Goal: Communication & Community: Answer question/provide support

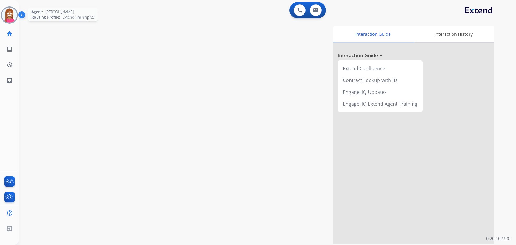
click at [5, 16] on img at bounding box center [9, 15] width 15 height 15
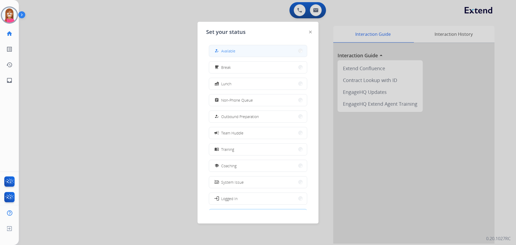
click at [226, 50] on span "Available" at bounding box center [228, 51] width 14 height 6
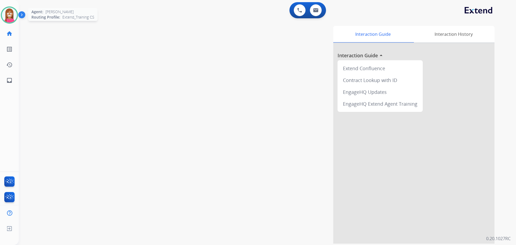
click at [10, 19] on img at bounding box center [9, 15] width 15 height 15
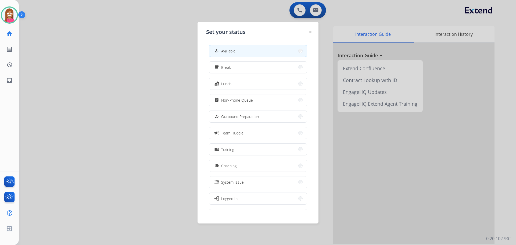
click at [162, 46] on div at bounding box center [258, 122] width 516 height 245
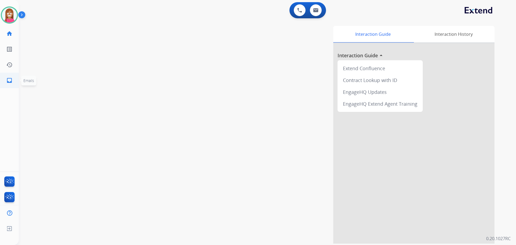
click at [10, 81] on mat-icon "inbox" at bounding box center [9, 80] width 6 height 6
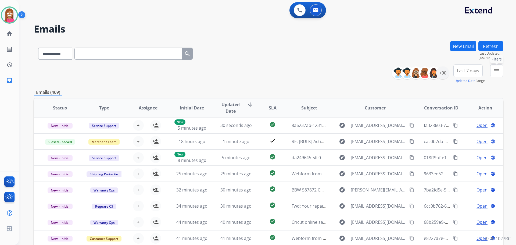
click at [503, 74] on button "menu Filters" at bounding box center [496, 70] width 13 height 13
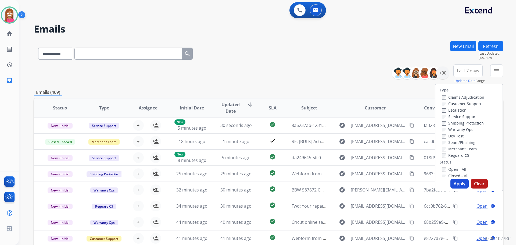
click at [460, 104] on label "Customer Support" at bounding box center [462, 103] width 40 height 5
click at [461, 123] on label "Shipping Protection" at bounding box center [463, 122] width 42 height 5
click at [453, 156] on label "Reguard CS" at bounding box center [455, 155] width 27 height 5
click at [450, 169] on label "Open - All" at bounding box center [454, 169] width 24 height 5
click at [459, 183] on button "Apply" at bounding box center [460, 184] width 18 height 10
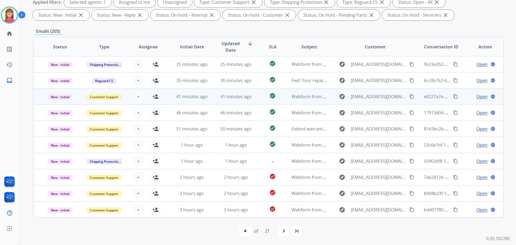
scroll to position [1, 0]
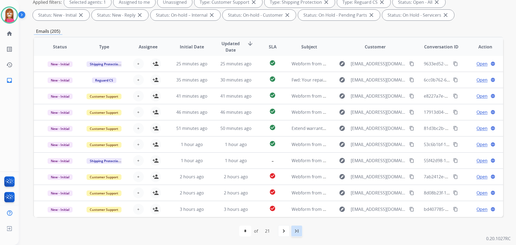
click at [294, 230] on mat-icon "last_page" at bounding box center [297, 231] width 6 height 6
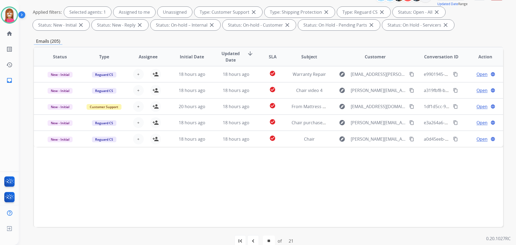
scroll to position [87, 0]
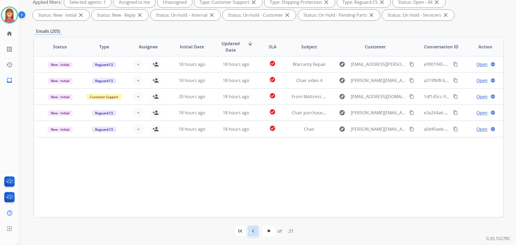
click at [258, 227] on div "navigate_before" at bounding box center [253, 231] width 12 height 12
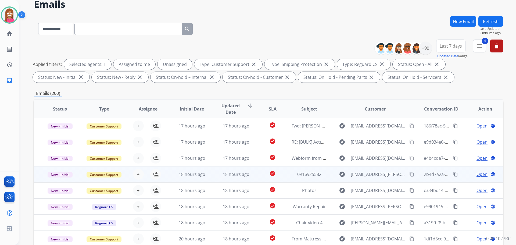
scroll to position [27, 0]
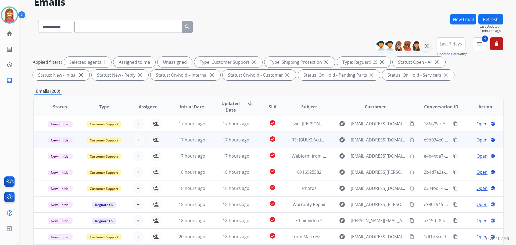
click at [172, 144] on td "17 hours ago" at bounding box center [188, 140] width 44 height 16
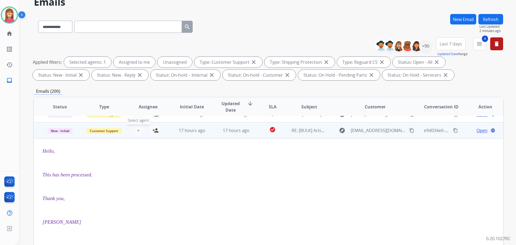
scroll to position [0, 0]
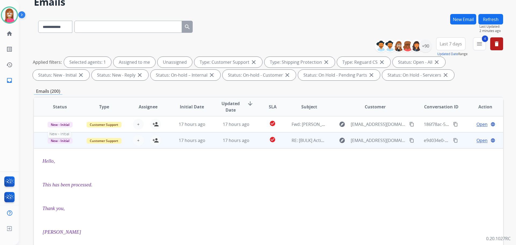
click at [60, 142] on span "New - Initial" at bounding box center [60, 141] width 25 height 6
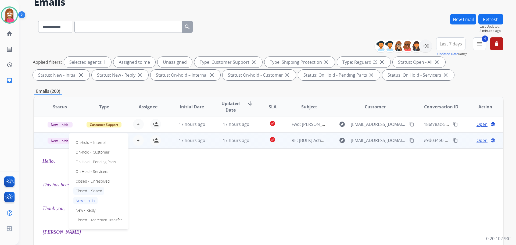
click at [95, 190] on p "Closed – Solved" at bounding box center [88, 191] width 31 height 8
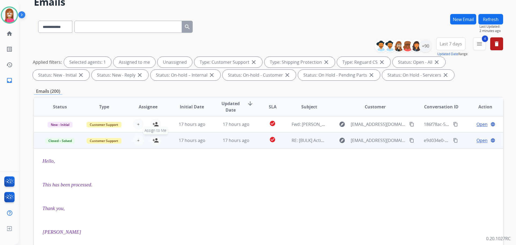
click at [155, 140] on mat-icon "person_add" at bounding box center [155, 140] width 6 height 6
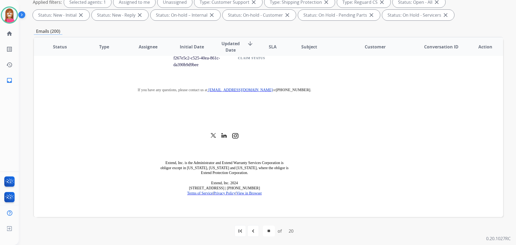
scroll to position [709, 0]
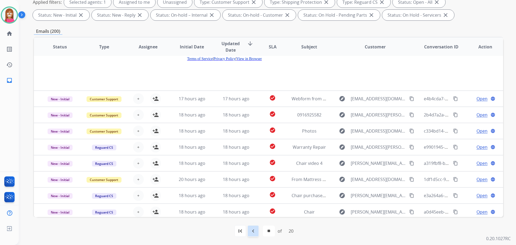
click at [255, 235] on div "navigate_before" at bounding box center [253, 231] width 12 height 12
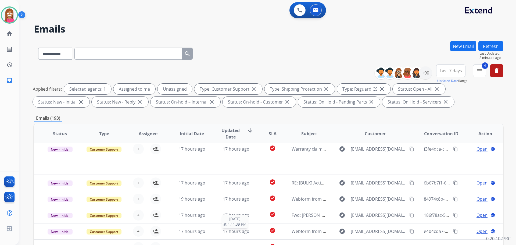
scroll to position [18, 0]
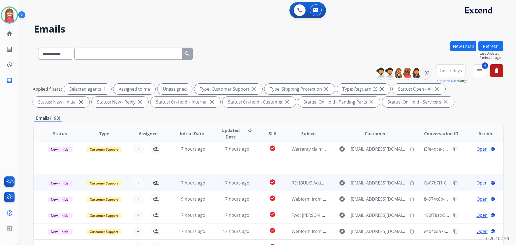
click at [211, 187] on td "17 hours ago" at bounding box center [232, 183] width 44 height 16
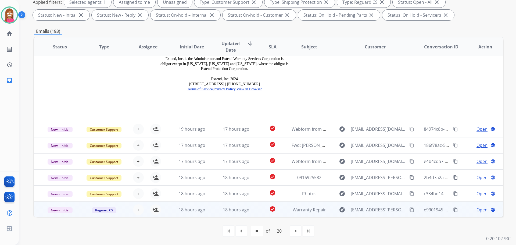
scroll to position [715, 0]
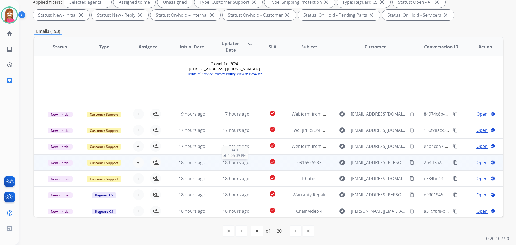
click at [219, 163] on div "18 hours ago" at bounding box center [236, 162] width 35 height 6
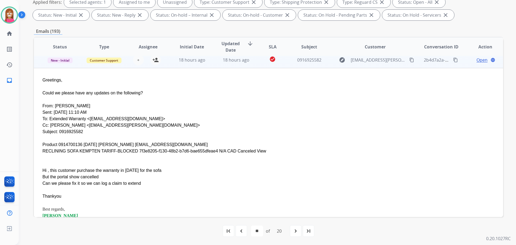
scroll to position [97, 0]
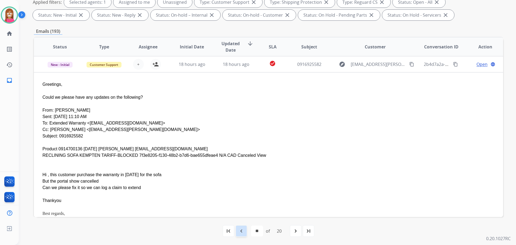
click at [241, 228] on mat-icon "navigate_before" at bounding box center [241, 231] width 6 height 6
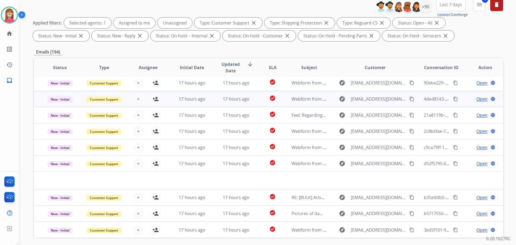
scroll to position [87, 0]
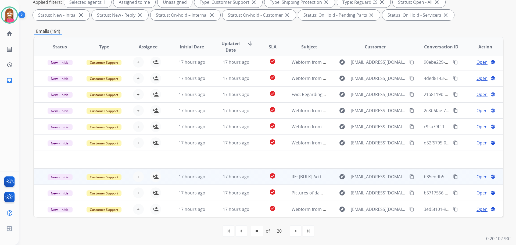
click at [254, 180] on td "check_circle" at bounding box center [268, 177] width 29 height 16
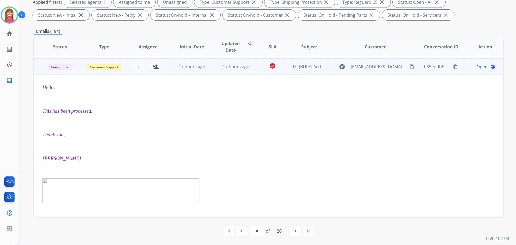
scroll to position [113, 0]
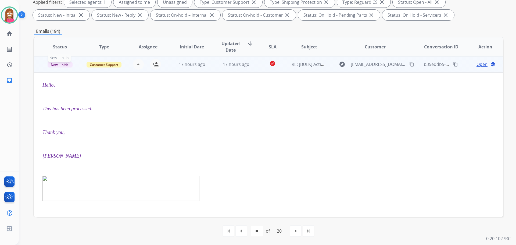
click at [59, 66] on span "New - Initial" at bounding box center [60, 65] width 25 height 6
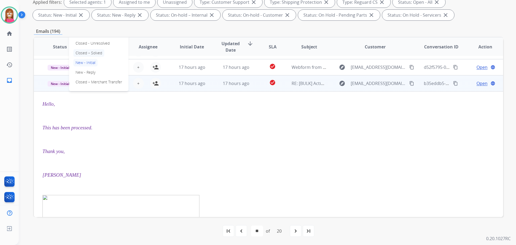
scroll to position [86, 0]
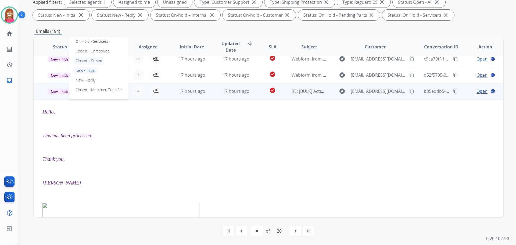
click at [86, 62] on p "Closed – Solved" at bounding box center [88, 61] width 31 height 8
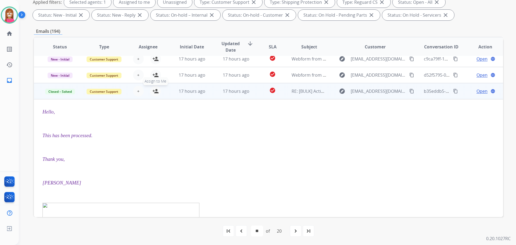
click at [154, 93] on mat-icon "person_add" at bounding box center [155, 91] width 6 height 6
click at [239, 233] on mat-icon "navigate_before" at bounding box center [241, 231] width 6 height 6
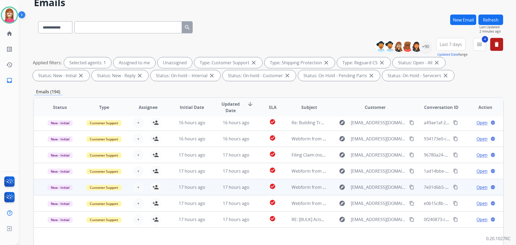
scroll to position [87, 0]
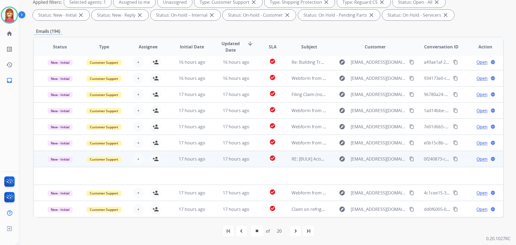
click at [180, 165] on td "17 hours ago" at bounding box center [188, 159] width 44 height 16
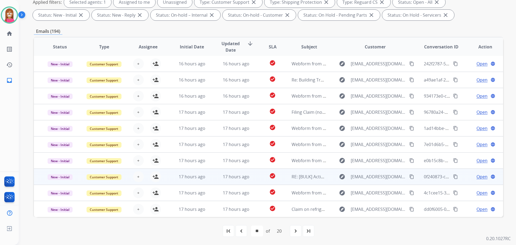
click at [216, 182] on td "17 hours ago" at bounding box center [232, 177] width 44 height 16
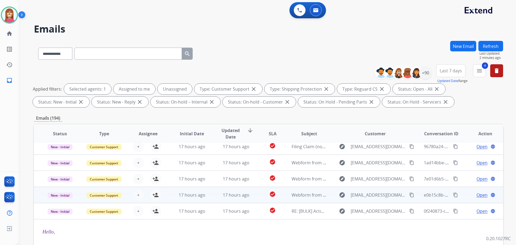
scroll to position [27, 0]
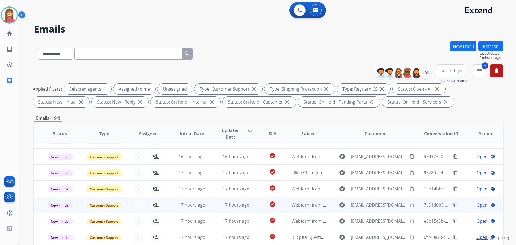
click at [215, 205] on td "17 hours ago" at bounding box center [232, 205] width 44 height 16
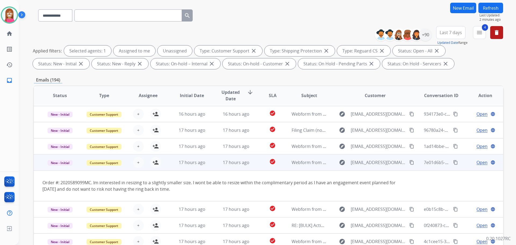
scroll to position [54, 0]
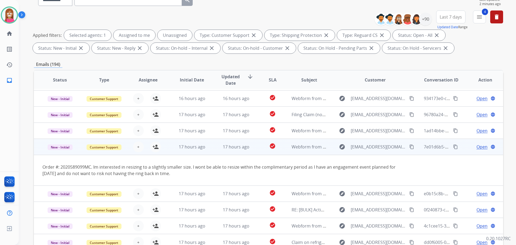
click at [409, 145] on mat-icon "content_copy" at bounding box center [411, 146] width 5 height 5
click at [154, 148] on mat-icon "person_add" at bounding box center [155, 147] width 6 height 6
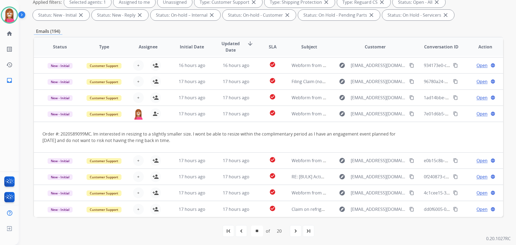
click at [244, 229] on div "navigate_before" at bounding box center [242, 231] width 12 height 12
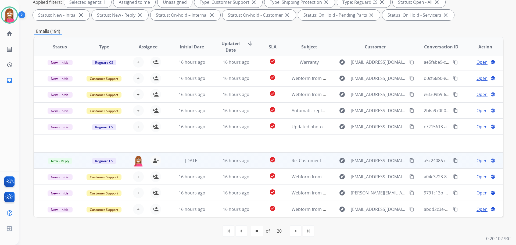
click at [215, 167] on td "16 hours ago" at bounding box center [232, 160] width 44 height 16
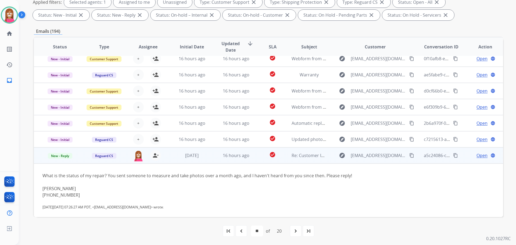
scroll to position [0, 0]
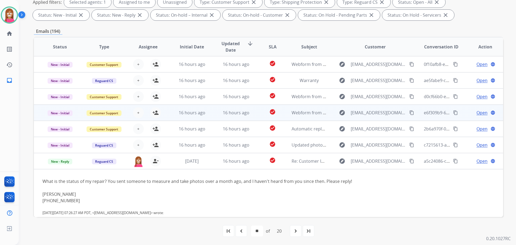
click at [215, 115] on td "16 hours ago" at bounding box center [232, 113] width 44 height 16
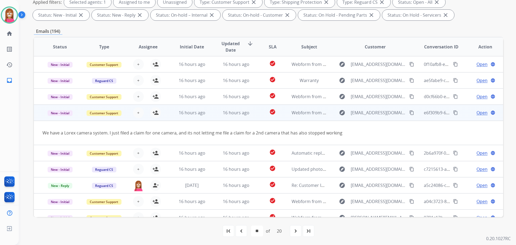
scroll to position [33, 0]
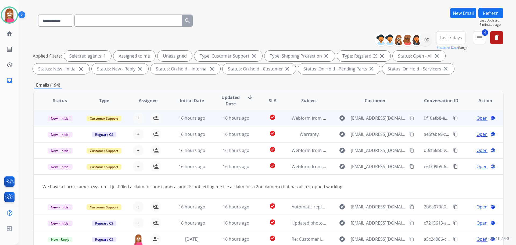
click at [215, 123] on td "16 hours ago" at bounding box center [232, 118] width 44 height 16
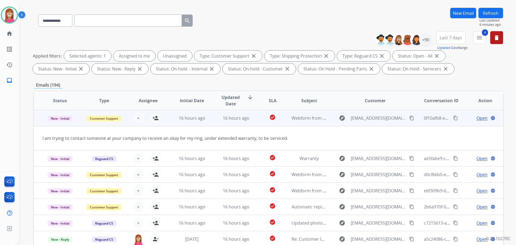
click at [409, 119] on mat-icon "content_copy" at bounding box center [411, 118] width 5 height 5
click at [156, 119] on mat-icon "person_add" at bounding box center [155, 118] width 6 height 6
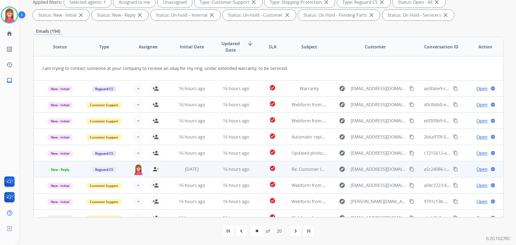
scroll to position [25, 0]
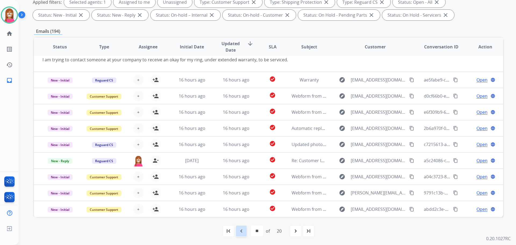
click at [241, 232] on mat-icon "navigate_before" at bounding box center [241, 231] width 6 height 6
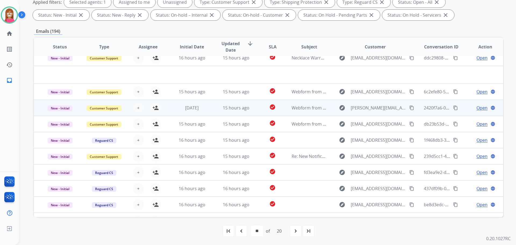
scroll to position [0, 0]
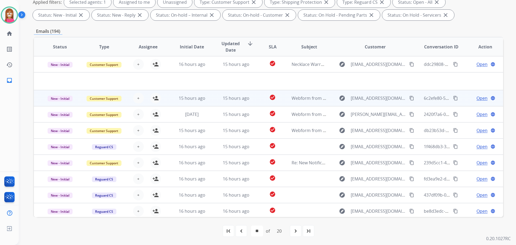
click at [211, 100] on td "15 hours ago" at bounding box center [232, 98] width 44 height 16
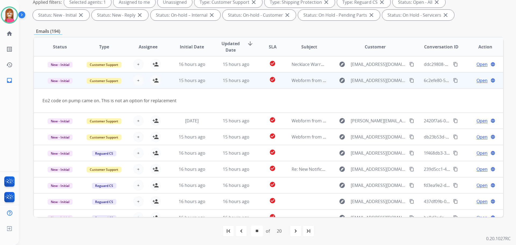
scroll to position [16, 0]
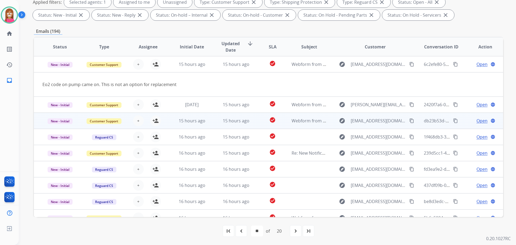
click at [250, 126] on td "15 hours ago" at bounding box center [232, 121] width 44 height 16
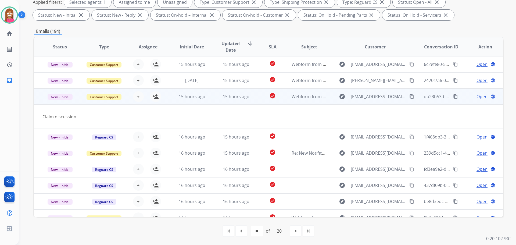
scroll to position [25, 0]
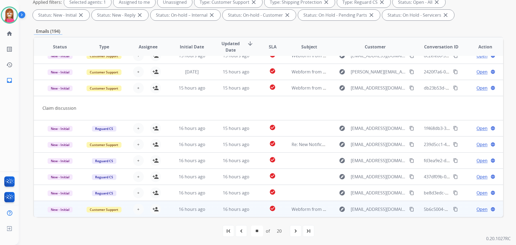
click at [211, 212] on td "16 hours ago" at bounding box center [232, 209] width 44 height 16
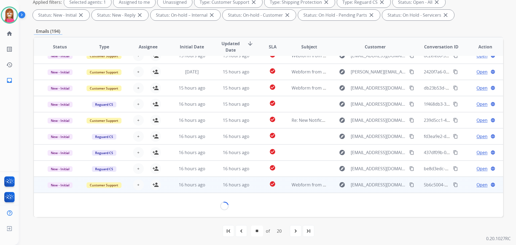
scroll to position [24, 0]
click at [157, 188] on mat-icon "person_add" at bounding box center [155, 185] width 6 height 6
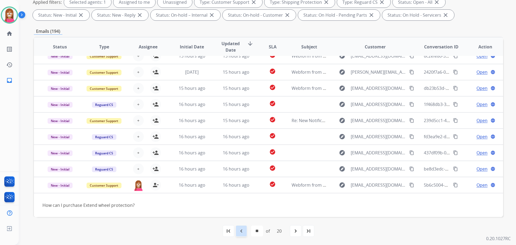
click at [238, 231] on mat-icon "navigate_before" at bounding box center [241, 231] width 6 height 6
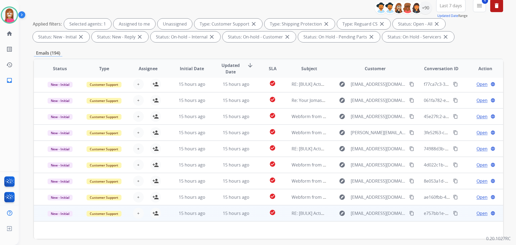
scroll to position [81, 0]
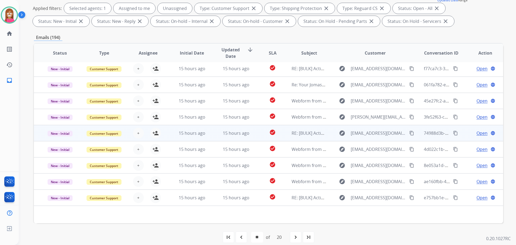
drag, startPoint x: 213, startPoint y: 138, endPoint x: 214, endPoint y: 140, distance: 2.8
click at [213, 138] on td "15 hours ago" at bounding box center [232, 133] width 44 height 16
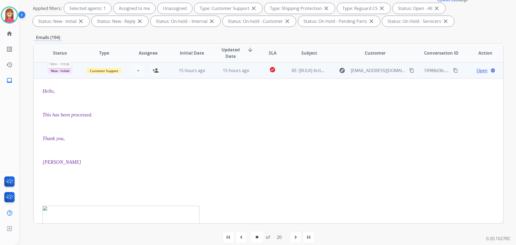
click at [60, 73] on span "New - Initial" at bounding box center [60, 71] width 25 height 6
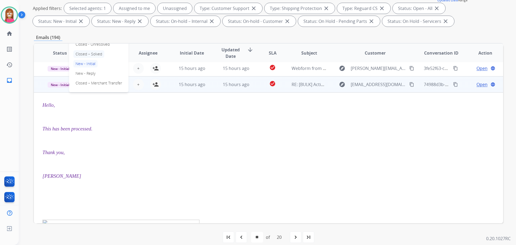
scroll to position [54, 0]
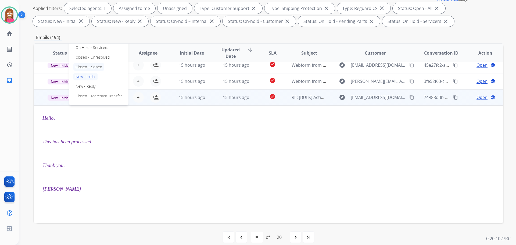
click at [88, 68] on p "Closed – Solved" at bounding box center [88, 67] width 31 height 8
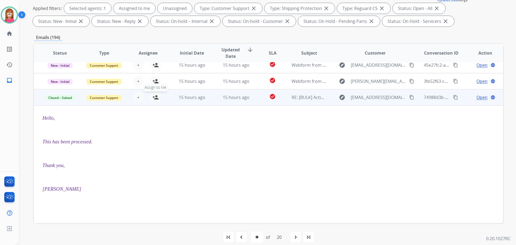
click at [155, 99] on mat-icon "person_add" at bounding box center [155, 97] width 6 height 6
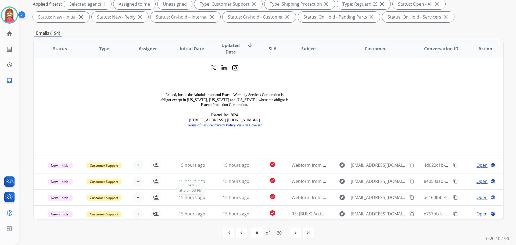
scroll to position [87, 0]
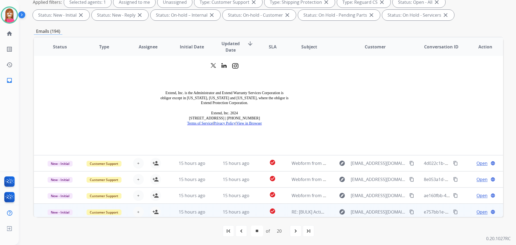
click at [208, 215] on td "15 hours ago" at bounding box center [188, 212] width 44 height 16
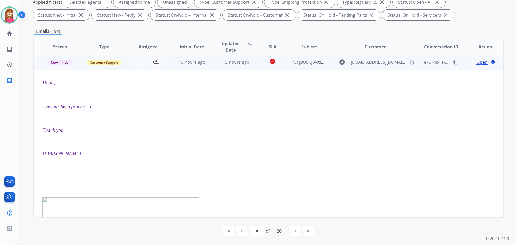
scroll to position [145, 0]
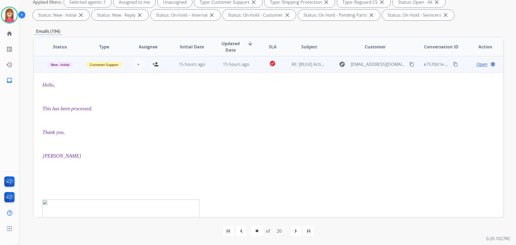
drag, startPoint x: 157, startPoint y: 66, endPoint x: 160, endPoint y: 70, distance: 5.2
click at [158, 66] on mat-icon "person_add" at bounding box center [155, 64] width 6 height 6
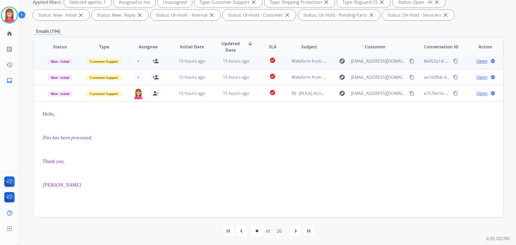
scroll to position [65, 0]
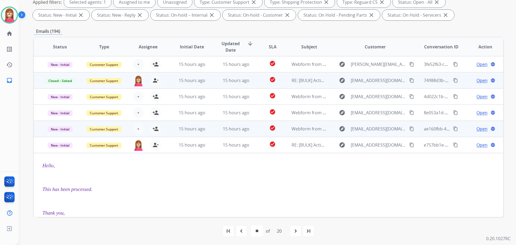
click at [213, 133] on td "15 hours ago" at bounding box center [232, 129] width 44 height 16
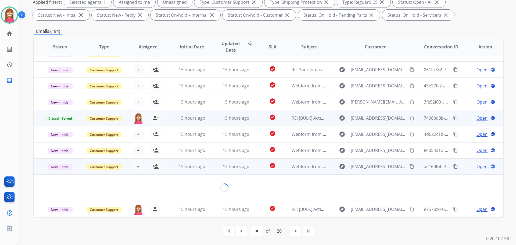
scroll to position [25, 0]
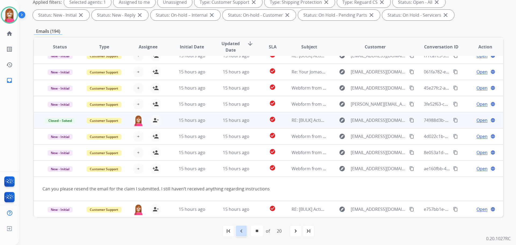
click at [243, 232] on mat-icon "navigate_before" at bounding box center [241, 231] width 6 height 6
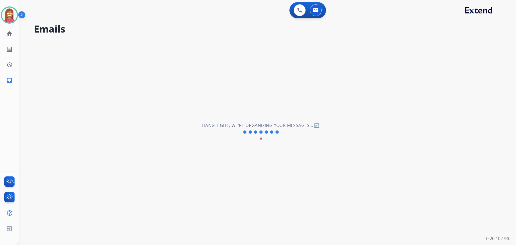
scroll to position [18, 0]
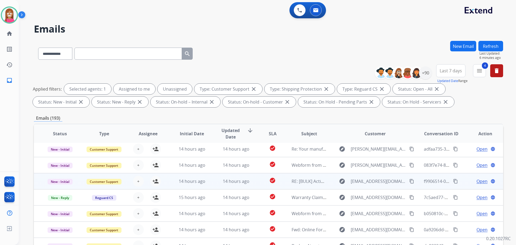
click at [212, 184] on td "14 hours ago" at bounding box center [232, 181] width 44 height 16
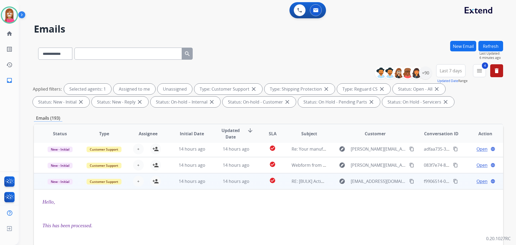
scroll to position [48, 0]
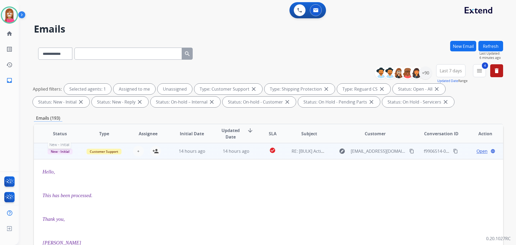
click at [59, 153] on span "New - Initial" at bounding box center [60, 152] width 25 height 6
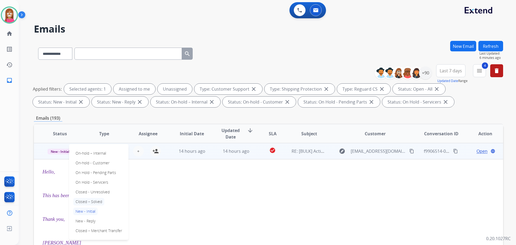
click at [83, 200] on p "Closed – Solved" at bounding box center [88, 202] width 31 height 8
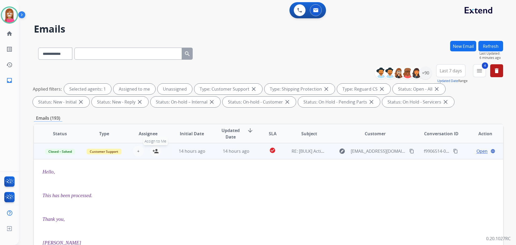
click at [154, 149] on mat-icon "person_add" at bounding box center [155, 151] width 6 height 6
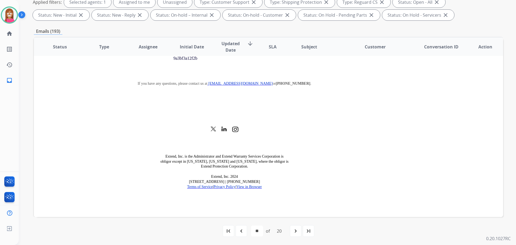
scroll to position [709, 0]
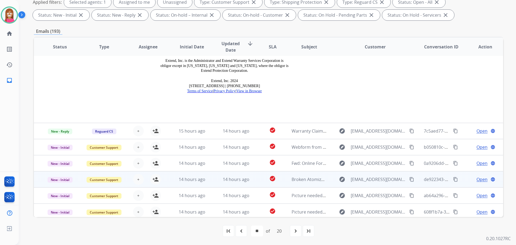
click at [254, 183] on td "check_circle" at bounding box center [268, 179] width 29 height 16
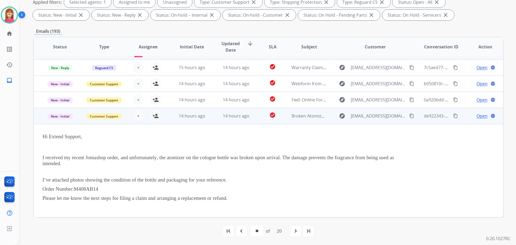
scroll to position [59, 0]
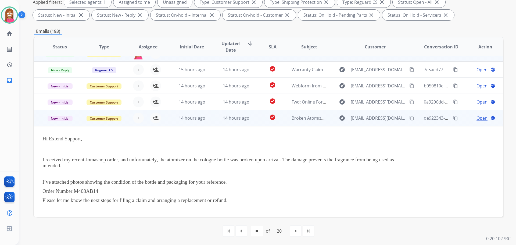
click at [409, 119] on mat-icon "content_copy" at bounding box center [411, 118] width 5 height 5
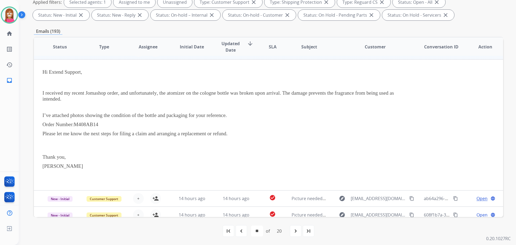
scroll to position [131, 0]
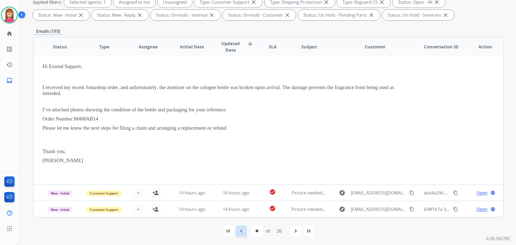
click at [241, 231] on mat-icon "navigate_before" at bounding box center [241, 231] width 6 height 6
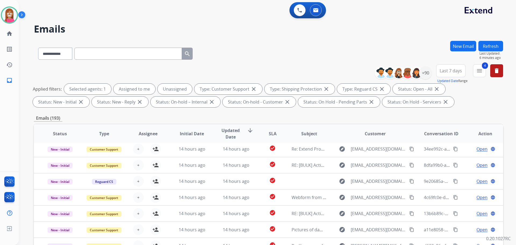
scroll to position [18, 0]
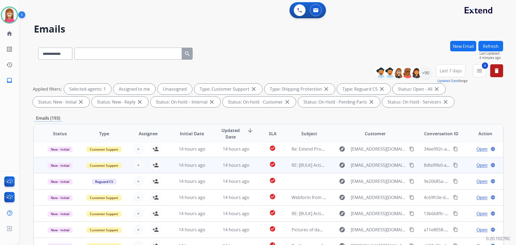
click at [212, 169] on td "14 hours ago" at bounding box center [232, 165] width 44 height 16
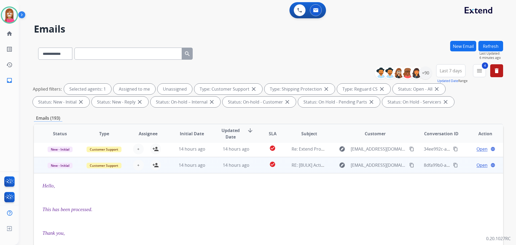
scroll to position [32, 0]
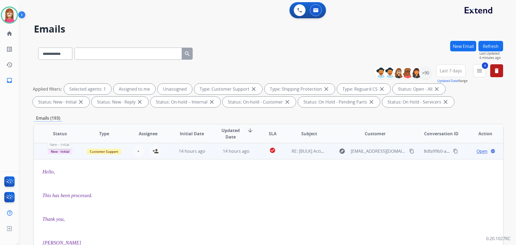
click at [61, 151] on span "New - Initial" at bounding box center [60, 152] width 25 height 6
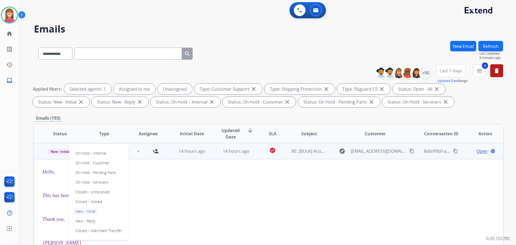
drag, startPoint x: 87, startPoint y: 201, endPoint x: 108, endPoint y: 181, distance: 28.7
click at [88, 200] on p "Closed – Solved" at bounding box center [88, 202] width 31 height 8
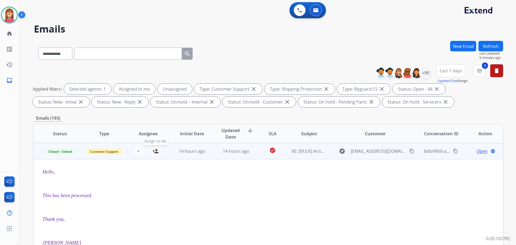
click at [155, 153] on mat-icon "person_add" at bounding box center [155, 151] width 6 height 6
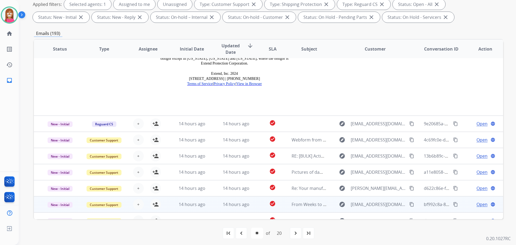
scroll to position [87, 0]
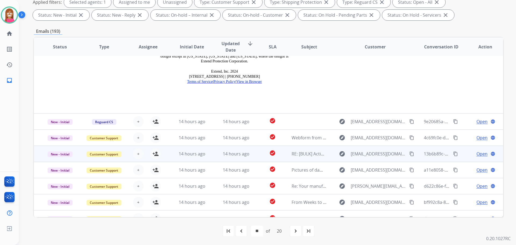
click at [213, 146] on td "14 hours ago" at bounding box center [232, 154] width 44 height 16
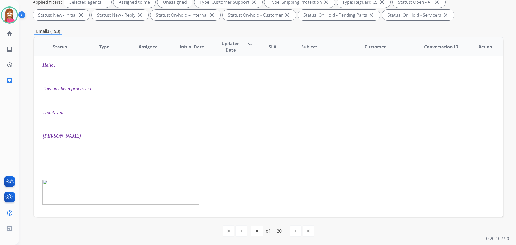
scroll to position [81, 0]
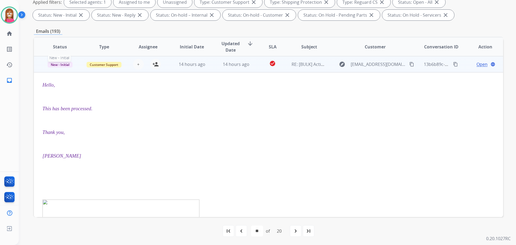
click at [65, 65] on span "New - Initial" at bounding box center [60, 65] width 25 height 6
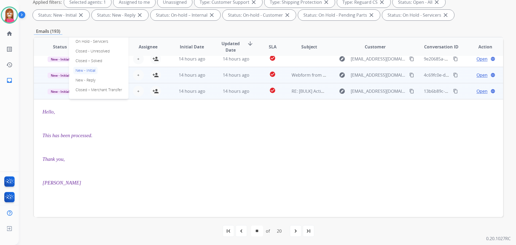
drag, startPoint x: 83, startPoint y: 62, endPoint x: 146, endPoint y: 81, distance: 66.0
click at [83, 61] on p "Closed – Solved" at bounding box center [88, 61] width 31 height 8
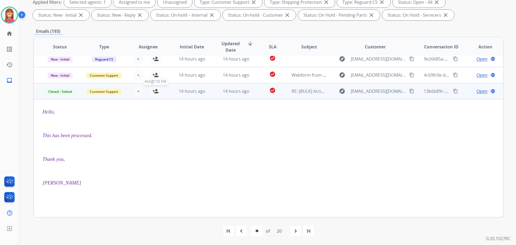
click at [156, 92] on mat-icon "person_add" at bounding box center [155, 91] width 6 height 6
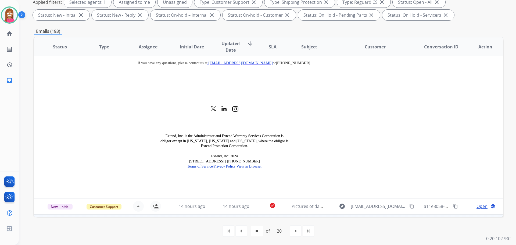
scroll to position [709, 0]
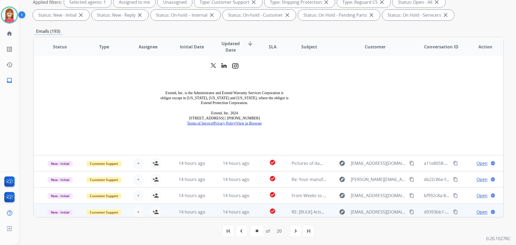
click at [210, 214] on td "14 hours ago" at bounding box center [232, 212] width 44 height 16
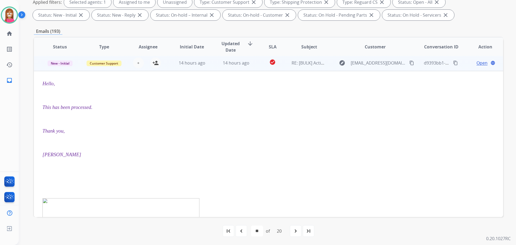
scroll to position [145, 0]
click at [68, 63] on span "New - Initial" at bounding box center [60, 65] width 25 height 6
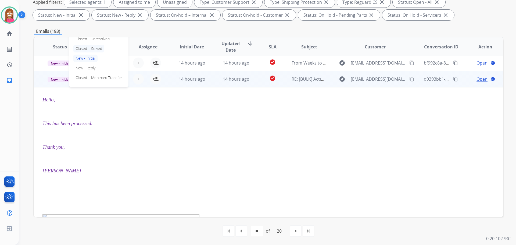
scroll to position [118, 0]
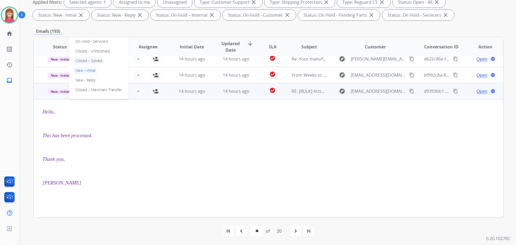
click at [85, 59] on p "Closed – Solved" at bounding box center [88, 61] width 31 height 8
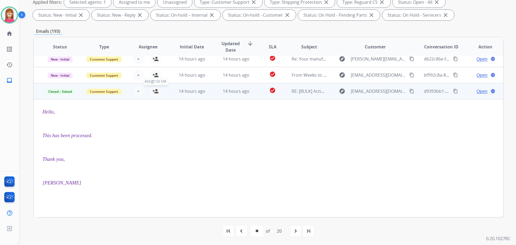
click at [156, 92] on mat-icon "person_add" at bounding box center [155, 91] width 6 height 6
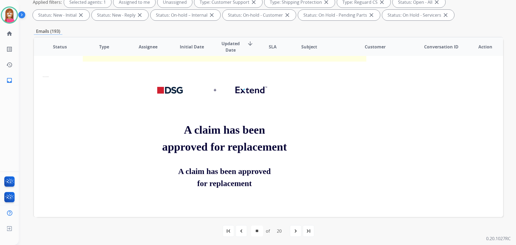
scroll to position [332, 0]
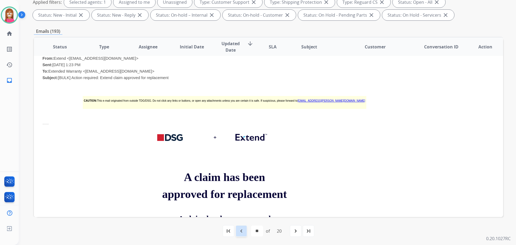
click at [242, 233] on mat-icon "navigate_before" at bounding box center [241, 231] width 6 height 6
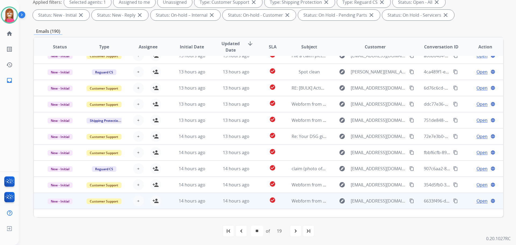
scroll to position [0, 0]
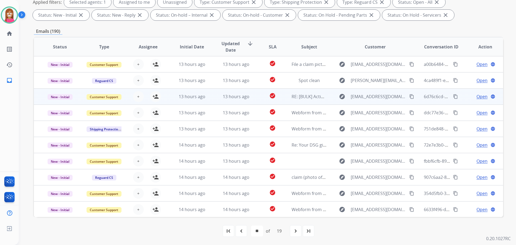
click at [216, 100] on td "13 hours ago" at bounding box center [232, 96] width 44 height 16
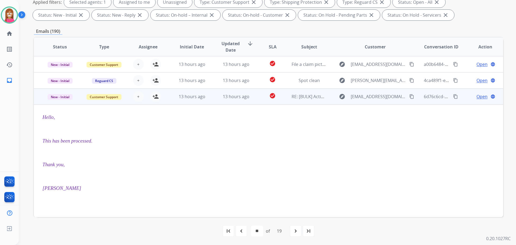
scroll to position [32, 0]
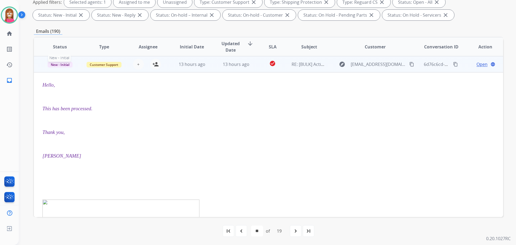
click at [63, 64] on span "New - Initial" at bounding box center [60, 65] width 25 height 6
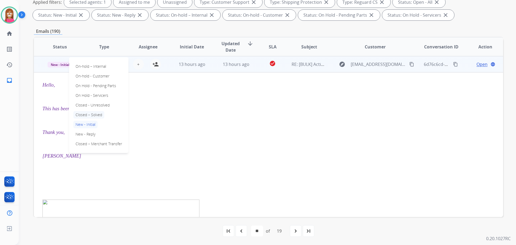
click at [90, 113] on p "Closed – Solved" at bounding box center [88, 115] width 31 height 8
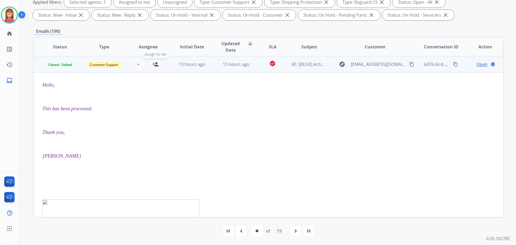
click at [156, 66] on mat-icon "person_add" at bounding box center [155, 64] width 6 height 6
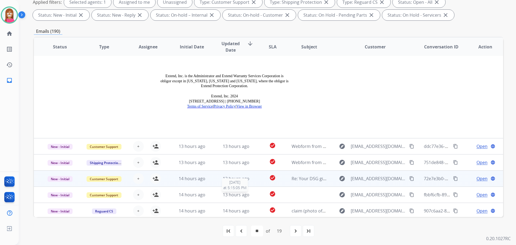
scroll to position [709, 0]
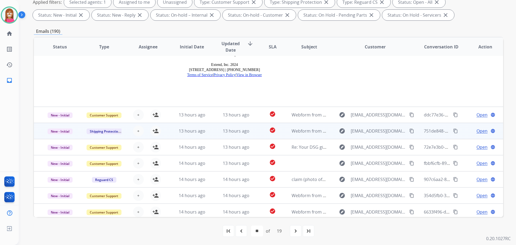
click at [223, 133] on td "13 hours ago" at bounding box center [232, 131] width 44 height 16
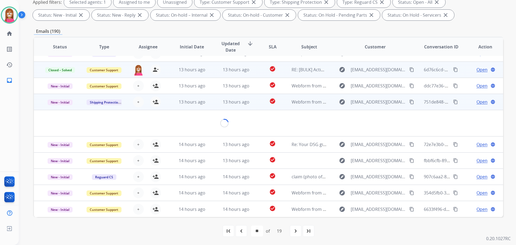
scroll to position [31, 0]
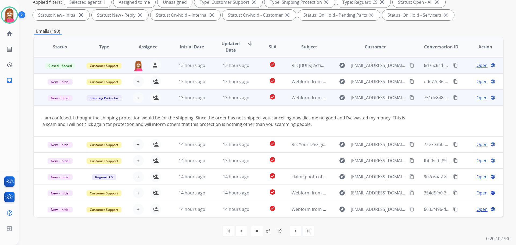
click at [409, 98] on mat-icon "content_copy" at bounding box center [411, 97] width 5 height 5
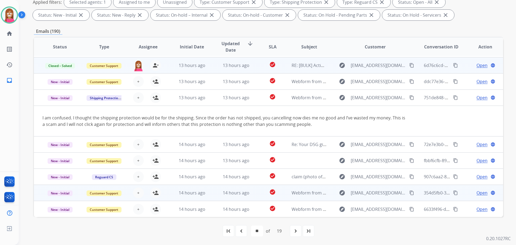
click at [217, 197] on td "14 hours ago" at bounding box center [232, 193] width 44 height 16
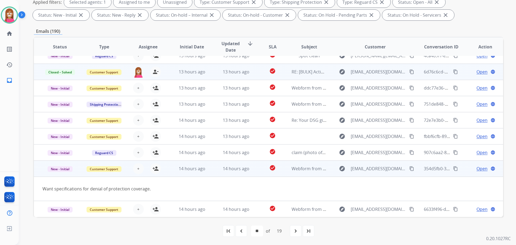
scroll to position [25, 0]
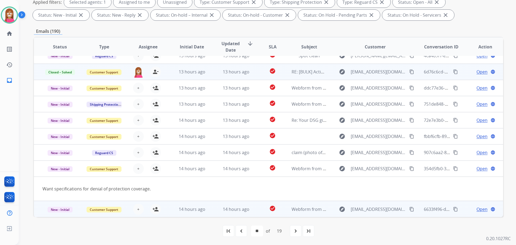
click at [214, 210] on td "14 hours ago" at bounding box center [232, 209] width 44 height 16
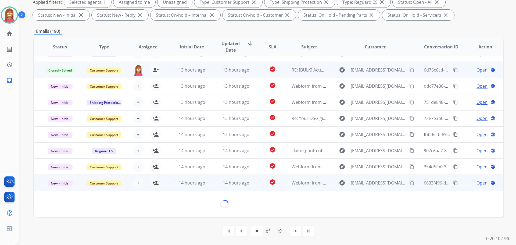
scroll to position [24, 0]
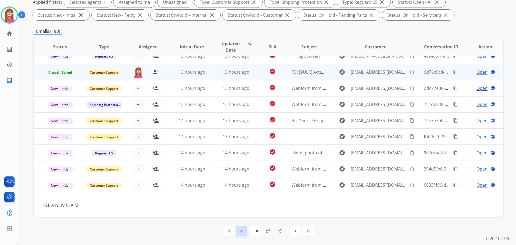
click at [243, 233] on mat-icon "navigate_before" at bounding box center [241, 231] width 6 height 6
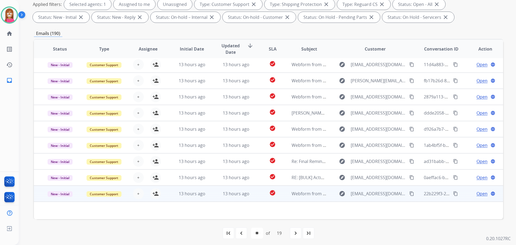
scroll to position [87, 0]
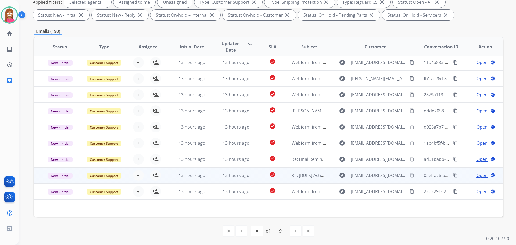
click at [254, 179] on td "check_circle" at bounding box center [268, 175] width 29 height 16
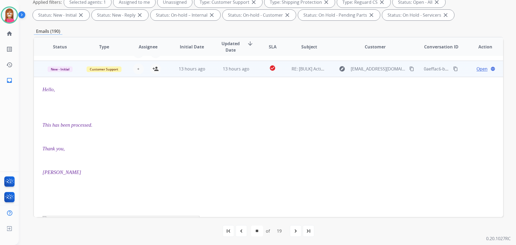
scroll to position [129, 0]
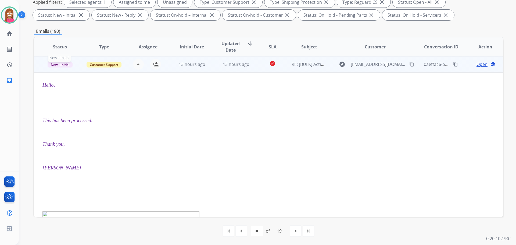
click at [62, 65] on span "New - Initial" at bounding box center [60, 65] width 25 height 6
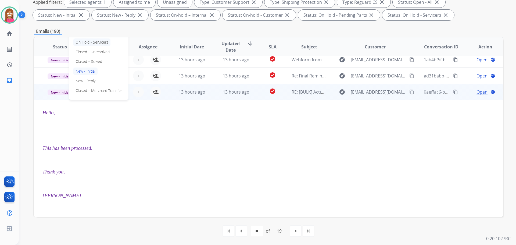
scroll to position [75, 0]
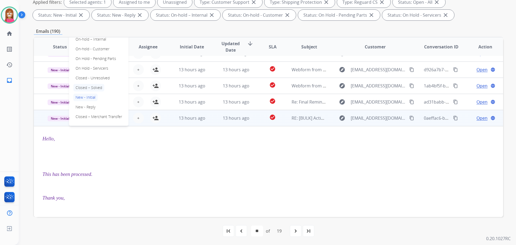
click at [81, 87] on p "Closed – Solved" at bounding box center [88, 88] width 31 height 8
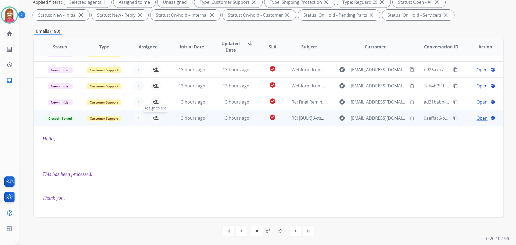
click at [153, 120] on mat-icon "person_add" at bounding box center [155, 118] width 6 height 6
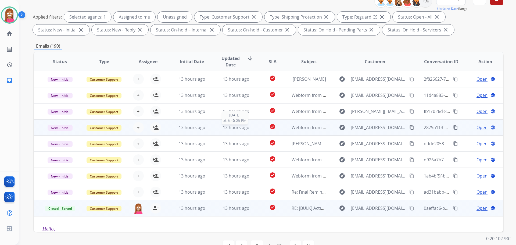
scroll to position [60, 0]
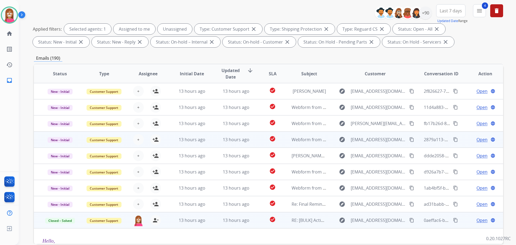
click at [214, 139] on td "13 hours ago" at bounding box center [232, 139] width 44 height 16
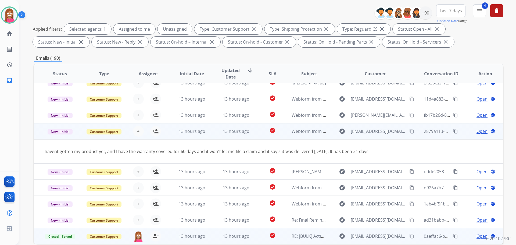
scroll to position [0, 0]
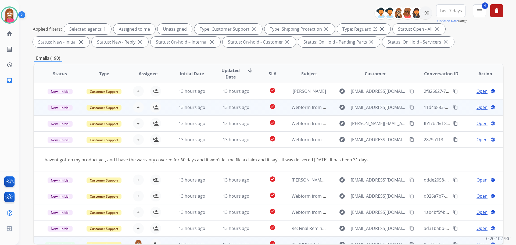
click at [254, 112] on td "check_circle" at bounding box center [268, 107] width 29 height 16
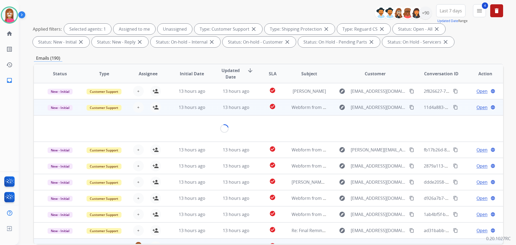
scroll to position [16, 0]
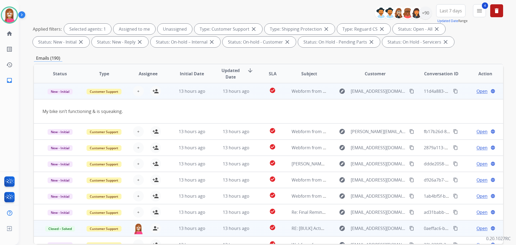
click at [409, 90] on mat-icon "content_copy" at bounding box center [411, 91] width 5 height 5
click at [154, 91] on mat-icon "person_add" at bounding box center [155, 91] width 6 height 6
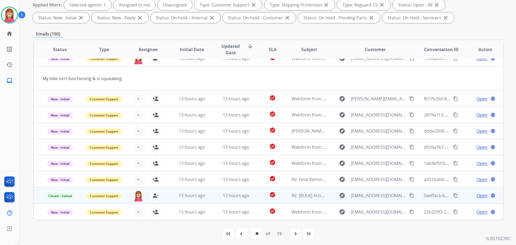
scroll to position [87, 0]
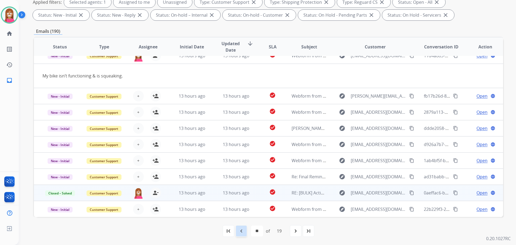
click at [242, 231] on mat-icon "navigate_before" at bounding box center [241, 231] width 6 height 6
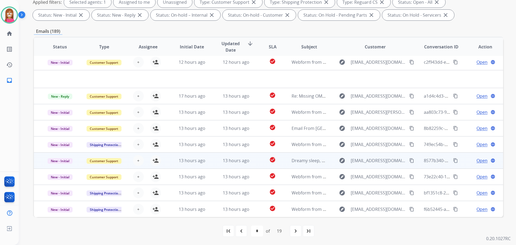
click at [171, 165] on td "13 hours ago" at bounding box center [188, 160] width 44 height 16
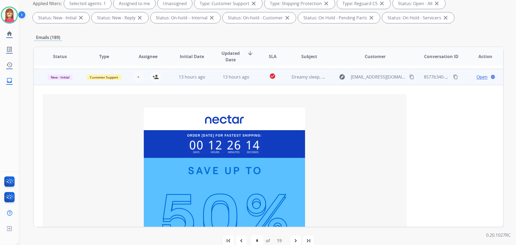
scroll to position [97, 0]
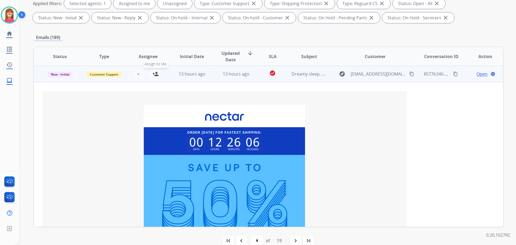
click at [155, 75] on mat-icon "person_add" at bounding box center [155, 74] width 6 height 6
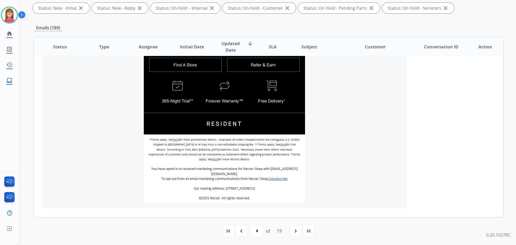
scroll to position [396, 0]
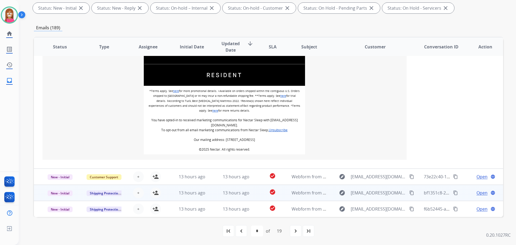
click at [248, 198] on td "13 hours ago" at bounding box center [232, 193] width 44 height 16
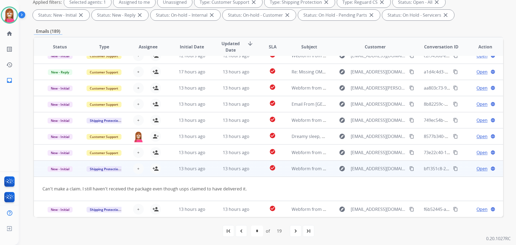
scroll to position [25, 0]
click at [154, 170] on mat-icon "person_add" at bounding box center [155, 168] width 6 height 6
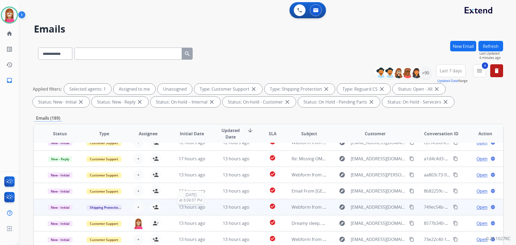
click at [207, 209] on div "13 hours ago" at bounding box center [191, 207] width 35 height 6
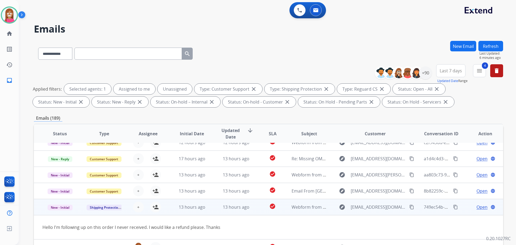
click at [409, 207] on mat-icon "content_copy" at bounding box center [411, 207] width 5 height 5
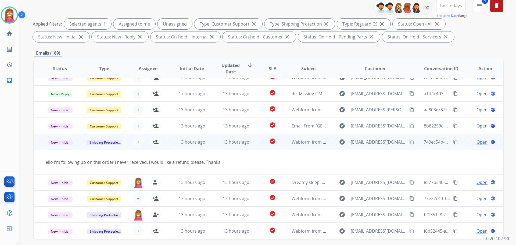
scroll to position [87, 0]
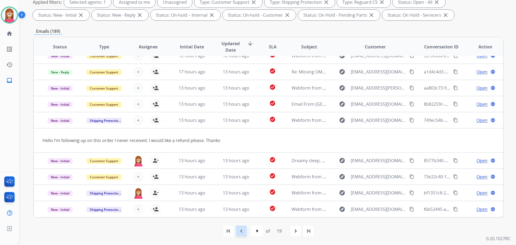
click at [237, 231] on div "navigate_before" at bounding box center [242, 231] width 12 height 12
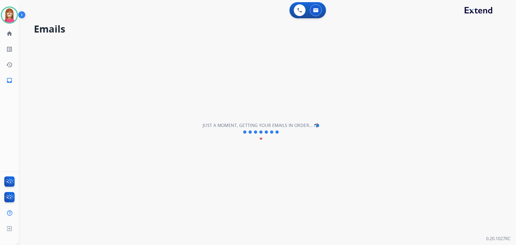
scroll to position [18, 0]
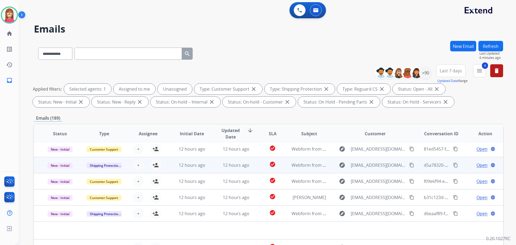
click at [211, 167] on td "12 hours ago" at bounding box center [232, 165] width 44 height 16
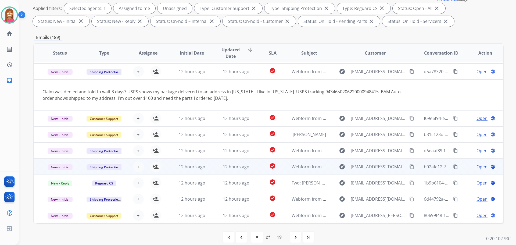
scroll to position [87, 0]
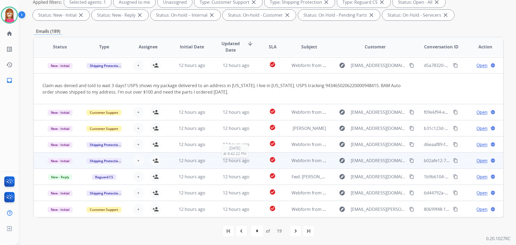
click at [219, 162] on div "12 hours ago" at bounding box center [236, 160] width 35 height 6
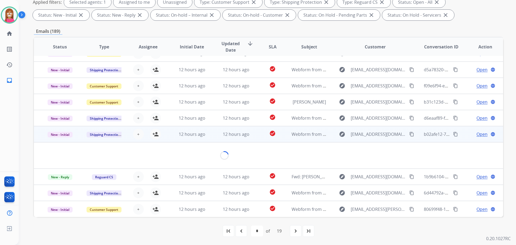
scroll to position [25, 0]
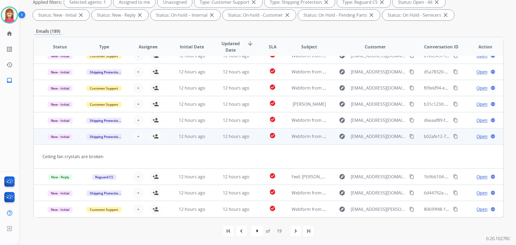
click at [409, 137] on mat-icon "content_copy" at bounding box center [411, 136] width 5 height 5
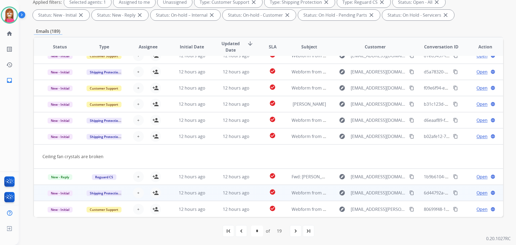
click at [216, 195] on td "12 hours ago" at bounding box center [232, 193] width 44 height 16
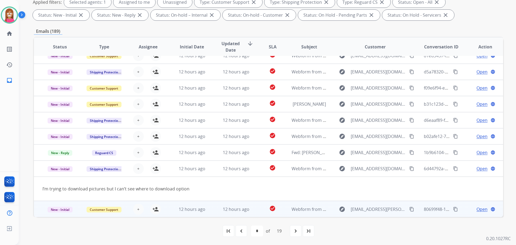
click at [215, 214] on td "12 hours ago" at bounding box center [232, 209] width 44 height 16
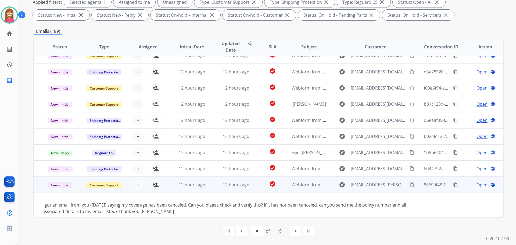
scroll to position [31, 0]
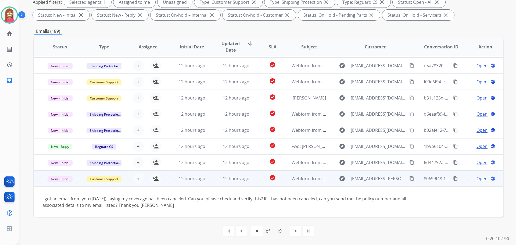
click at [409, 178] on mat-icon "content_copy" at bounding box center [411, 178] width 5 height 5
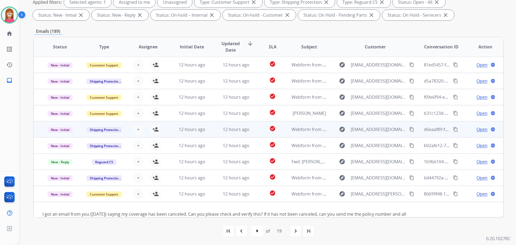
scroll to position [0, 0]
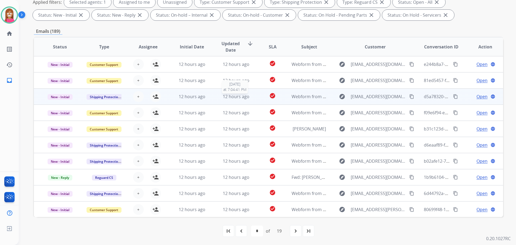
click at [240, 95] on span "12 hours ago" at bounding box center [236, 97] width 27 height 6
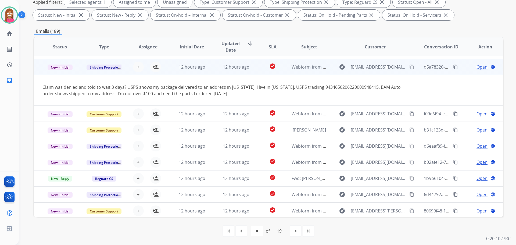
scroll to position [31, 0]
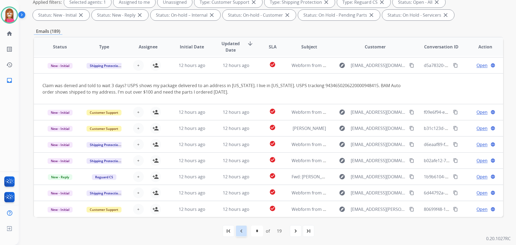
click at [241, 229] on mat-icon "navigate_before" at bounding box center [241, 231] width 6 height 6
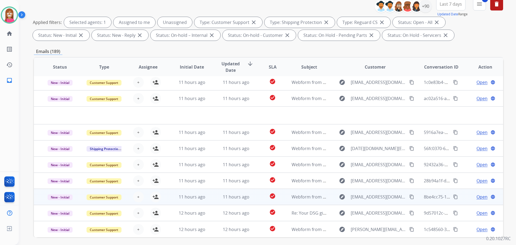
scroll to position [87, 0]
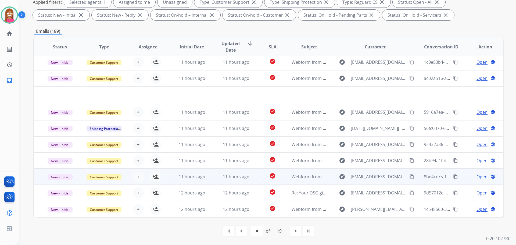
click at [217, 180] on td "11 hours ago" at bounding box center [232, 177] width 44 height 16
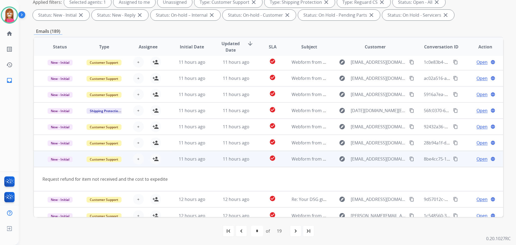
scroll to position [25, 0]
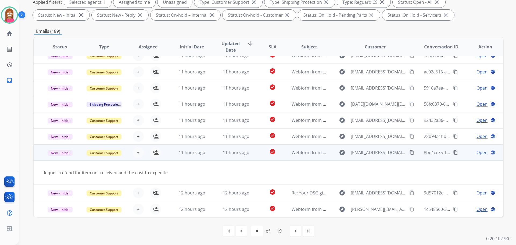
click at [409, 151] on mat-icon "content_copy" at bounding box center [411, 152] width 5 height 5
click at [153, 153] on mat-icon "person_add" at bounding box center [155, 152] width 6 height 6
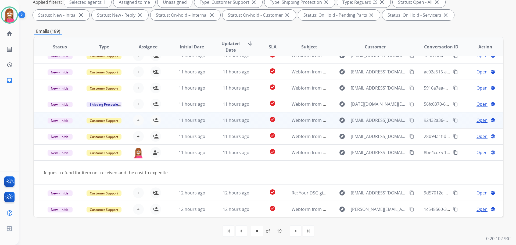
click at [219, 125] on td "11 hours ago" at bounding box center [232, 120] width 44 height 16
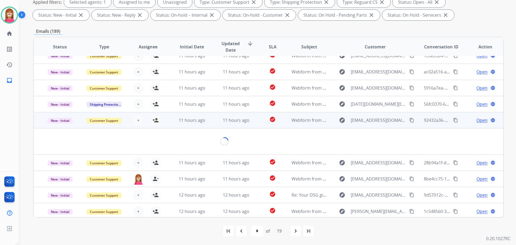
scroll to position [31, 0]
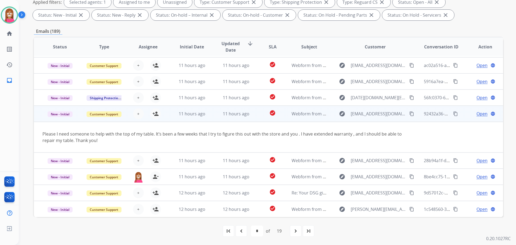
click at [409, 114] on mat-icon "content_copy" at bounding box center [411, 113] width 5 height 5
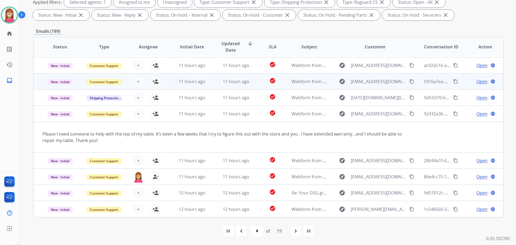
click at [218, 87] on td "11 hours ago" at bounding box center [232, 81] width 44 height 16
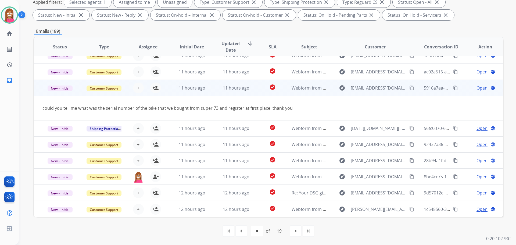
scroll to position [25, 0]
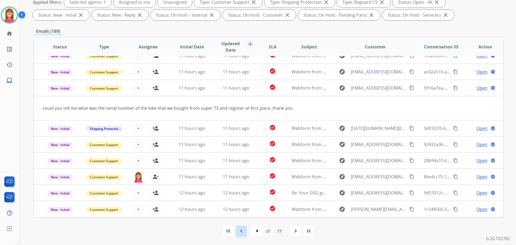
click at [239, 235] on div "navigate_before" at bounding box center [242, 231] width 12 height 12
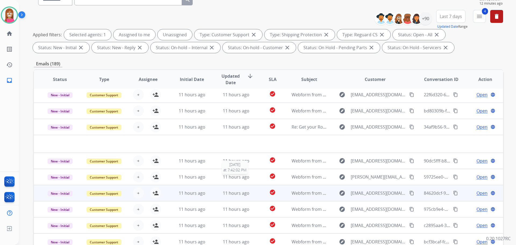
scroll to position [87, 0]
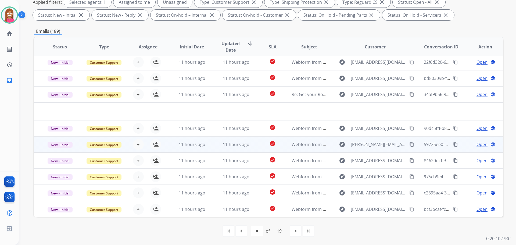
click at [217, 148] on td "11 hours ago" at bounding box center [232, 144] width 44 height 16
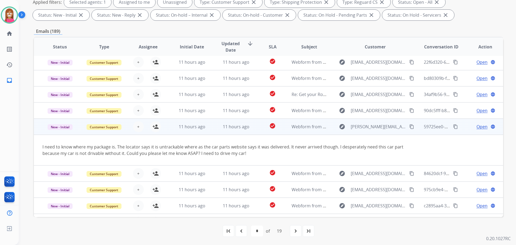
scroll to position [31, 0]
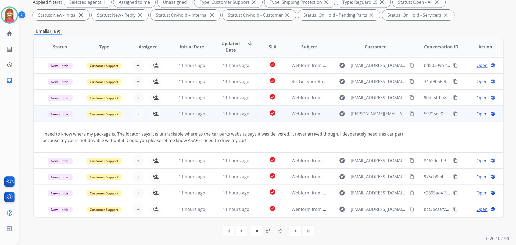
click at [409, 114] on mat-icon "content_copy" at bounding box center [411, 113] width 5 height 5
click at [153, 115] on mat-icon "person_add" at bounding box center [155, 114] width 6 height 6
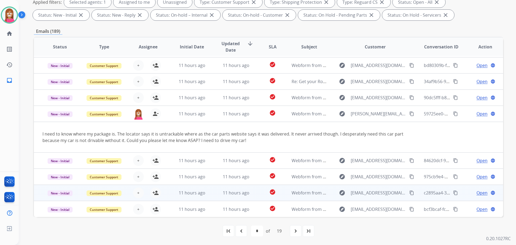
click at [255, 194] on td "check_circle" at bounding box center [268, 193] width 29 height 16
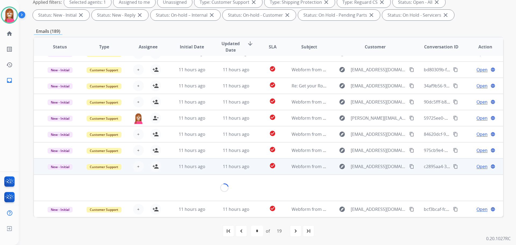
scroll to position [25, 0]
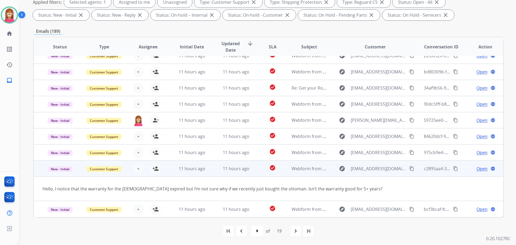
click at [409, 169] on mat-icon "content_copy" at bounding box center [411, 168] width 5 height 5
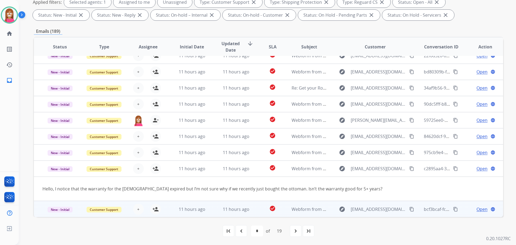
click at [254, 214] on td "check_circle" at bounding box center [268, 209] width 29 height 16
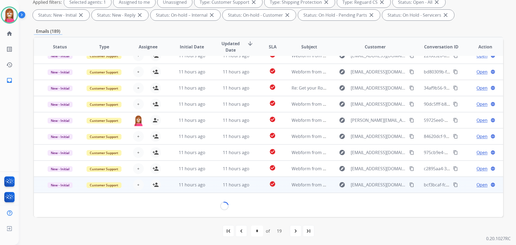
scroll to position [24, 0]
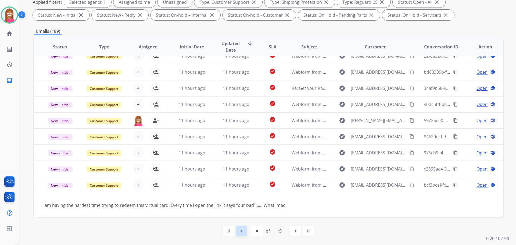
click at [243, 230] on mat-icon "navigate_before" at bounding box center [241, 231] width 6 height 6
select select "*"
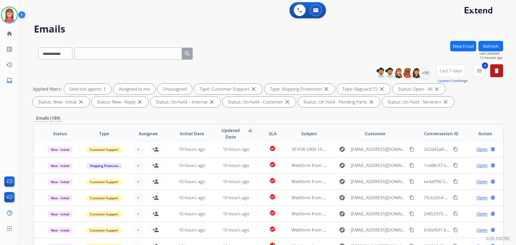
scroll to position [18, 0]
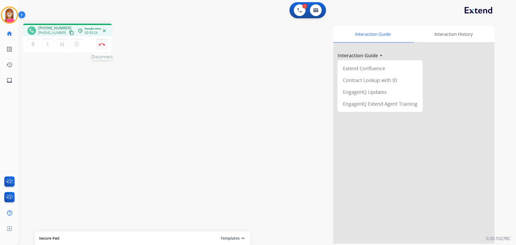
click at [101, 45] on img at bounding box center [102, 44] width 6 height 3
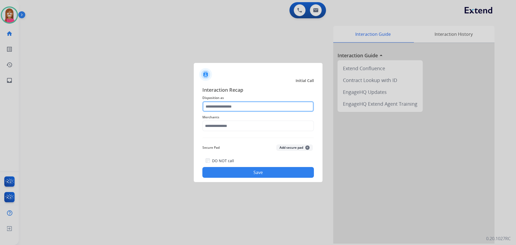
click at [215, 109] on input "text" at bounding box center [258, 106] width 112 height 11
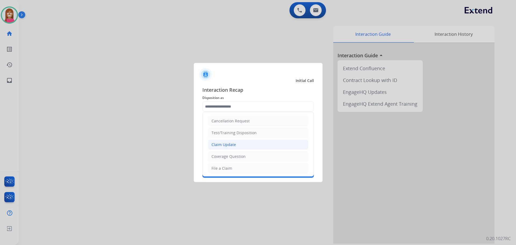
click at [222, 144] on div "Claim Update" at bounding box center [224, 144] width 24 height 5
type input "**********"
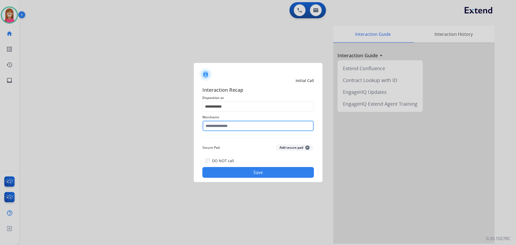
click at [217, 129] on input "text" at bounding box center [258, 125] width 112 height 11
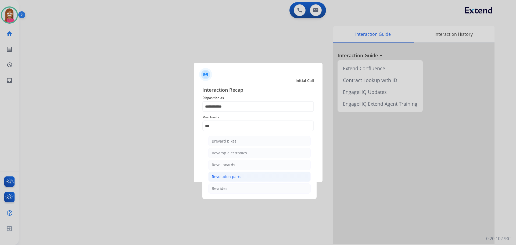
click at [229, 177] on div "Revolution parts" at bounding box center [227, 176] width 30 height 5
type input "**********"
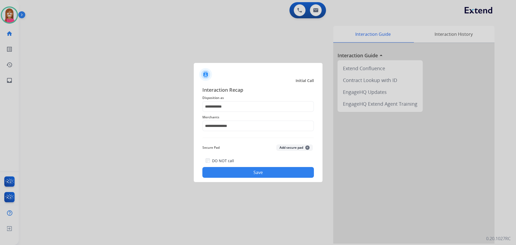
click at [237, 171] on button "Save" at bounding box center [258, 172] width 112 height 11
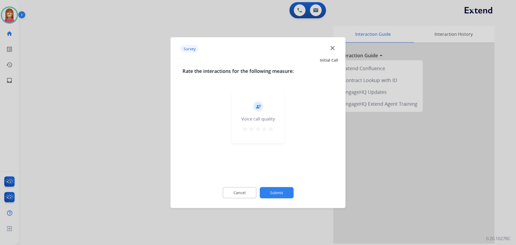
click at [334, 49] on mat-icon "close" at bounding box center [332, 47] width 7 height 7
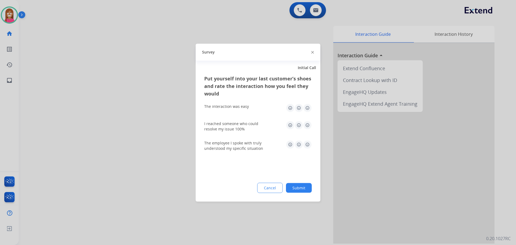
click at [312, 53] on img at bounding box center [312, 52] width 3 height 3
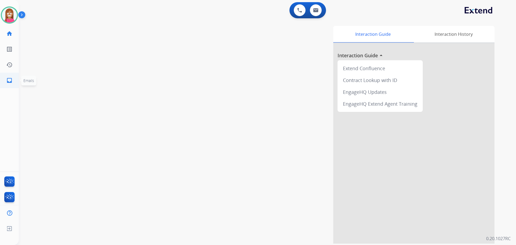
click at [10, 84] on link "inbox Emails" at bounding box center [9, 80] width 15 height 15
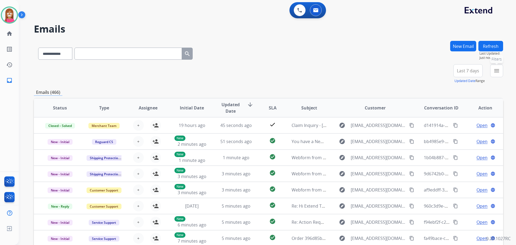
click at [500, 72] on button "menu Filters" at bounding box center [496, 70] width 13 height 13
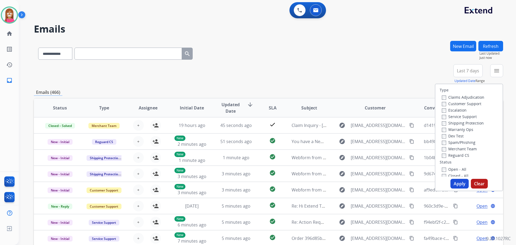
click at [466, 103] on label "Customer Support" at bounding box center [462, 103] width 40 height 5
click at [456, 104] on label "Customer Support" at bounding box center [462, 103] width 40 height 5
click at [462, 123] on label "Shipping Protection" at bounding box center [463, 122] width 42 height 5
click at [453, 158] on label "Reguard CS" at bounding box center [455, 155] width 27 height 5
click at [452, 168] on label "Open - All" at bounding box center [454, 169] width 24 height 5
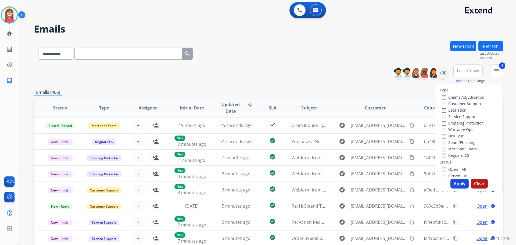
click at [458, 183] on button "Apply" at bounding box center [460, 184] width 18 height 10
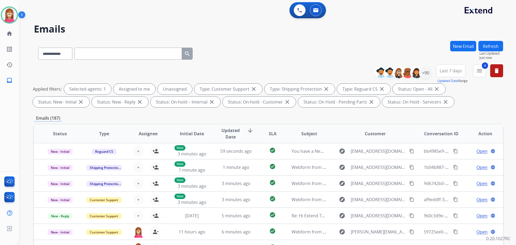
scroll to position [87, 0]
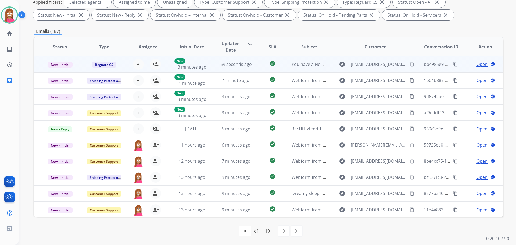
click at [315, 71] on td "You have a New Message from BBB Serving [GEOGRAPHIC_DATA][US_STATE], Consumer C…" at bounding box center [305, 64] width 44 height 16
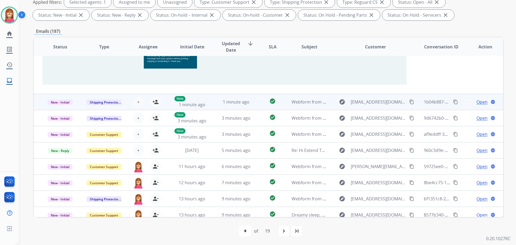
scroll to position [325, 0]
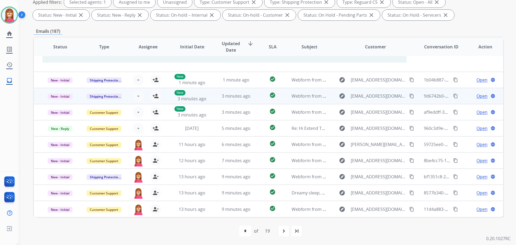
click at [254, 101] on td "check_circle" at bounding box center [268, 96] width 29 height 16
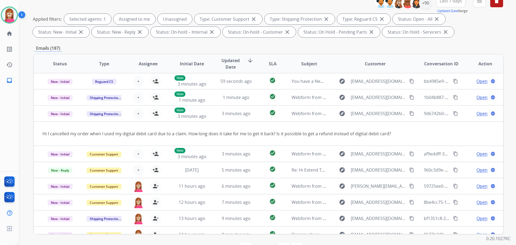
scroll to position [0, 0]
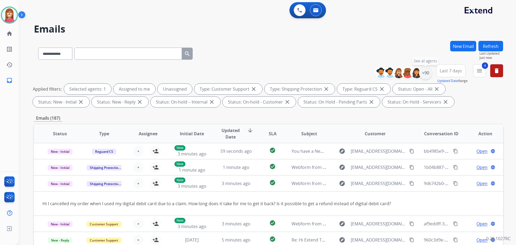
click at [425, 76] on div "+90" at bounding box center [425, 72] width 13 height 13
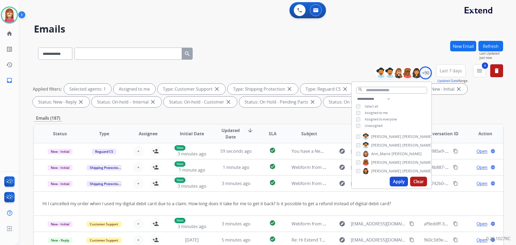
click at [393, 183] on button "Apply" at bounding box center [399, 182] width 18 height 10
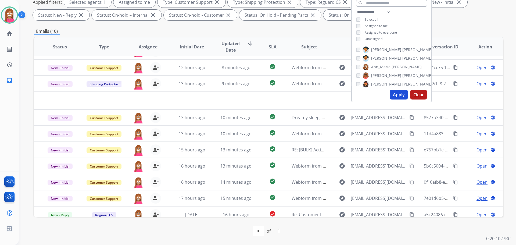
scroll to position [18, 0]
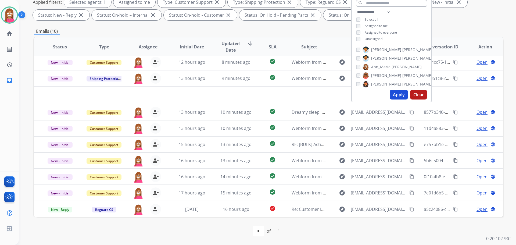
click at [188, 228] on div "first_page navigate_before * of 1 navigate_next last_page" at bounding box center [268, 231] width 469 height 11
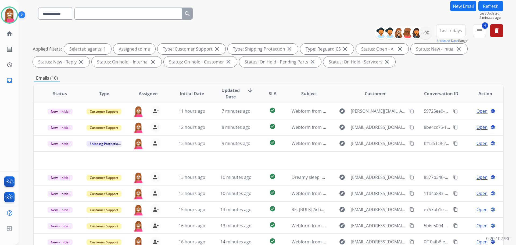
scroll to position [0, 0]
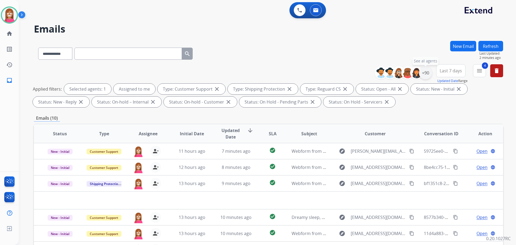
click at [423, 73] on div "+90" at bounding box center [425, 72] width 13 height 13
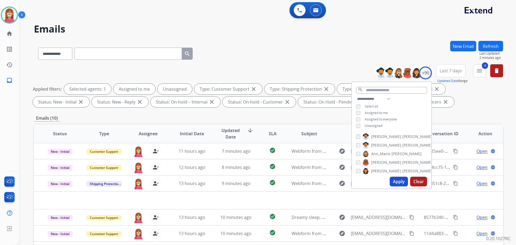
click at [393, 181] on button "Apply" at bounding box center [399, 182] width 18 height 10
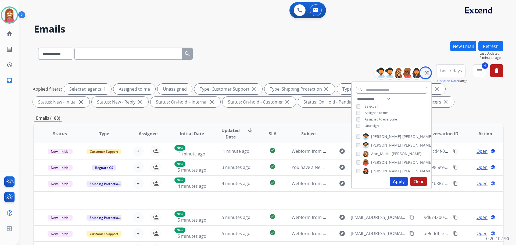
click at [295, 43] on div "**********" at bounding box center [268, 52] width 469 height 23
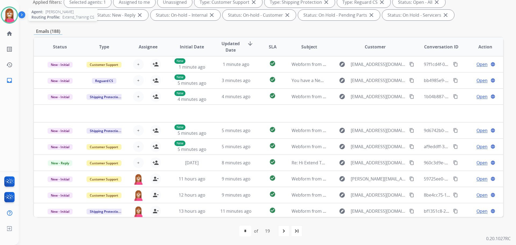
drag, startPoint x: 8, startPoint y: 16, endPoint x: 12, endPoint y: 17, distance: 4.5
click at [8, 16] on img at bounding box center [9, 15] width 15 height 15
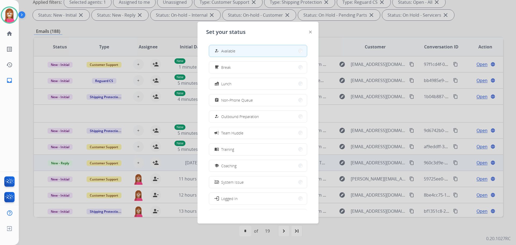
click at [225, 166] on span "Coaching" at bounding box center [228, 166] width 15 height 6
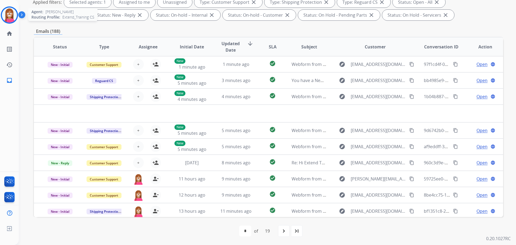
click at [6, 12] on img at bounding box center [9, 15] width 15 height 15
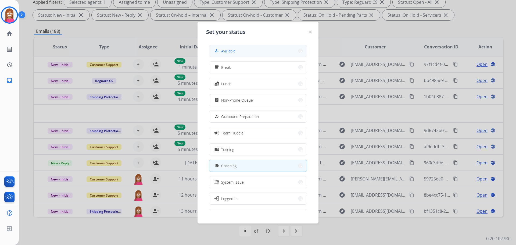
click at [225, 51] on span "Available" at bounding box center [228, 51] width 14 height 6
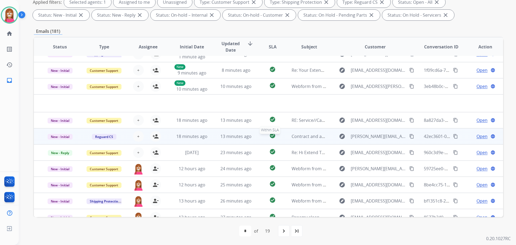
scroll to position [18, 0]
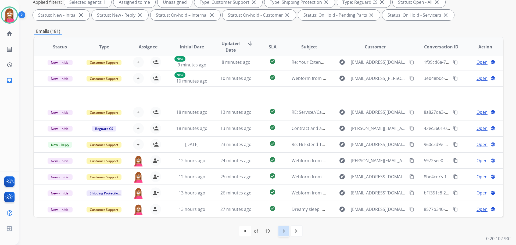
click at [282, 230] on mat-icon "navigate_next" at bounding box center [284, 231] width 6 height 6
select select "*"
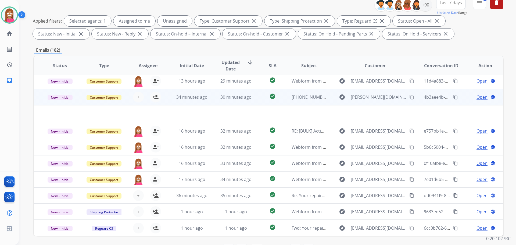
scroll to position [87, 0]
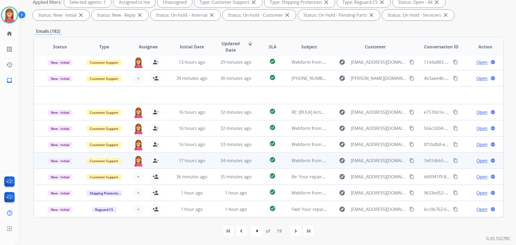
click at [211, 164] on td "34 minutes ago" at bounding box center [232, 160] width 44 height 16
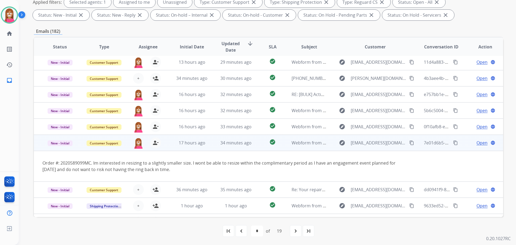
scroll to position [31, 0]
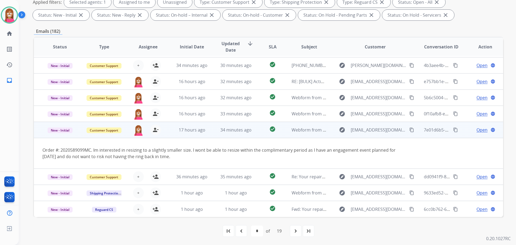
click at [478, 130] on span "Open" at bounding box center [482, 130] width 11 height 6
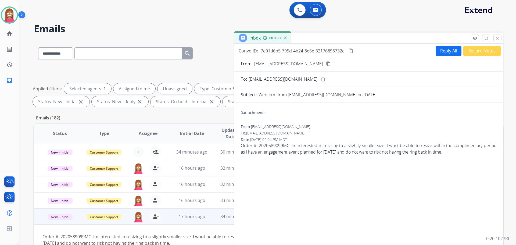
scroll to position [0, 0]
click at [441, 55] on button "Reply All" at bounding box center [449, 51] width 26 height 10
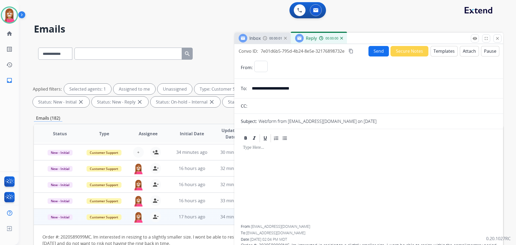
select select "**********"
click at [438, 55] on button "Templates" at bounding box center [444, 51] width 27 height 10
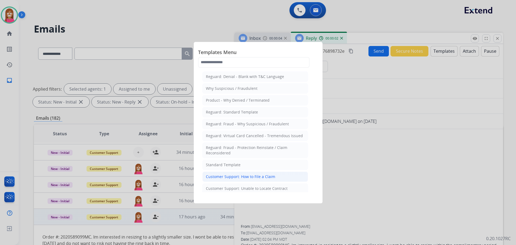
click at [238, 180] on li "Customer Support: How to File a Claim" at bounding box center [255, 177] width 106 height 10
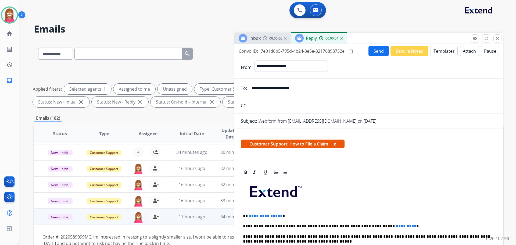
scroll to position [27, 0]
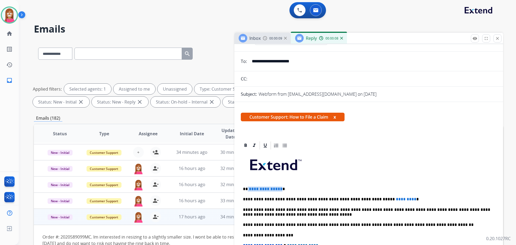
drag, startPoint x: 279, startPoint y: 187, endPoint x: 247, endPoint y: 185, distance: 32.1
click at [247, 185] on div "**********" at bounding box center [369, 232] width 256 height 164
drag, startPoint x: 390, startPoint y: 195, endPoint x: 350, endPoint y: 195, distance: 39.5
click at [350, 195] on div "**********" at bounding box center [369, 232] width 256 height 164
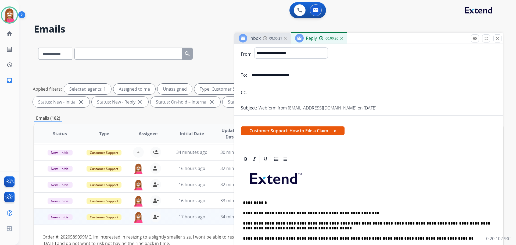
scroll to position [0, 0]
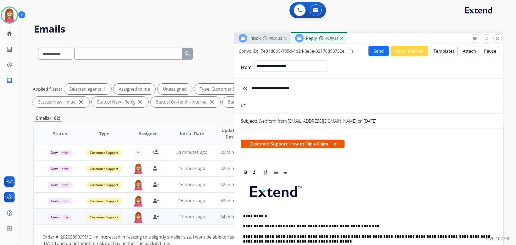
click at [373, 54] on button "Send" at bounding box center [379, 51] width 20 height 10
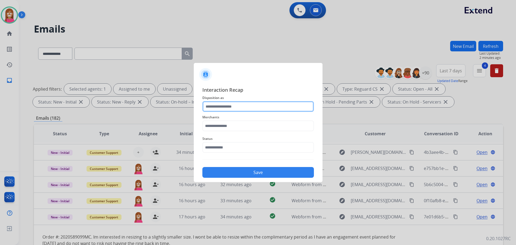
click at [215, 106] on input "text" at bounding box center [258, 106] width 112 height 11
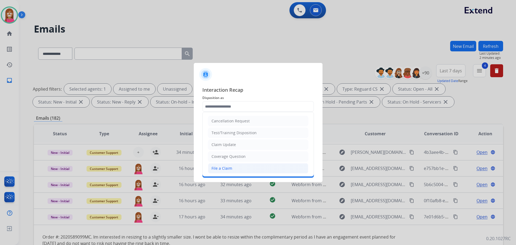
click at [215, 164] on li "File a Claim" at bounding box center [258, 168] width 100 height 10
type input "**********"
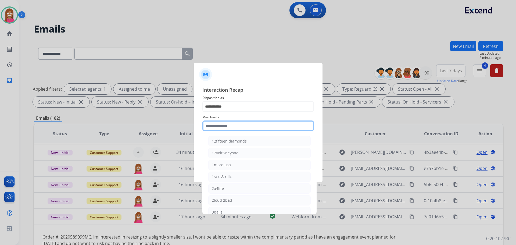
click at [216, 124] on input "text" at bounding box center [258, 125] width 112 height 11
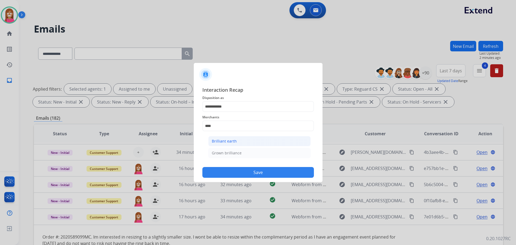
click at [222, 140] on div "Brilliant earth" at bounding box center [224, 140] width 25 height 5
type input "**********"
click at [222, 149] on input "text" at bounding box center [258, 147] width 112 height 11
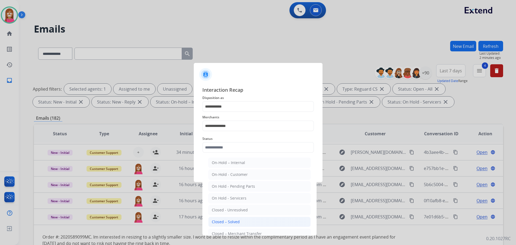
click at [231, 223] on div "Closed – Solved" at bounding box center [226, 221] width 28 height 5
type input "**********"
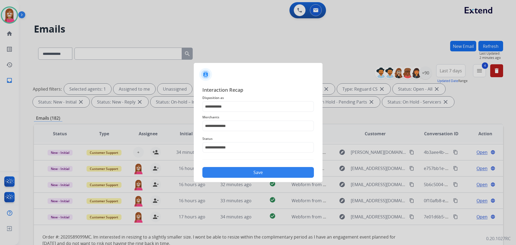
click at [236, 176] on button "Save" at bounding box center [258, 172] width 112 height 11
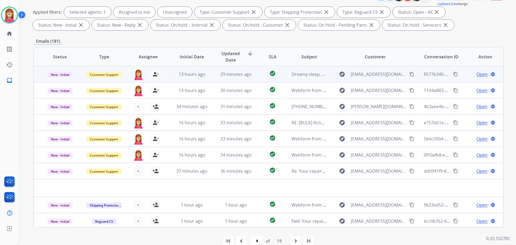
scroll to position [60, 0]
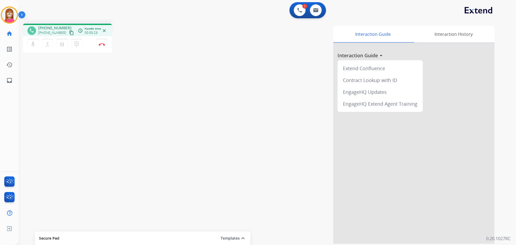
drag, startPoint x: 66, startPoint y: 34, endPoint x: 68, endPoint y: 31, distance: 4.1
click at [69, 34] on mat-icon "content_copy" at bounding box center [71, 32] width 5 height 5
click at [103, 44] on img at bounding box center [102, 44] width 6 height 3
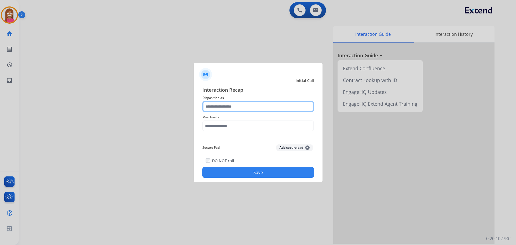
click at [213, 110] on input "text" at bounding box center [258, 106] width 112 height 11
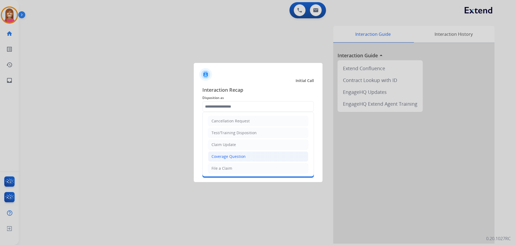
click at [222, 159] on div "Coverage Question" at bounding box center [229, 156] width 34 height 5
type input "**********"
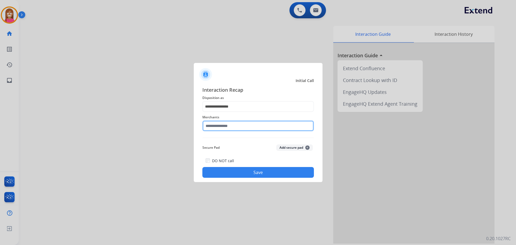
click at [219, 125] on input "text" at bounding box center [258, 125] width 112 height 11
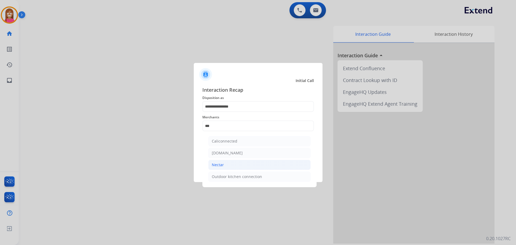
click at [226, 165] on li "Nectar" at bounding box center [259, 165] width 102 height 10
type input "******"
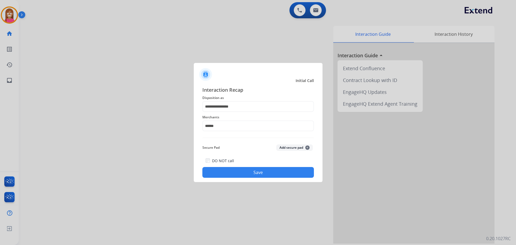
click at [227, 176] on button "Save" at bounding box center [258, 172] width 112 height 11
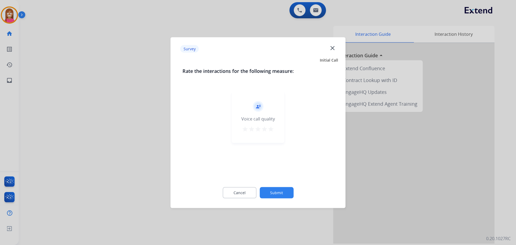
click at [333, 49] on mat-icon "close" at bounding box center [332, 47] width 7 height 7
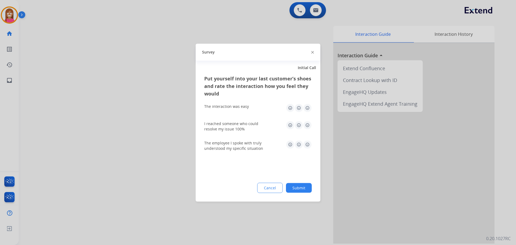
click at [312, 51] on img at bounding box center [312, 52] width 3 height 3
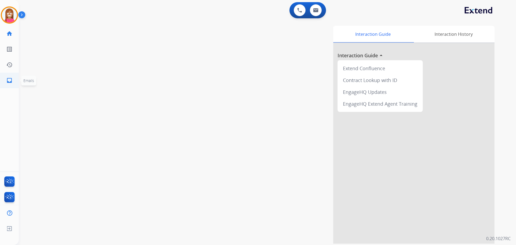
click at [13, 81] on link "inbox Emails" at bounding box center [9, 80] width 15 height 15
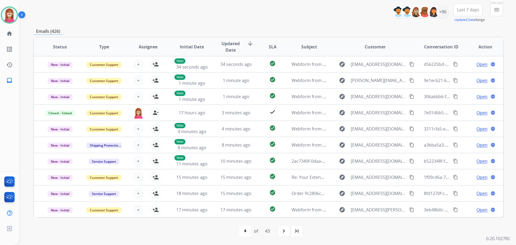
click at [499, 11] on mat-icon "menu" at bounding box center [497, 9] width 6 height 6
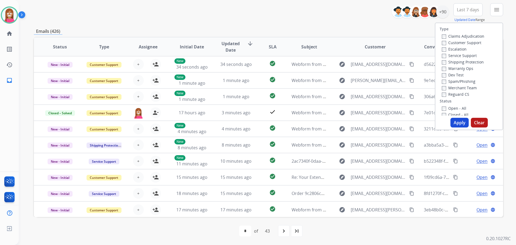
click at [446, 43] on label "Customer Support" at bounding box center [462, 42] width 40 height 5
click at [454, 61] on label "Shipping Protection" at bounding box center [463, 61] width 42 height 5
drag, startPoint x: 449, startPoint y: 94, endPoint x: 451, endPoint y: 108, distance: 13.7
click at [449, 94] on label "Reguard CS" at bounding box center [455, 94] width 27 height 5
drag, startPoint x: 447, startPoint y: 108, endPoint x: 449, endPoint y: 116, distance: 8.5
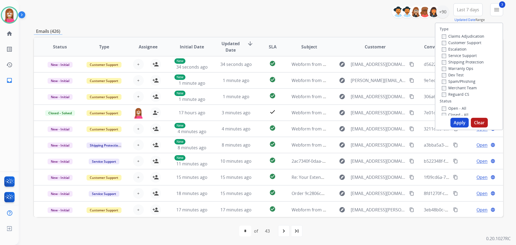
click at [446, 109] on label "Open - All" at bounding box center [454, 108] width 24 height 5
click at [452, 124] on button "Apply" at bounding box center [460, 123] width 18 height 10
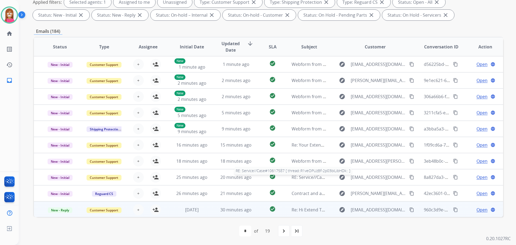
scroll to position [1, 0]
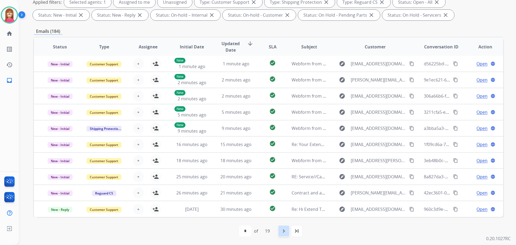
click at [287, 234] on div "navigate_next" at bounding box center [284, 231] width 12 height 12
select select "*"
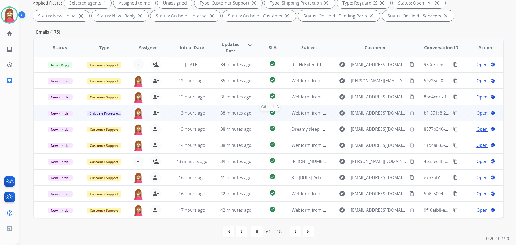
scroll to position [87, 0]
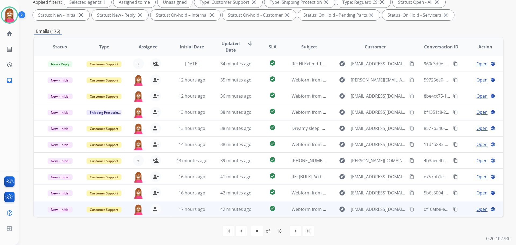
click at [279, 214] on td "check_circle" at bounding box center [268, 209] width 29 height 16
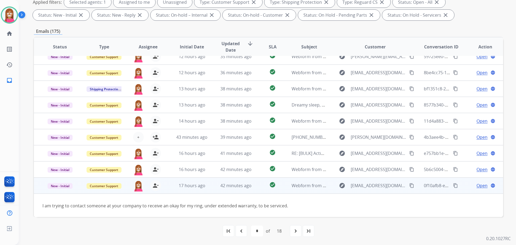
scroll to position [24, 0]
click at [477, 186] on span "Open" at bounding box center [482, 185] width 11 height 6
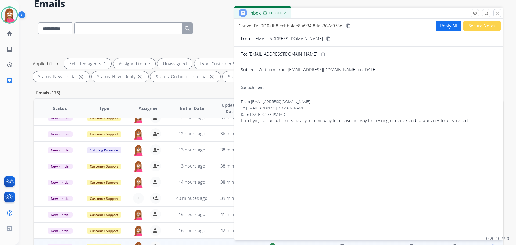
scroll to position [0, 0]
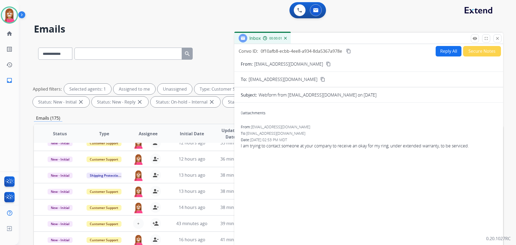
click at [453, 54] on button "Reply All" at bounding box center [449, 51] width 26 height 10
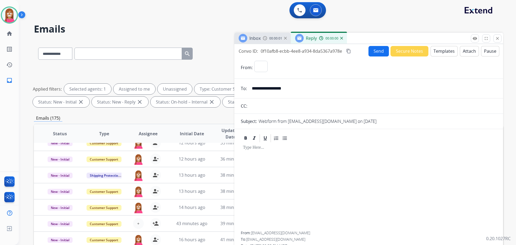
select select "**********"
click at [443, 53] on button "Templates" at bounding box center [444, 51] width 27 height 10
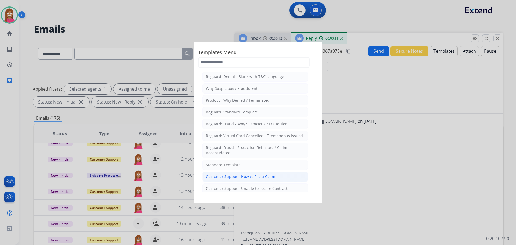
click at [242, 177] on div "Customer Support: How to File a Claim" at bounding box center [240, 176] width 69 height 5
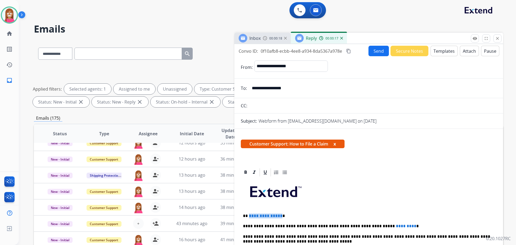
drag, startPoint x: 279, startPoint y: 212, endPoint x: 248, endPoint y: 210, distance: 31.2
drag, startPoint x: 390, startPoint y: 222, endPoint x: 352, endPoint y: 221, distance: 37.4
click at [380, 50] on button "Send" at bounding box center [379, 51] width 20 height 10
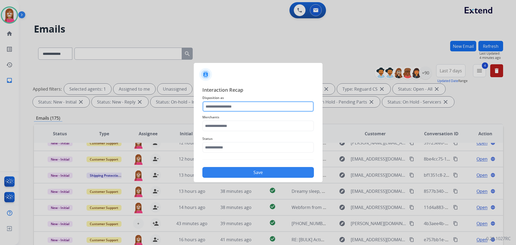
click at [238, 110] on input "text" at bounding box center [258, 106] width 112 height 11
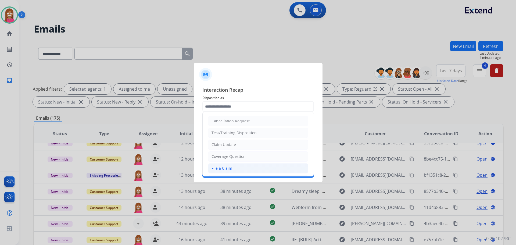
click at [223, 167] on div "File a Claim" at bounding box center [222, 168] width 21 height 5
type input "**********"
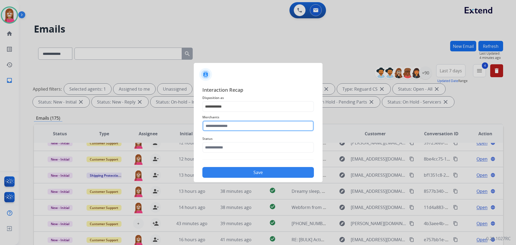
click at [217, 129] on input "text" at bounding box center [258, 125] width 112 height 11
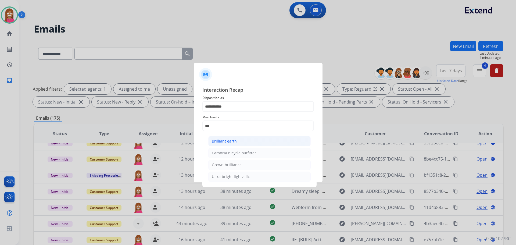
click at [222, 143] on div "Brilliant earth" at bounding box center [224, 140] width 25 height 5
type input "**********"
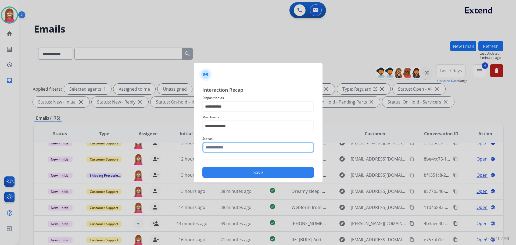
click at [210, 151] on input "text" at bounding box center [258, 147] width 112 height 11
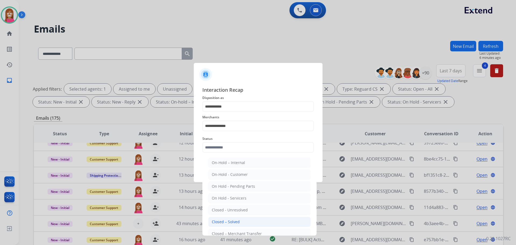
click at [225, 220] on div "Closed – Solved" at bounding box center [226, 221] width 28 height 5
type input "**********"
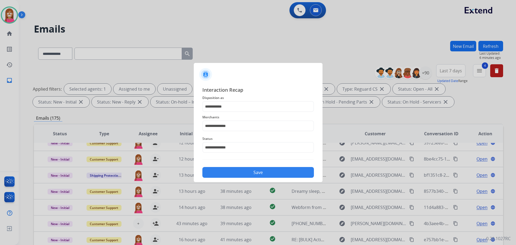
click at [243, 177] on button "Save" at bounding box center [258, 172] width 112 height 11
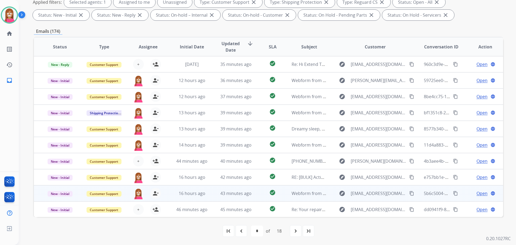
click at [207, 200] on td "16 hours ago" at bounding box center [188, 193] width 44 height 16
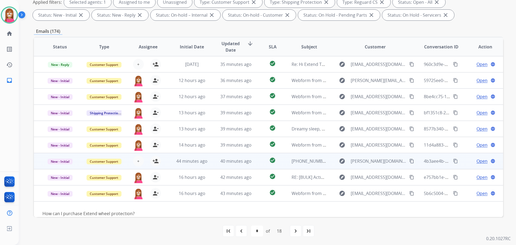
scroll to position [25, 0]
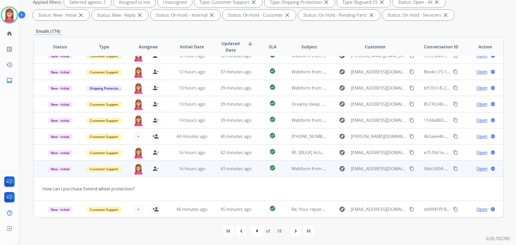
click at [477, 167] on span "Open" at bounding box center [482, 168] width 11 height 6
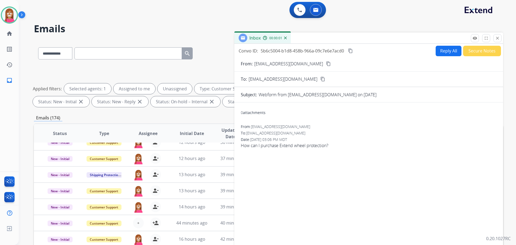
scroll to position [0, 0]
click at [443, 52] on button "Reply All" at bounding box center [449, 51] width 26 height 10
select select "**********"
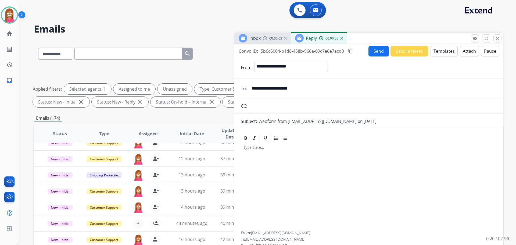
click at [439, 51] on button "Templates" at bounding box center [444, 51] width 27 height 10
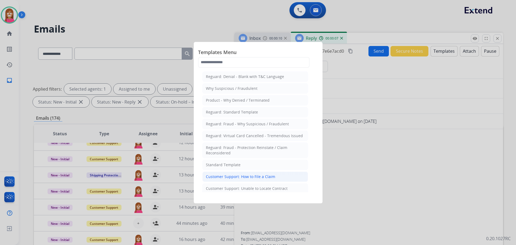
click at [236, 176] on div "Customer Support: How to File a Claim" at bounding box center [240, 176] width 69 height 5
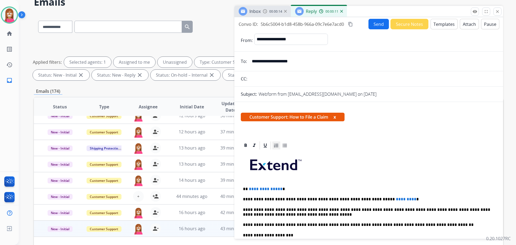
scroll to position [54, 0]
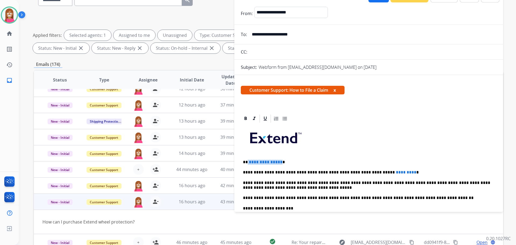
drag, startPoint x: 279, startPoint y: 160, endPoint x: 247, endPoint y: 160, distance: 32.3
click at [247, 160] on p "**********" at bounding box center [366, 162] width 247 height 5
drag, startPoint x: 390, startPoint y: 169, endPoint x: 351, endPoint y: 166, distance: 39.3
click at [351, 166] on div "**********" at bounding box center [369, 205] width 256 height 164
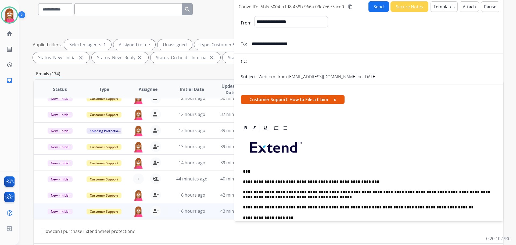
scroll to position [0, 0]
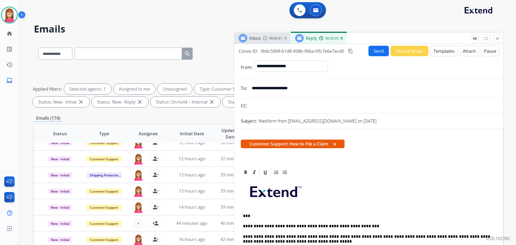
click at [371, 55] on button "Send" at bounding box center [379, 51] width 20 height 10
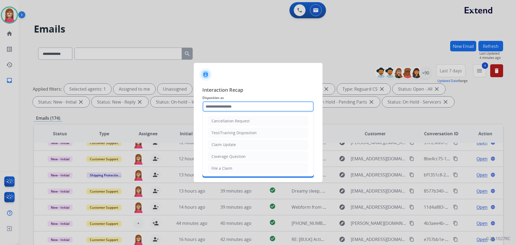
click at [236, 108] on input "text" at bounding box center [258, 106] width 112 height 11
click at [234, 166] on li "File a Claim" at bounding box center [258, 168] width 100 height 10
type input "**********"
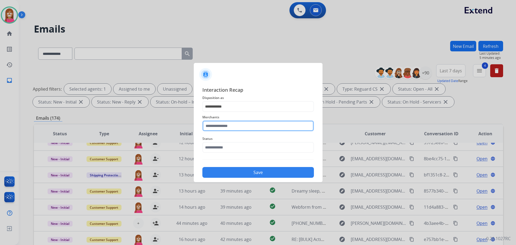
click at [219, 124] on input "text" at bounding box center [258, 125] width 112 height 11
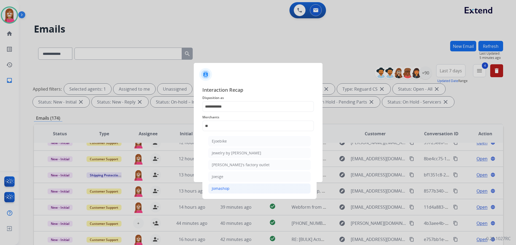
click at [225, 186] on div "Jomashop" at bounding box center [221, 188] width 18 height 5
type input "********"
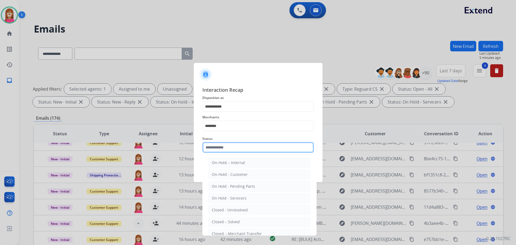
click at [225, 148] on input "text" at bounding box center [258, 147] width 112 height 11
click at [227, 222] on div "Closed – Solved" at bounding box center [226, 221] width 28 height 5
type input "**********"
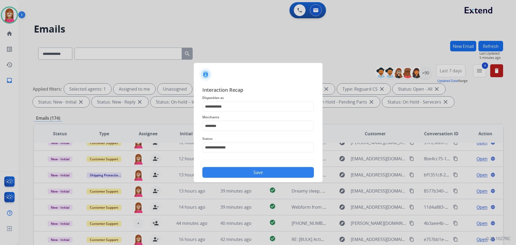
drag, startPoint x: 232, startPoint y: 174, endPoint x: 262, endPoint y: 177, distance: 30.0
click at [234, 175] on button "Save" at bounding box center [258, 172] width 112 height 11
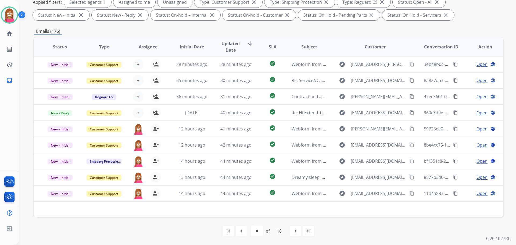
scroll to position [6, 0]
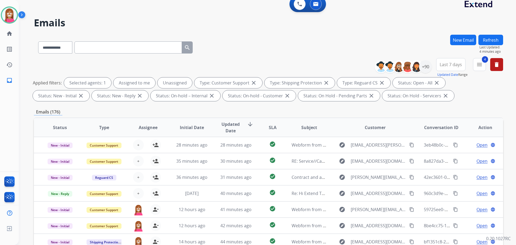
click at [493, 41] on button "Refresh" at bounding box center [491, 40] width 25 height 10
drag, startPoint x: 494, startPoint y: 40, endPoint x: 375, endPoint y: 77, distance: 124.6
click at [480, 42] on button "Refresh" at bounding box center [491, 40] width 25 height 10
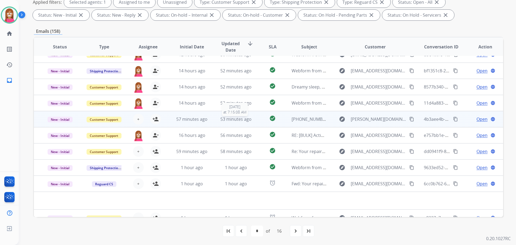
scroll to position [18, 0]
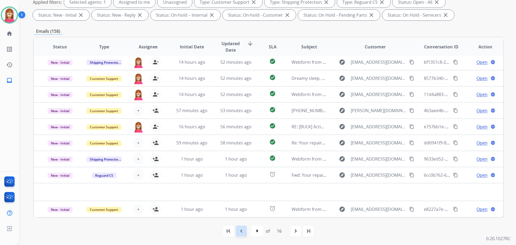
click at [244, 235] on div "navigate_before" at bounding box center [242, 231] width 12 height 12
select select "*"
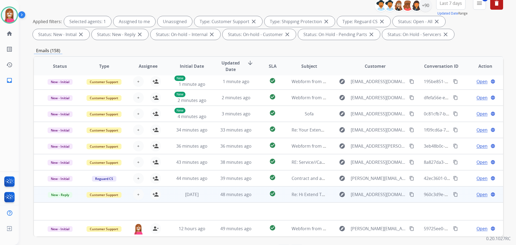
scroll to position [87, 0]
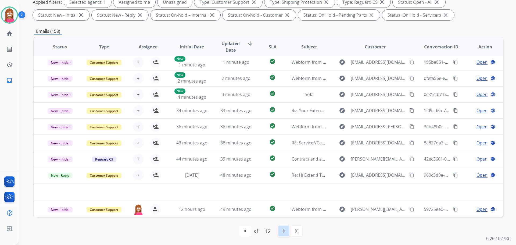
click at [286, 232] on mat-icon "navigate_next" at bounding box center [284, 231] width 6 height 6
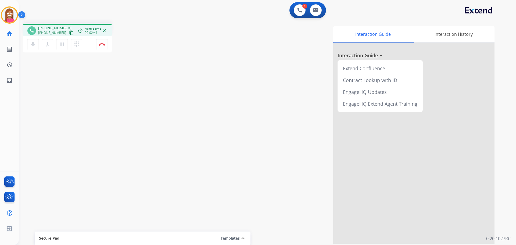
drag, startPoint x: 66, startPoint y: 34, endPoint x: 265, endPoint y: 35, distance: 198.4
click at [69, 33] on mat-icon "content_copy" at bounding box center [71, 32] width 5 height 5
click at [102, 48] on button "Disconnect" at bounding box center [101, 44] width 11 height 11
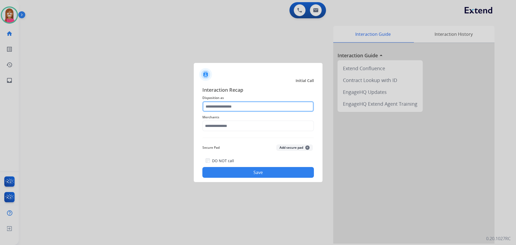
click at [241, 104] on input "text" at bounding box center [258, 106] width 112 height 11
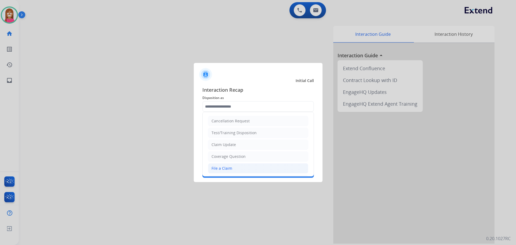
click at [225, 167] on div "File a Claim" at bounding box center [222, 168] width 21 height 5
type input "**********"
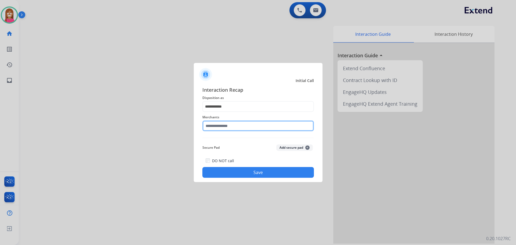
click at [220, 130] on input "text" at bounding box center [258, 125] width 112 height 11
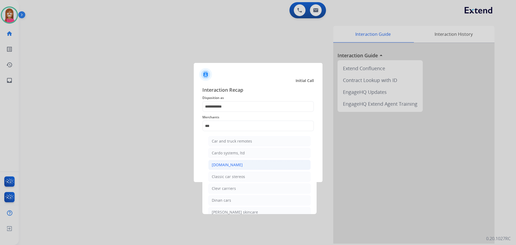
click at [230, 168] on div "[DOMAIN_NAME]" at bounding box center [227, 164] width 31 height 5
type input "**********"
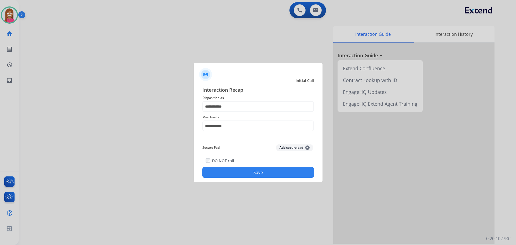
click at [232, 170] on button "Save" at bounding box center [258, 172] width 112 height 11
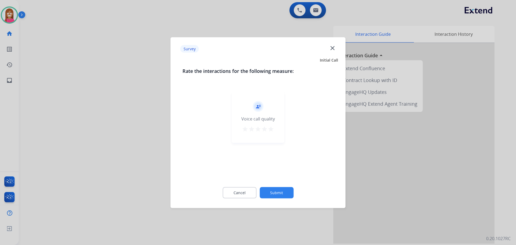
click at [332, 48] on mat-icon "close" at bounding box center [332, 47] width 7 height 7
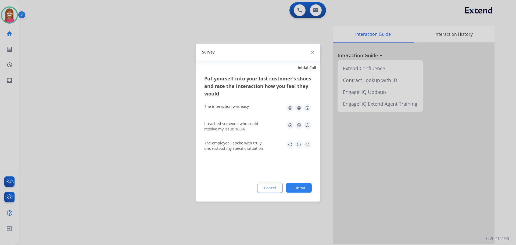
click at [312, 52] on img at bounding box center [312, 52] width 3 height 3
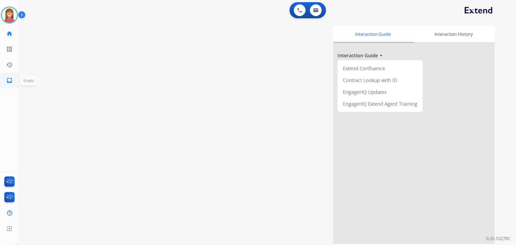
click at [9, 81] on mat-icon "inbox" at bounding box center [9, 80] width 6 height 6
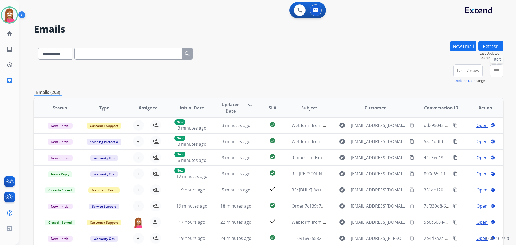
drag, startPoint x: 500, startPoint y: 73, endPoint x: 491, endPoint y: 78, distance: 10.5
click at [500, 73] on button "menu Filters" at bounding box center [496, 70] width 13 height 13
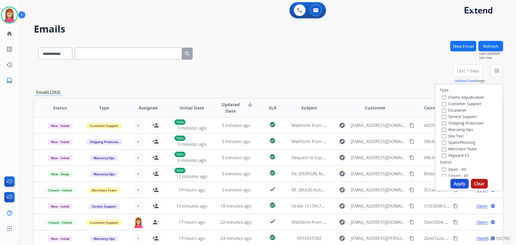
click at [459, 103] on label "Customer Support" at bounding box center [462, 103] width 40 height 5
click at [455, 123] on label "Shipping Protection" at bounding box center [463, 122] width 42 height 5
click at [450, 154] on label "Reguard CS" at bounding box center [455, 155] width 27 height 5
click at [450, 170] on label "Open - All" at bounding box center [454, 169] width 24 height 5
click at [454, 183] on button "Apply" at bounding box center [460, 184] width 18 height 10
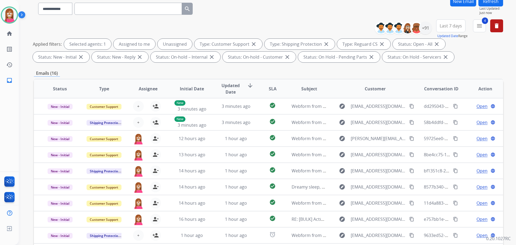
scroll to position [87, 0]
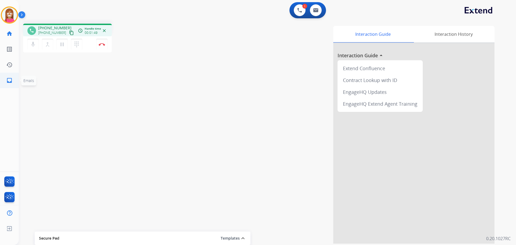
click at [9, 84] on link "inbox Emails" at bounding box center [9, 80] width 15 height 15
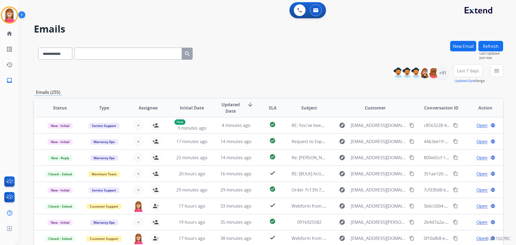
click at [473, 47] on button "New Email" at bounding box center [463, 46] width 26 height 10
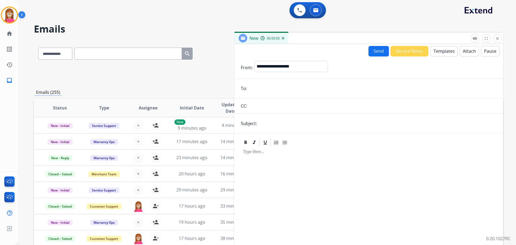
paste input "**********"
type input "**********"
click at [289, 69] on select "**********" at bounding box center [290, 66] width 73 height 11
select select "**********"
click at [254, 61] on select "**********" at bounding box center [290, 66] width 73 height 11
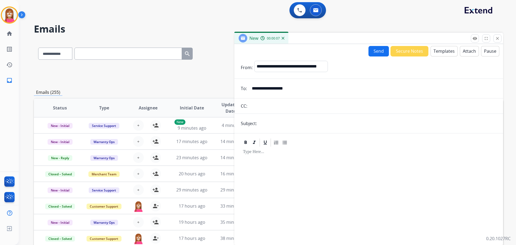
click at [436, 50] on button "Templates" at bounding box center [444, 51] width 27 height 10
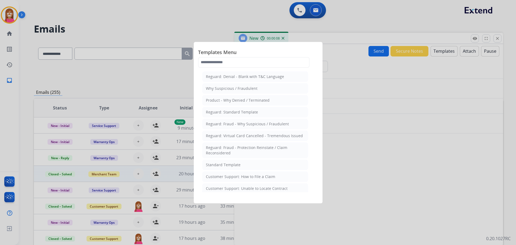
click at [226, 180] on li "Customer Support: How to File a Claim" at bounding box center [255, 177] width 106 height 10
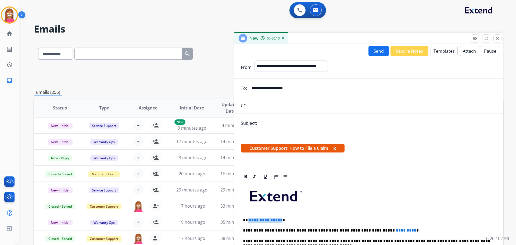
drag, startPoint x: 279, startPoint y: 217, endPoint x: 248, endPoint y: 215, distance: 31.2
drag, startPoint x: 390, startPoint y: 226, endPoint x: 349, endPoint y: 229, distance: 41.5
click at [350, 228] on p "**********" at bounding box center [366, 230] width 247 height 5
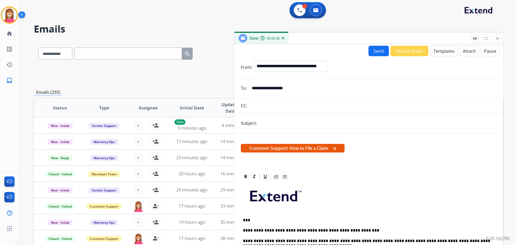
click at [268, 122] on input "text" at bounding box center [378, 123] width 238 height 11
type input "**********"
click at [374, 54] on button "Send" at bounding box center [379, 51] width 20 height 10
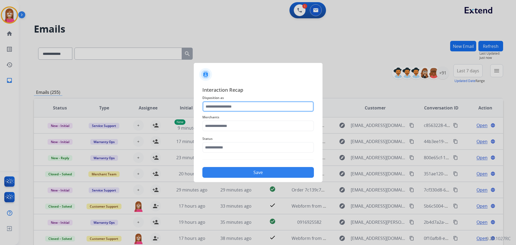
click at [219, 107] on input "text" at bounding box center [258, 106] width 112 height 11
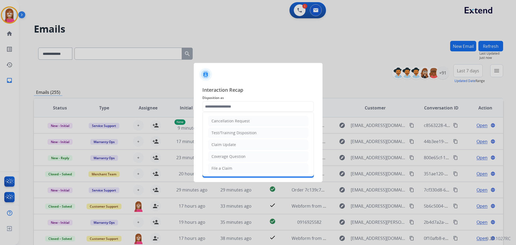
drag, startPoint x: 227, startPoint y: 167, endPoint x: 227, endPoint y: 152, distance: 15.6
click at [227, 167] on div "File a Claim" at bounding box center [222, 168] width 21 height 5
type input "**********"
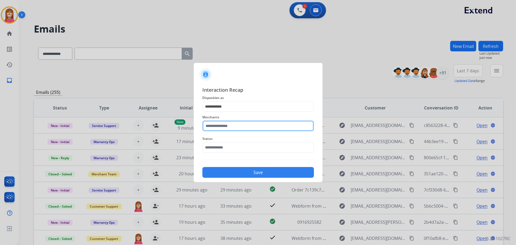
click at [223, 127] on input "text" at bounding box center [258, 125] width 112 height 11
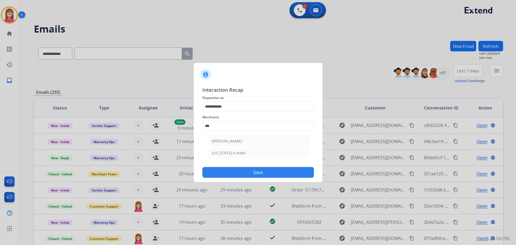
click at [228, 144] on li "[PERSON_NAME]" at bounding box center [259, 141] width 102 height 10
type input "**********"
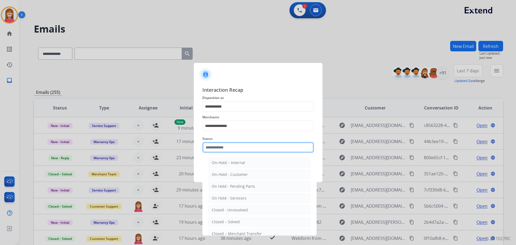
drag, startPoint x: 232, startPoint y: 147, endPoint x: 234, endPoint y: 159, distance: 12.0
click at [232, 147] on input "text" at bounding box center [258, 147] width 112 height 11
click at [216, 222] on div "Closed – Solved" at bounding box center [226, 221] width 28 height 5
type input "**********"
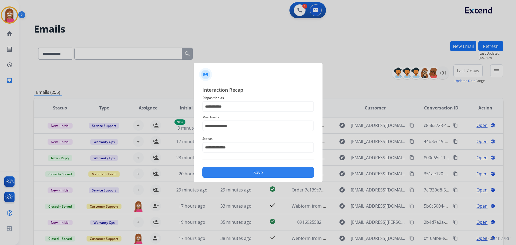
click at [221, 174] on button "Save" at bounding box center [258, 172] width 112 height 11
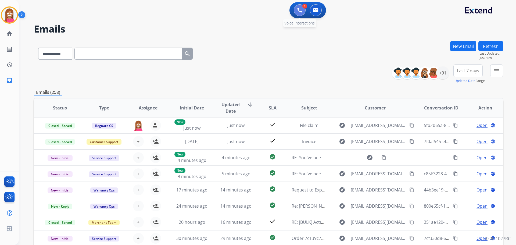
click at [301, 12] on button at bounding box center [300, 10] width 12 height 12
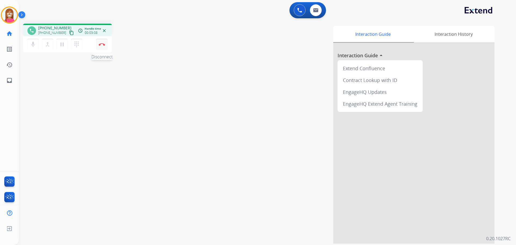
click at [102, 43] on button "Disconnect" at bounding box center [101, 44] width 11 height 11
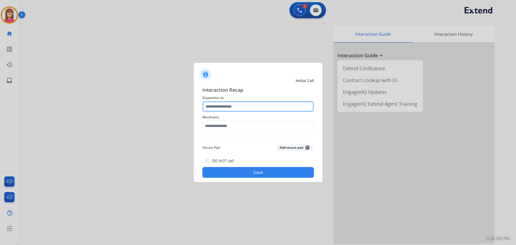
click at [246, 108] on input "text" at bounding box center [258, 106] width 112 height 11
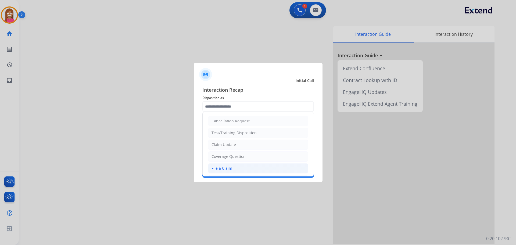
click at [223, 169] on div "File a Claim" at bounding box center [222, 168] width 21 height 5
type input "**********"
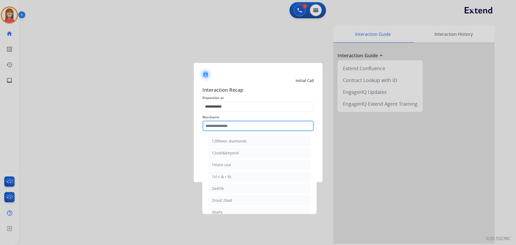
click at [212, 128] on input "text" at bounding box center [258, 125] width 112 height 11
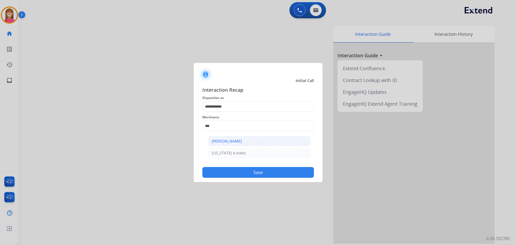
click at [230, 140] on div "[PERSON_NAME]" at bounding box center [227, 140] width 30 height 5
type input "**********"
click at [254, 176] on button "Save" at bounding box center [258, 172] width 112 height 11
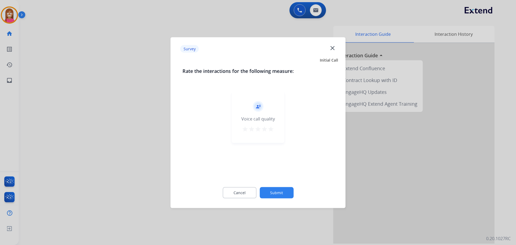
click at [332, 48] on mat-icon "close" at bounding box center [332, 47] width 7 height 7
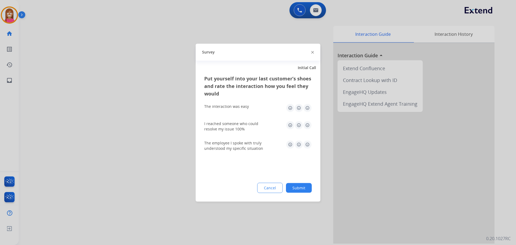
click at [314, 52] on div "Survey" at bounding box center [258, 52] width 125 height 17
click at [311, 52] on img at bounding box center [312, 52] width 3 height 3
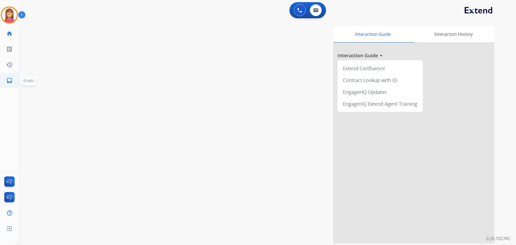
click at [6, 80] on link "inbox Emails" at bounding box center [9, 80] width 15 height 15
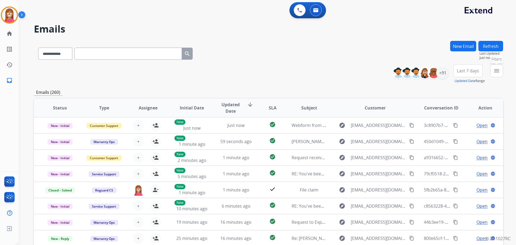
drag, startPoint x: 497, startPoint y: 72, endPoint x: 477, endPoint y: 83, distance: 23.2
click at [497, 72] on mat-icon "menu" at bounding box center [497, 70] width 6 height 6
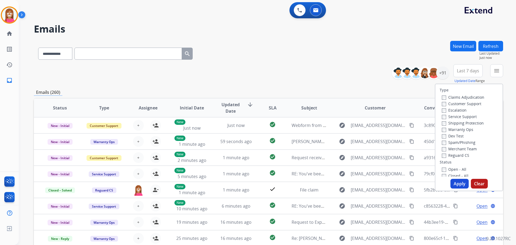
click at [458, 102] on label "Customer Support" at bounding box center [462, 103] width 40 height 5
click at [452, 124] on label "Shipping Protection" at bounding box center [463, 122] width 42 height 5
click at [446, 156] on label "Reguard CS" at bounding box center [455, 155] width 27 height 5
click at [449, 170] on label "Open - All" at bounding box center [454, 169] width 24 height 5
click at [455, 179] on button "Apply" at bounding box center [460, 184] width 18 height 10
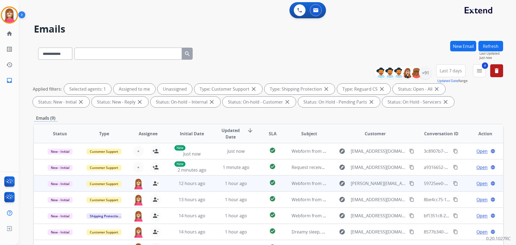
scroll to position [87, 0]
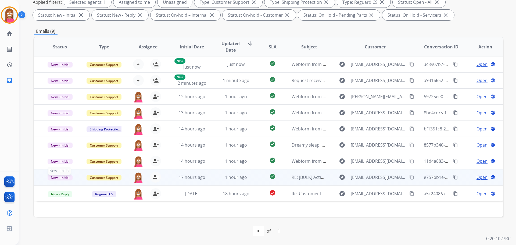
click at [65, 178] on span "New - Initial" at bounding box center [60, 178] width 25 height 6
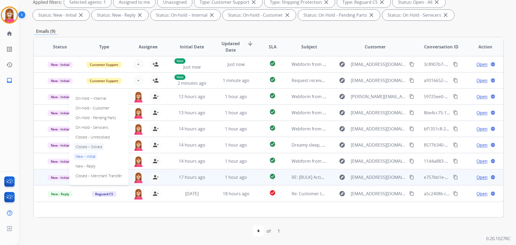
click at [93, 148] on p "Closed – Solved" at bounding box center [88, 147] width 31 height 8
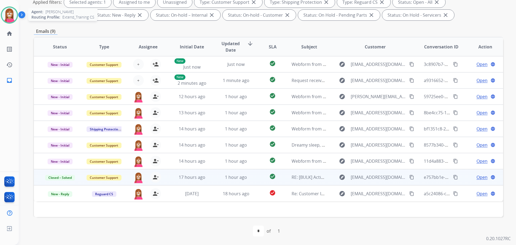
click at [15, 11] on img at bounding box center [9, 15] width 15 height 15
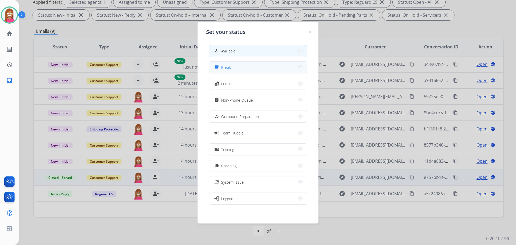
click at [225, 70] on button "free_breakfast Break" at bounding box center [258, 68] width 98 height 12
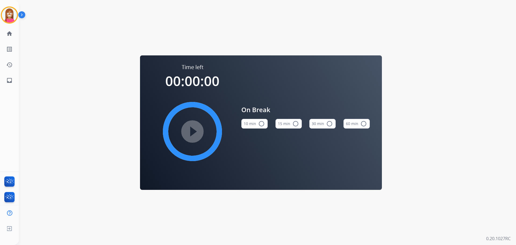
drag, startPoint x: 2, startPoint y: 19, endPoint x: 29, endPoint y: 21, distance: 26.7
click at [3, 19] on div at bounding box center [9, 14] width 17 height 17
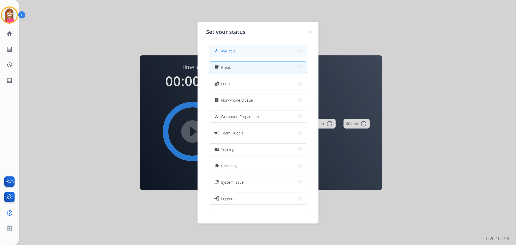
click at [261, 50] on button "how_to_reg Available" at bounding box center [258, 51] width 98 height 12
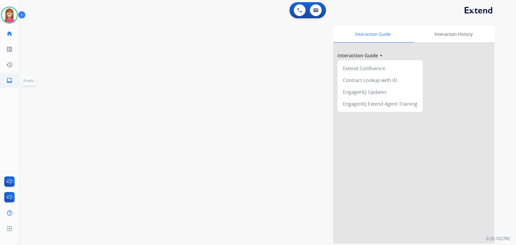
click at [12, 83] on mat-icon "inbox" at bounding box center [9, 80] width 6 height 6
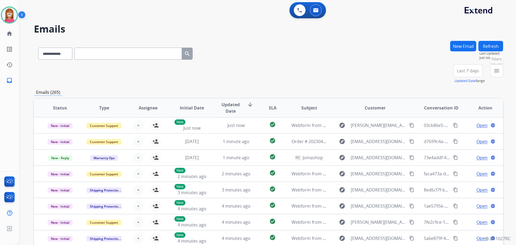
click at [494, 72] on mat-icon "menu" at bounding box center [497, 70] width 6 height 6
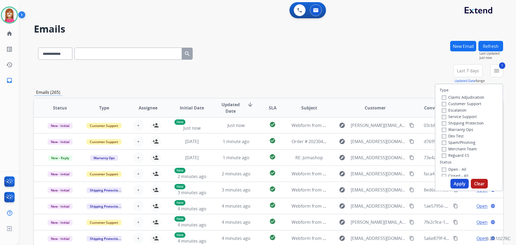
click at [449, 122] on label "Shipping Protection" at bounding box center [463, 122] width 42 height 5
click at [453, 158] on label "Reguard CS" at bounding box center [455, 155] width 27 height 5
click at [451, 169] on label "Open - All" at bounding box center [454, 169] width 24 height 5
click at [455, 183] on button "Apply" at bounding box center [460, 184] width 18 height 10
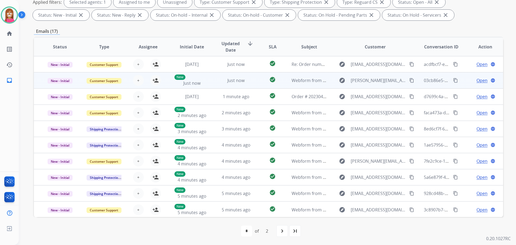
scroll to position [1, 0]
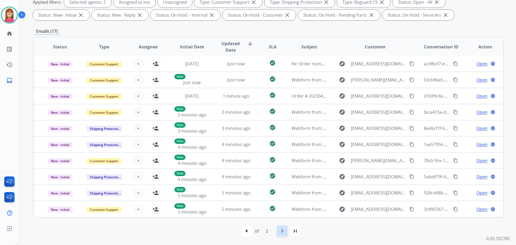
click at [283, 230] on mat-icon "navigate_next" at bounding box center [282, 231] width 6 height 6
select select "*"
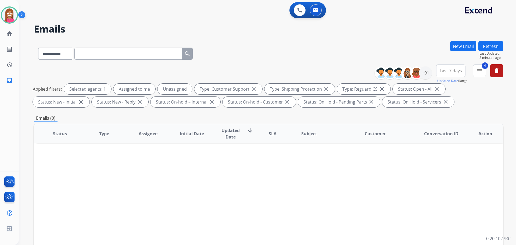
scroll to position [0, 0]
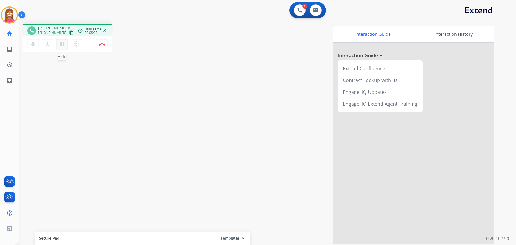
click at [65, 42] on mat-icon "pause" at bounding box center [62, 44] width 6 height 6
click at [62, 45] on mat-icon "play_arrow" at bounding box center [62, 44] width 6 height 6
click at [102, 44] on img at bounding box center [102, 44] width 6 height 3
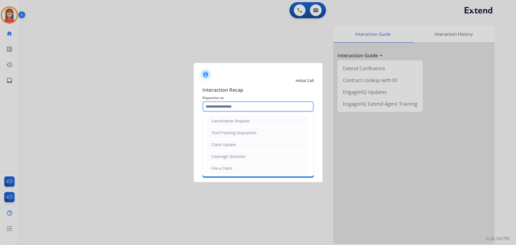
click at [218, 108] on input "text" at bounding box center [258, 106] width 112 height 11
drag, startPoint x: 219, startPoint y: 167, endPoint x: 219, endPoint y: 161, distance: 5.4
click at [219, 167] on div "File a Claim" at bounding box center [222, 168] width 21 height 5
type input "**********"
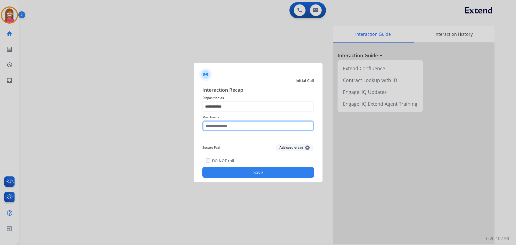
drag, startPoint x: 222, startPoint y: 127, endPoint x: 210, endPoint y: 132, distance: 12.8
click at [222, 127] on input "text" at bounding box center [258, 125] width 112 height 11
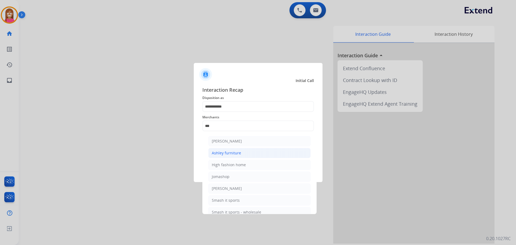
click at [222, 155] on div "Ashley furniture" at bounding box center [226, 152] width 29 height 5
type input "**********"
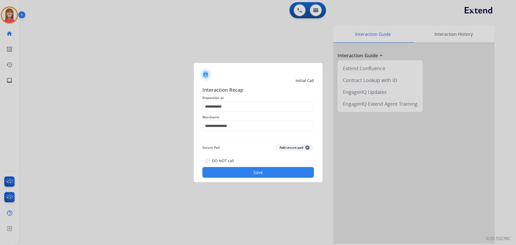
click at [226, 168] on button "Save" at bounding box center [258, 172] width 112 height 11
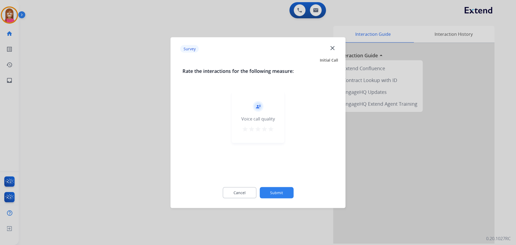
click at [330, 50] on mat-icon "close" at bounding box center [332, 47] width 7 height 7
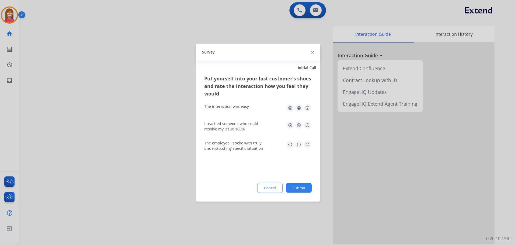
click at [312, 53] on img at bounding box center [312, 52] width 3 height 3
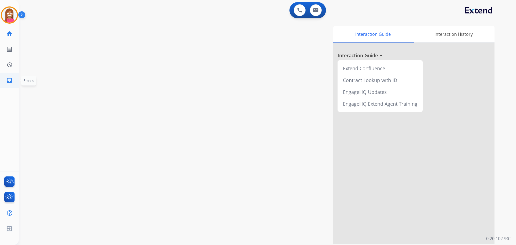
click at [7, 86] on link "inbox Emails" at bounding box center [9, 80] width 15 height 15
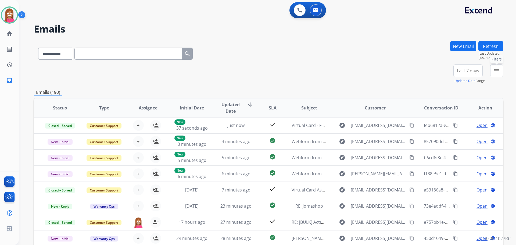
click at [498, 67] on mat-icon "menu" at bounding box center [497, 70] width 6 height 6
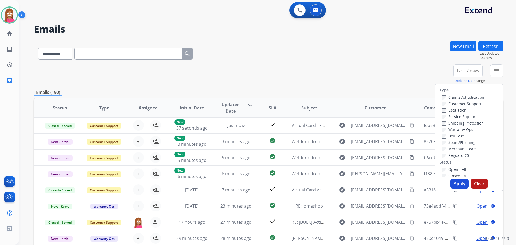
click at [454, 104] on label "Customer Support" at bounding box center [462, 103] width 40 height 5
click at [446, 124] on label "Shipping Protection" at bounding box center [463, 122] width 42 height 5
click at [450, 156] on label "Reguard CS" at bounding box center [455, 155] width 27 height 5
click at [447, 168] on div "Type Claims Adjudication Customer Support Escalation Service Support Shipping P…" at bounding box center [469, 130] width 67 height 92
drag, startPoint x: 447, startPoint y: 168, endPoint x: 450, endPoint y: 172, distance: 5.4
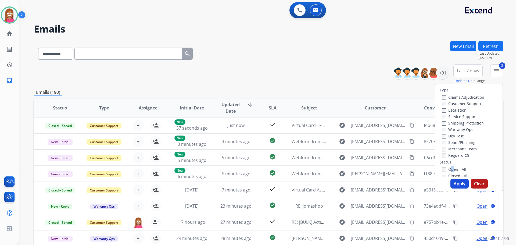
click at [448, 169] on label "Open - All" at bounding box center [454, 169] width 24 height 5
click at [453, 168] on label "Open - All" at bounding box center [454, 169] width 24 height 5
click at [453, 187] on button "Apply" at bounding box center [460, 184] width 18 height 10
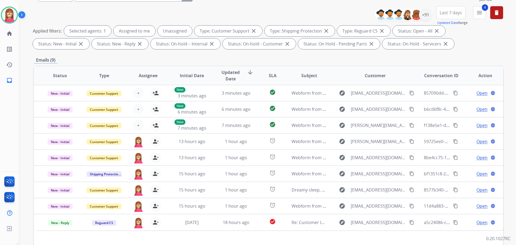
scroll to position [81, 0]
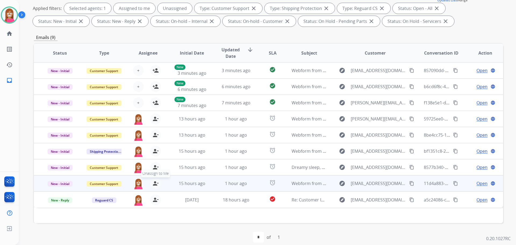
click at [155, 184] on mat-icon "person_remove" at bounding box center [155, 183] width 6 height 6
click at [155, 184] on mat-icon "person_add" at bounding box center [155, 183] width 6 height 6
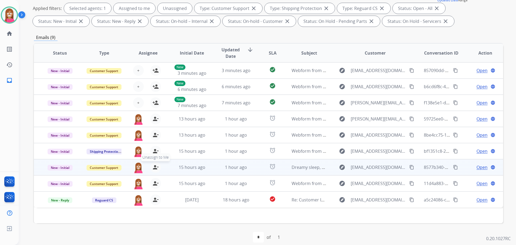
click at [155, 168] on mat-icon "person_remove" at bounding box center [155, 167] width 6 height 6
click at [155, 168] on mat-icon "person_add" at bounding box center [155, 167] width 6 height 6
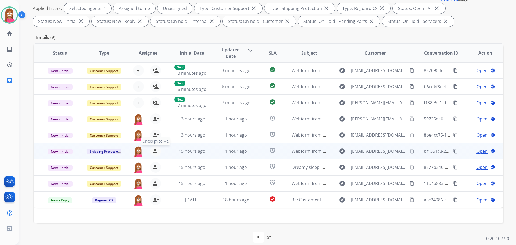
click at [156, 152] on mat-icon "person_remove" at bounding box center [155, 151] width 6 height 6
click at [156, 152] on mat-icon "person_add" at bounding box center [155, 151] width 6 height 6
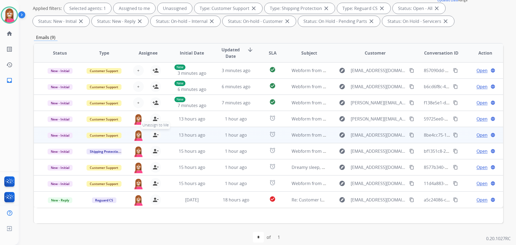
click at [155, 133] on mat-icon "person_remove" at bounding box center [155, 135] width 6 height 6
click at [155, 134] on mat-icon "person_add" at bounding box center [155, 135] width 6 height 6
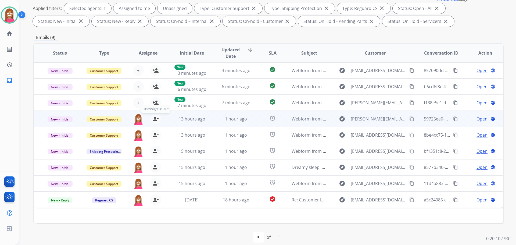
click at [153, 119] on mat-icon "person_remove" at bounding box center [155, 119] width 6 height 6
click at [153, 119] on mat-icon "person_add" at bounding box center [155, 119] width 6 height 6
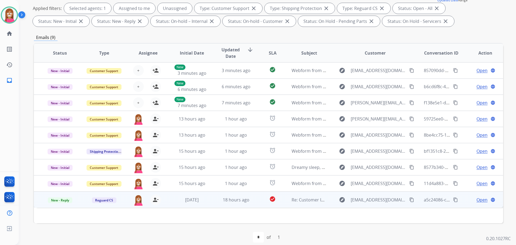
click at [409, 200] on mat-icon "content_copy" at bounding box center [411, 199] width 5 height 5
click at [329, 205] on td "explore [EMAIL_ADDRESS][DOMAIN_NAME] content_copy" at bounding box center [371, 199] width 88 height 16
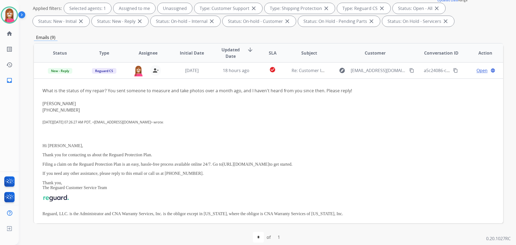
scroll to position [48, 0]
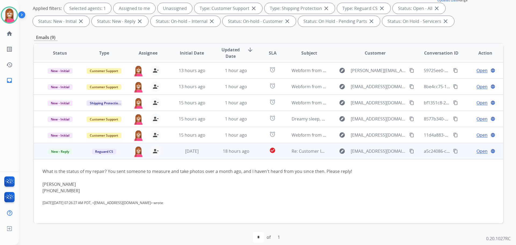
click at [477, 151] on span "Open" at bounding box center [482, 151] width 11 height 6
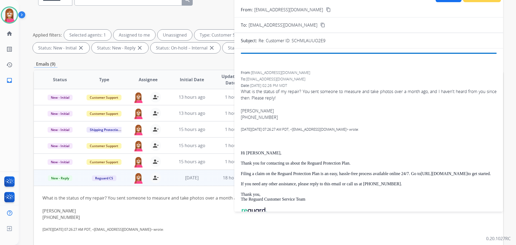
scroll to position [0, 0]
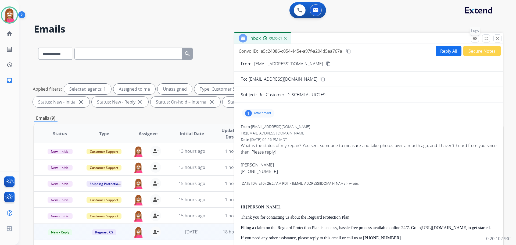
click at [475, 40] on mat-icon "remove_red_eye" at bounding box center [475, 38] width 5 height 5
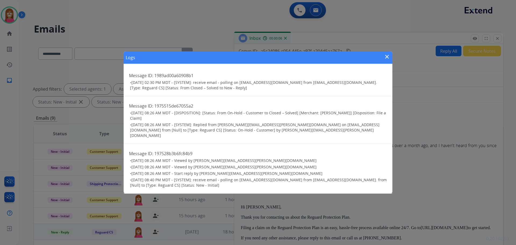
click at [387, 59] on mat-icon "close" at bounding box center [387, 57] width 6 height 6
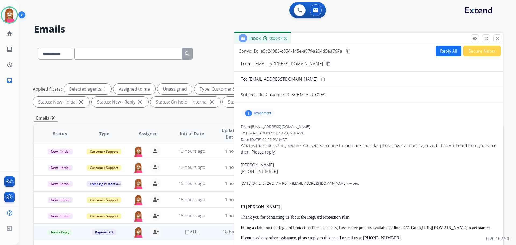
click at [442, 48] on button "Reply All" at bounding box center [449, 51] width 26 height 10
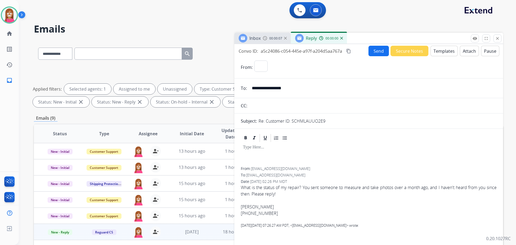
select select "**********"
click at [436, 52] on button "Templates" at bounding box center [444, 51] width 27 height 10
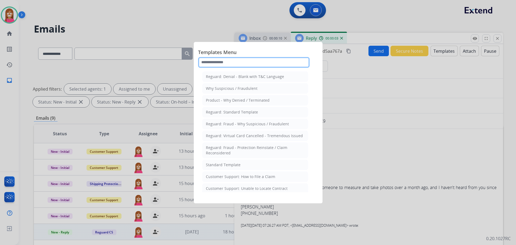
click at [223, 60] on input "text" at bounding box center [254, 62] width 112 height 11
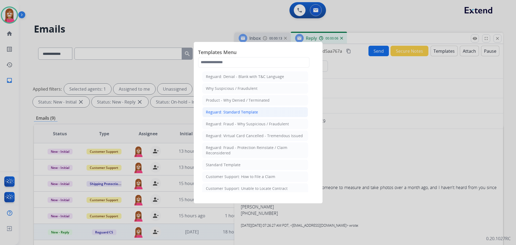
click at [223, 109] on li "Reguard: Standard Template" at bounding box center [255, 112] width 106 height 10
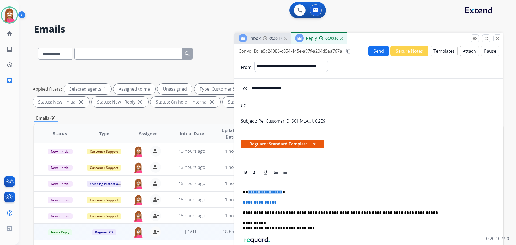
drag, startPoint x: 280, startPoint y: 188, endPoint x: 248, endPoint y: 191, distance: 32.2
click at [248, 191] on div "**********" at bounding box center [369, 230] width 256 height 106
drag, startPoint x: 285, startPoint y: 204, endPoint x: 243, endPoint y: 202, distance: 42.2
click at [243, 202] on p "**********" at bounding box center [369, 202] width 252 height 5
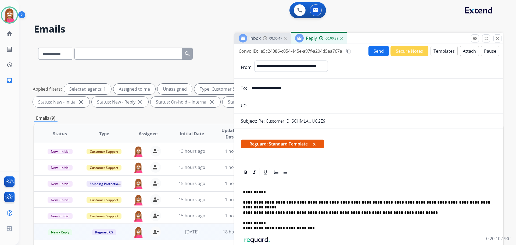
click at [376, 52] on button "Send" at bounding box center [379, 51] width 20 height 10
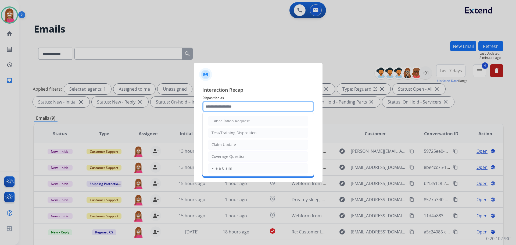
click at [225, 108] on input "text" at bounding box center [258, 106] width 112 height 11
click at [225, 144] on div "Claim Update" at bounding box center [224, 144] width 24 height 5
type input "**********"
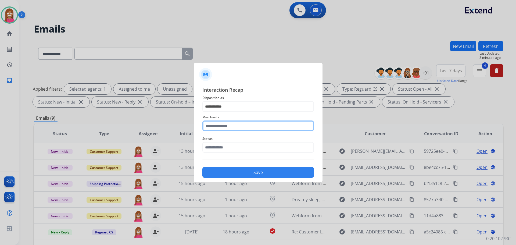
click at [217, 128] on input "text" at bounding box center [258, 125] width 112 height 11
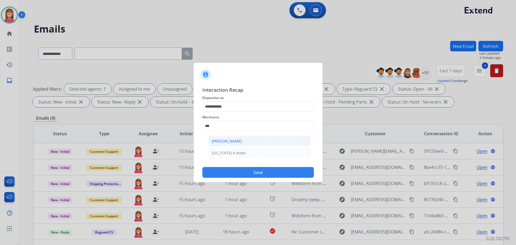
click at [257, 144] on li "[PERSON_NAME]" at bounding box center [259, 141] width 102 height 10
type input "**********"
click at [217, 147] on input "text" at bounding box center [258, 147] width 112 height 11
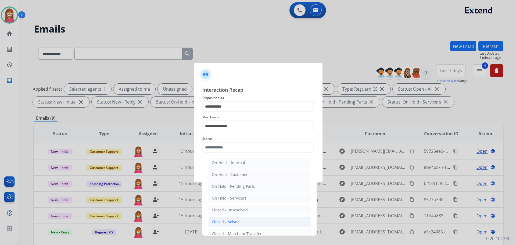
click at [219, 221] on div "Closed – Solved" at bounding box center [226, 221] width 28 height 5
type input "**********"
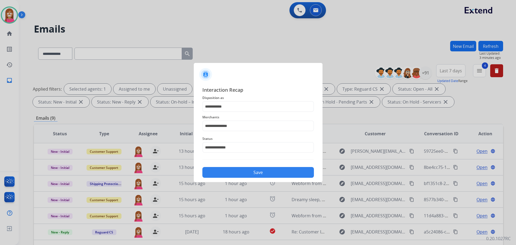
click at [222, 172] on button "Save" at bounding box center [258, 172] width 112 height 11
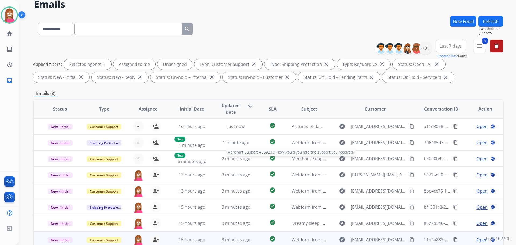
scroll to position [87, 0]
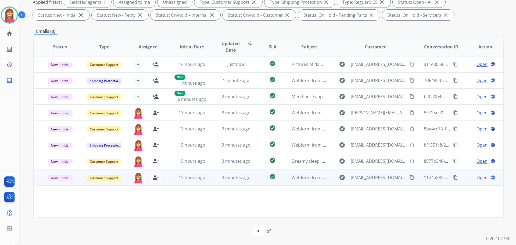
click at [210, 183] on td "3 minutes ago" at bounding box center [232, 177] width 44 height 16
click at [479, 179] on span "Open" at bounding box center [482, 177] width 11 height 6
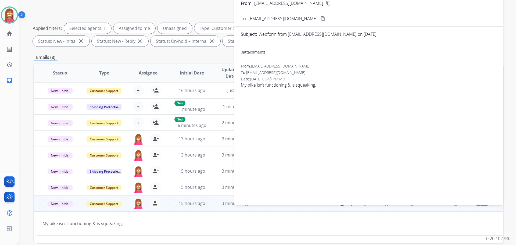
scroll to position [6, 0]
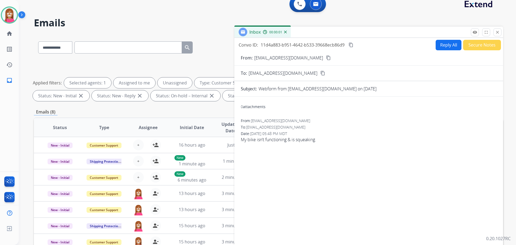
click at [440, 47] on button "Reply All" at bounding box center [449, 45] width 26 height 10
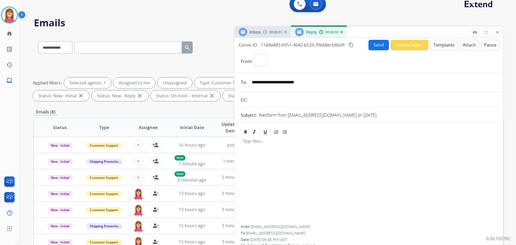
select select "**********"
click at [441, 47] on button "Templates" at bounding box center [444, 45] width 27 height 10
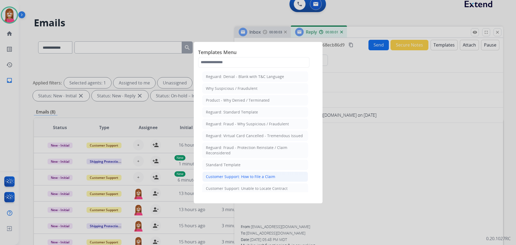
click at [261, 172] on li "Customer Support: How to File a Claim" at bounding box center [255, 177] width 106 height 10
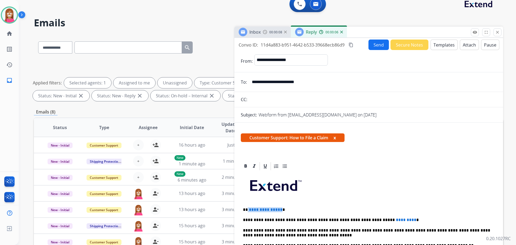
drag, startPoint x: 280, startPoint y: 207, endPoint x: 248, endPoint y: 208, distance: 32.3
click at [248, 208] on p "**********" at bounding box center [366, 209] width 247 height 5
drag, startPoint x: 262, startPoint y: 83, endPoint x: 253, endPoint y: 79, distance: 9.4
click at [252, 79] on input "**********" at bounding box center [373, 82] width 248 height 11
click at [250, 208] on p "**********" at bounding box center [366, 209] width 247 height 5
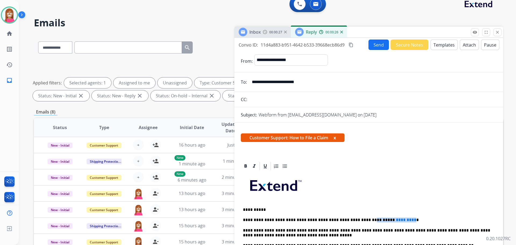
drag, startPoint x: 390, startPoint y: 215, endPoint x: 350, endPoint y: 218, distance: 39.4
click at [376, 44] on button "Send" at bounding box center [379, 45] width 20 height 10
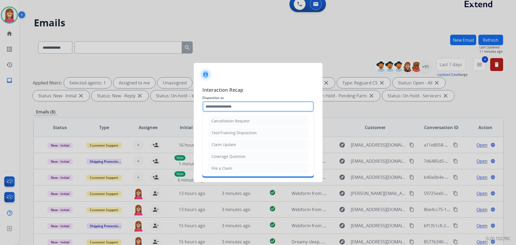
click at [225, 106] on input "text" at bounding box center [258, 106] width 112 height 11
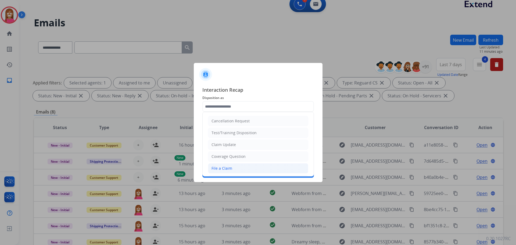
click at [223, 166] on div "File a Claim" at bounding box center [222, 168] width 21 height 5
type input "**********"
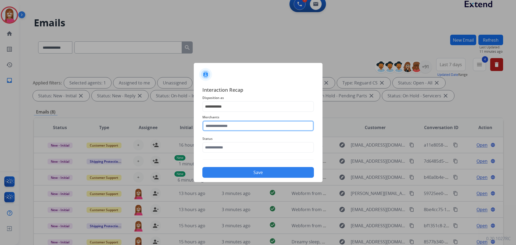
click at [224, 128] on input "text" at bounding box center [258, 125] width 112 height 11
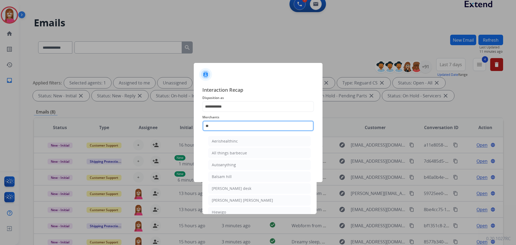
type input "***"
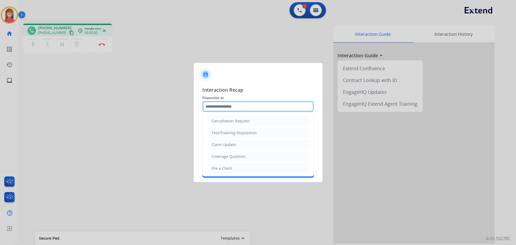
click at [223, 107] on input "text" at bounding box center [258, 106] width 112 height 11
click at [222, 168] on div "File a Claim" at bounding box center [222, 168] width 21 height 5
type input "**********"
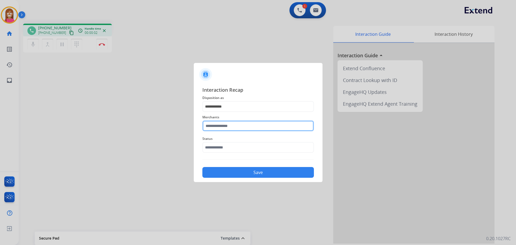
click at [223, 128] on input "text" at bounding box center [258, 125] width 112 height 11
drag, startPoint x: 240, startPoint y: 138, endPoint x: 240, endPoint y: 141, distance: 3.2
click at [240, 139] on li "hiboy ca" at bounding box center [259, 141] width 102 height 10
type input "********"
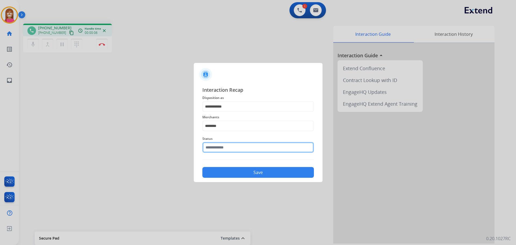
click at [227, 150] on input "text" at bounding box center [258, 147] width 112 height 11
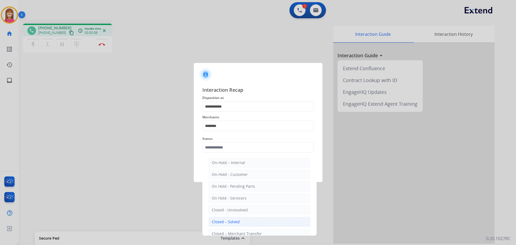
click at [225, 220] on div "Closed – Solved" at bounding box center [226, 221] width 28 height 5
type input "**********"
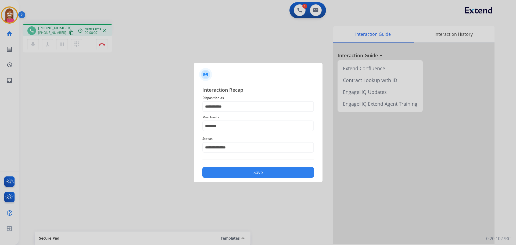
click at [229, 174] on button "Save" at bounding box center [258, 172] width 112 height 11
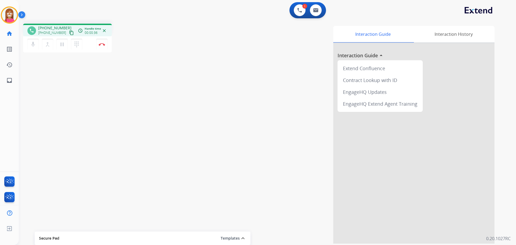
click at [69, 34] on mat-icon "content_copy" at bounding box center [71, 32] width 5 height 5
click at [102, 47] on button "Disconnect" at bounding box center [101, 44] width 11 height 11
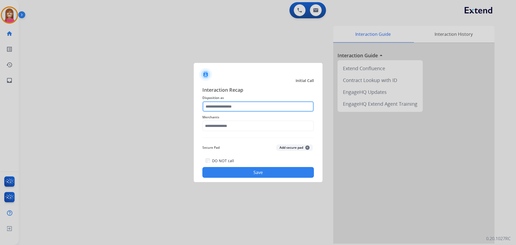
click at [242, 106] on input "text" at bounding box center [258, 106] width 112 height 11
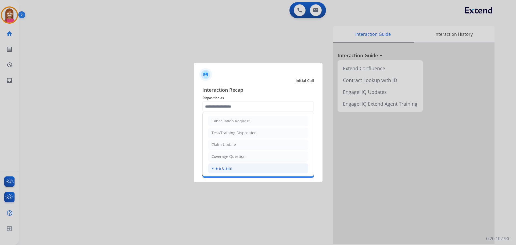
click at [216, 169] on div "File a Claim" at bounding box center [222, 168] width 21 height 5
type input "**********"
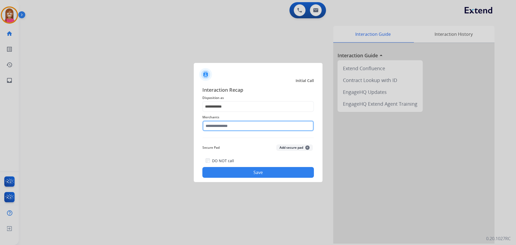
click at [223, 128] on input "text" at bounding box center [258, 125] width 112 height 11
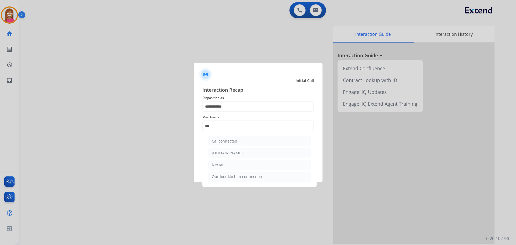
click at [233, 162] on li "Nectar" at bounding box center [259, 165] width 102 height 10
type input "******"
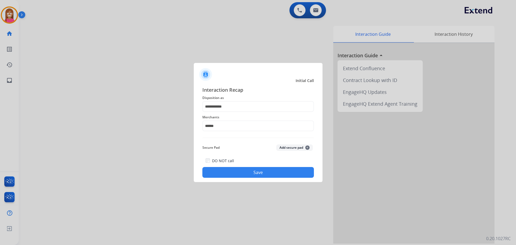
click at [236, 173] on button "Save" at bounding box center [258, 172] width 112 height 11
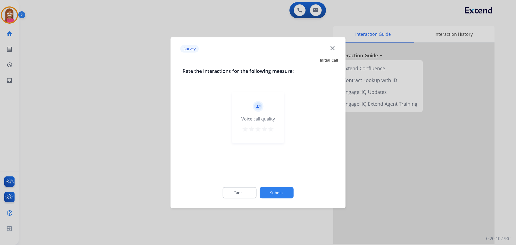
click at [331, 48] on mat-icon "close" at bounding box center [332, 47] width 7 height 7
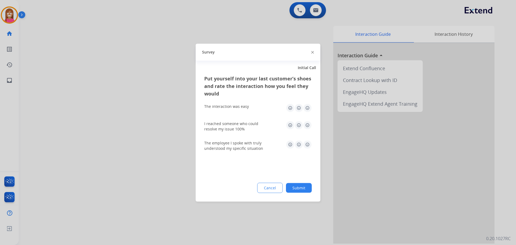
click at [312, 53] on img at bounding box center [312, 52] width 3 height 3
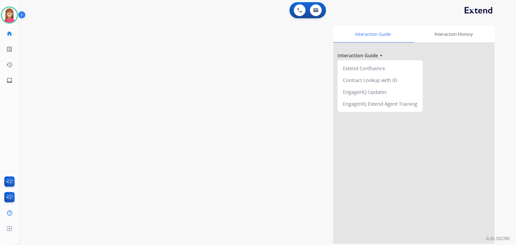
drag, startPoint x: 5, startPoint y: 14, endPoint x: 19, endPoint y: 16, distance: 13.7
click at [5, 14] on img at bounding box center [9, 15] width 15 height 15
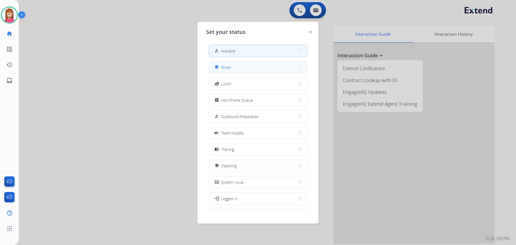
click at [226, 66] on span "Break" at bounding box center [226, 68] width 10 height 6
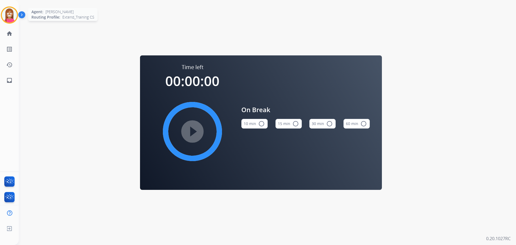
click at [6, 14] on img at bounding box center [9, 15] width 15 height 15
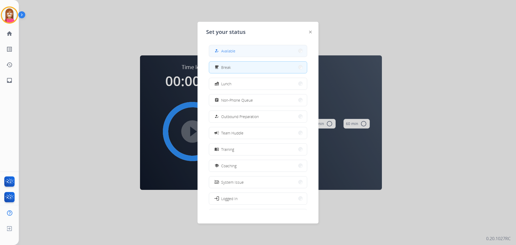
click at [236, 48] on button "how_to_reg Available" at bounding box center [258, 51] width 98 height 12
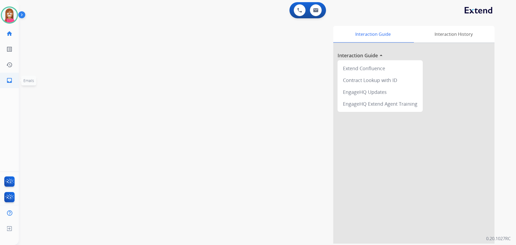
click at [4, 82] on link "inbox Emails" at bounding box center [9, 80] width 15 height 15
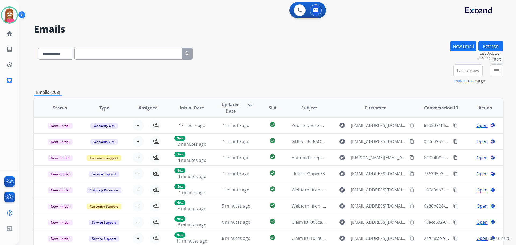
click at [493, 75] on button "menu Filters" at bounding box center [496, 70] width 13 height 13
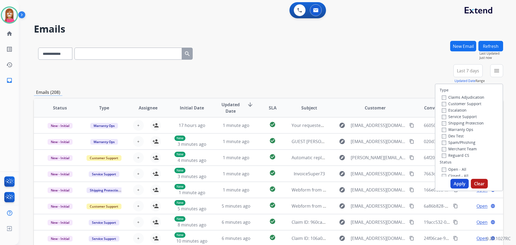
drag, startPoint x: 443, startPoint y: 101, endPoint x: 447, endPoint y: 105, distance: 5.1
click at [443, 101] on div "Customer Support" at bounding box center [463, 103] width 42 height 6
click at [449, 105] on label "Customer Support" at bounding box center [462, 103] width 40 height 5
drag, startPoint x: 450, startPoint y: 124, endPoint x: 453, endPoint y: 141, distance: 16.7
click at [450, 124] on label "Shipping Protection" at bounding box center [463, 122] width 42 height 5
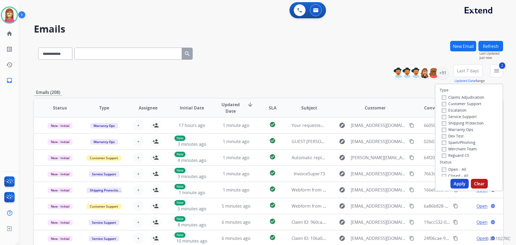
click at [453, 156] on label "Reguard CS" at bounding box center [455, 155] width 27 height 5
click at [455, 170] on label "Open - All" at bounding box center [454, 169] width 24 height 5
click at [452, 184] on button "Apply" at bounding box center [460, 184] width 18 height 10
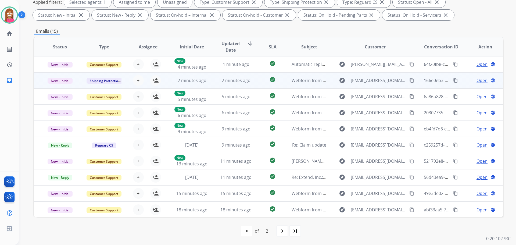
scroll to position [1, 0]
click at [215, 85] on td "2 minutes ago" at bounding box center [232, 80] width 44 height 16
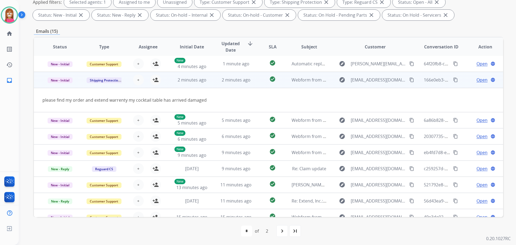
scroll to position [16, 0]
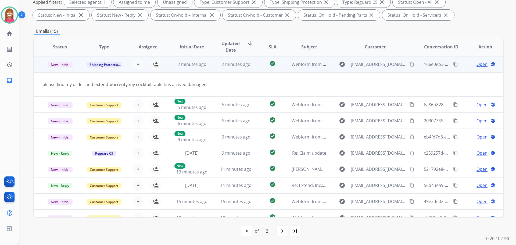
drag, startPoint x: 406, startPoint y: 65, endPoint x: 409, endPoint y: 67, distance: 4.2
click at [409, 65] on mat-icon "content_copy" at bounding box center [411, 64] width 5 height 5
click at [158, 69] on div "+ Select agent person_add Assign to Me" at bounding box center [144, 64] width 34 height 11
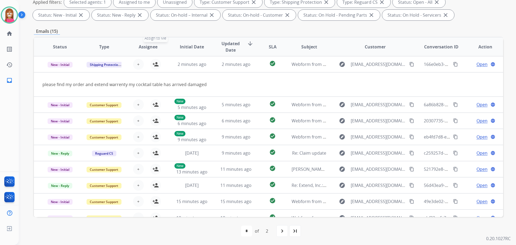
scroll to position [1, 0]
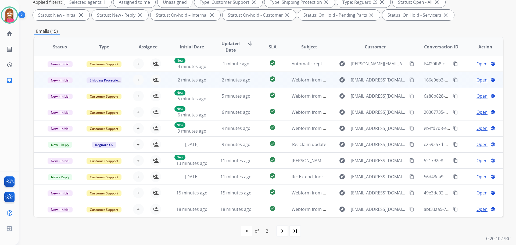
click at [172, 82] on td "2 minutes ago" at bounding box center [188, 80] width 44 height 16
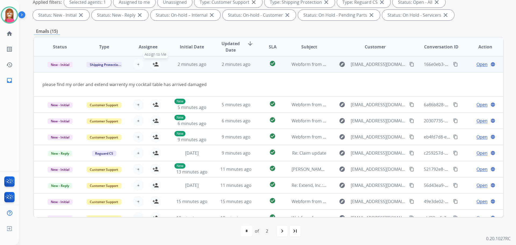
click at [154, 67] on mat-icon "person_add" at bounding box center [155, 64] width 6 height 6
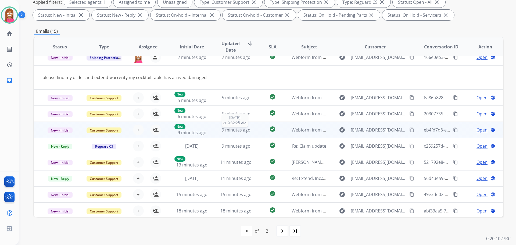
scroll to position [25, 0]
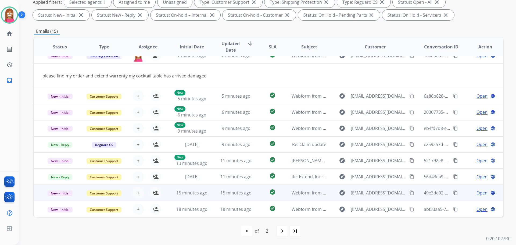
click at [254, 199] on td "check_circle" at bounding box center [268, 193] width 29 height 16
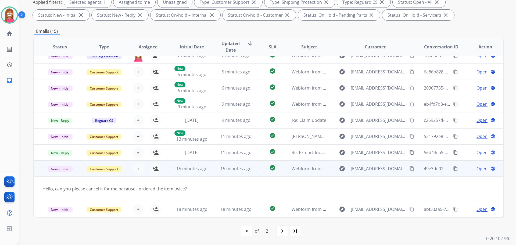
click at [409, 169] on mat-icon "content_copy" at bounding box center [411, 168] width 5 height 5
click at [155, 168] on mat-icon "person_add" at bounding box center [155, 168] width 6 height 6
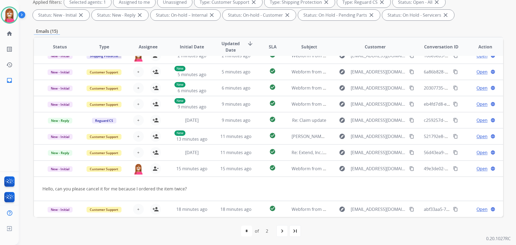
click at [280, 230] on mat-icon "navigate_next" at bounding box center [282, 231] width 6 height 6
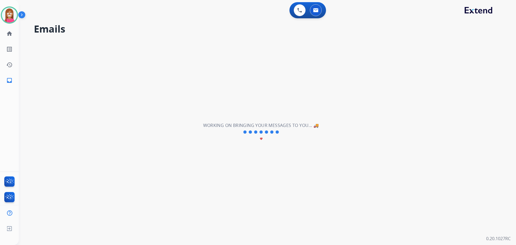
scroll to position [0, 0]
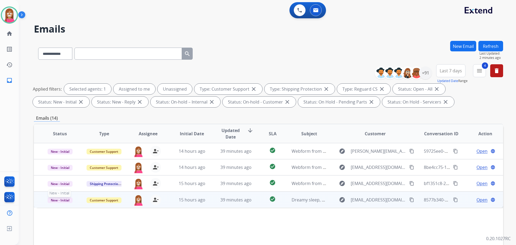
click at [62, 200] on span "New - Initial" at bounding box center [60, 200] width 25 height 6
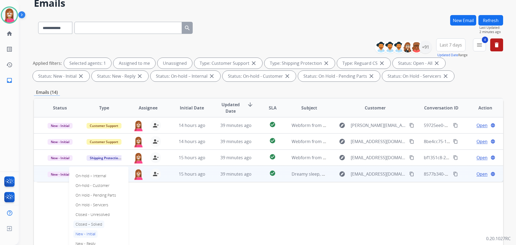
scroll to position [27, 0]
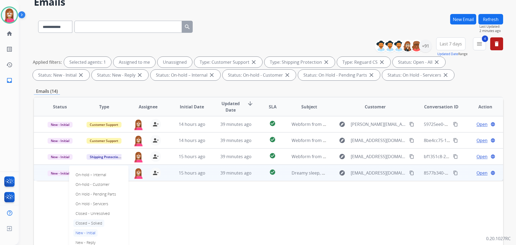
click at [88, 221] on p "Closed – Solved" at bounding box center [88, 223] width 31 height 8
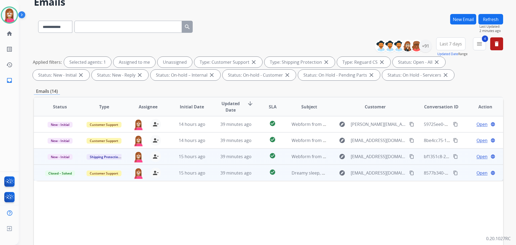
click at [213, 161] on td "39 minutes ago" at bounding box center [232, 156] width 44 height 16
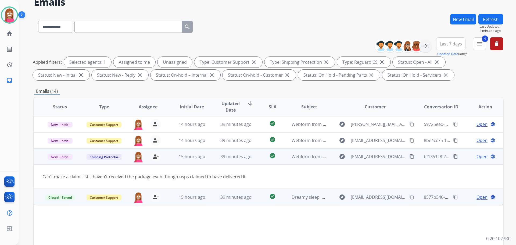
click at [477, 156] on span "Open" at bounding box center [482, 156] width 11 height 6
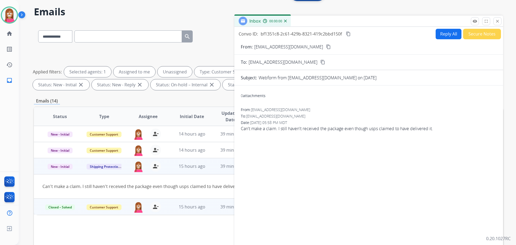
scroll to position [0, 0]
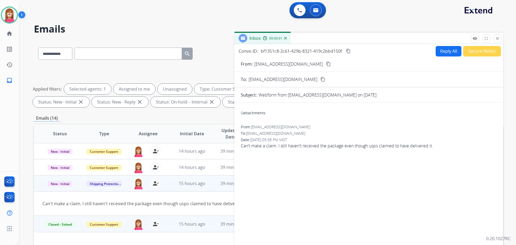
click at [448, 50] on button "Reply All" at bounding box center [449, 51] width 26 height 10
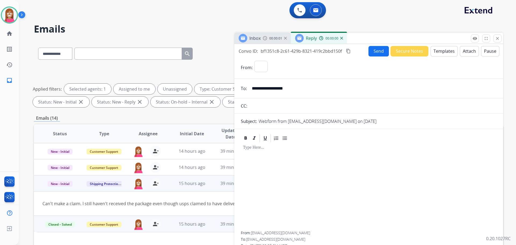
select select "**********"
click at [452, 50] on button "Templates" at bounding box center [444, 51] width 27 height 10
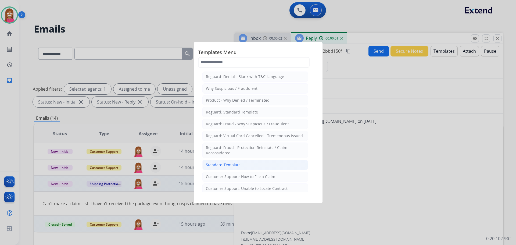
click at [236, 164] on div "Standard Template" at bounding box center [223, 164] width 35 height 5
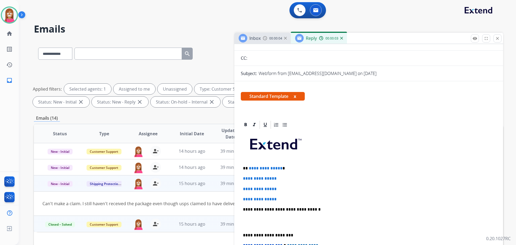
scroll to position [54, 0]
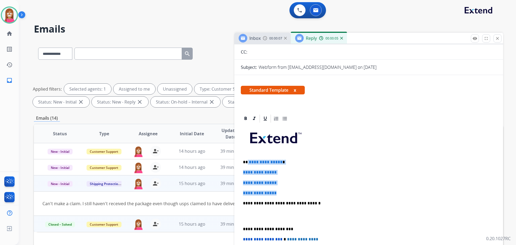
drag, startPoint x: 283, startPoint y: 195, endPoint x: 248, endPoint y: 156, distance: 52.4
click at [248, 156] on div "**********" at bounding box center [369, 215] width 256 height 185
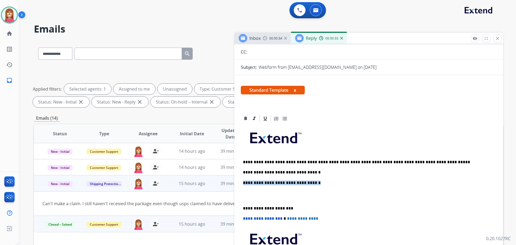
drag, startPoint x: 310, startPoint y: 183, endPoint x: 244, endPoint y: 183, distance: 65.9
click at [244, 183] on p "**********" at bounding box center [366, 182] width 247 height 5
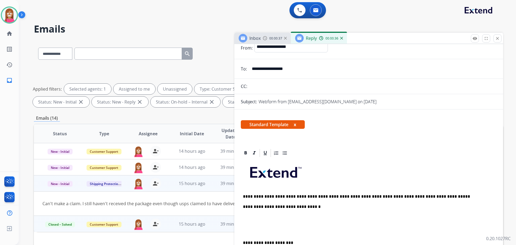
scroll to position [0, 0]
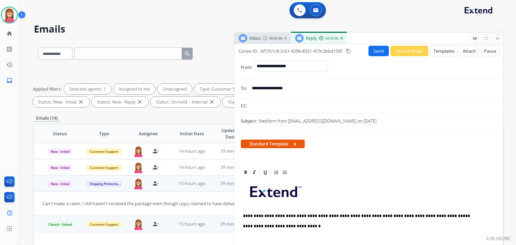
click at [380, 50] on button "Send" at bounding box center [379, 51] width 20 height 10
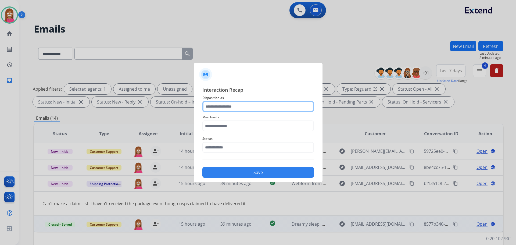
click at [244, 107] on input "text" at bounding box center [258, 106] width 112 height 11
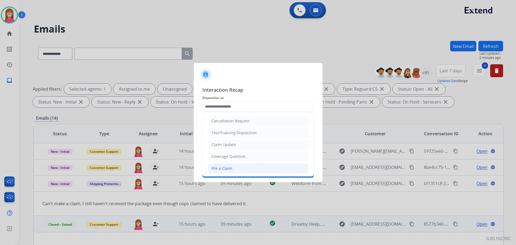
click at [228, 169] on div "File a Claim" at bounding box center [222, 168] width 21 height 5
type input "**********"
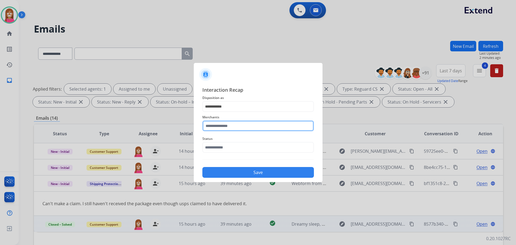
click at [225, 127] on input "text" at bounding box center [258, 125] width 112 height 11
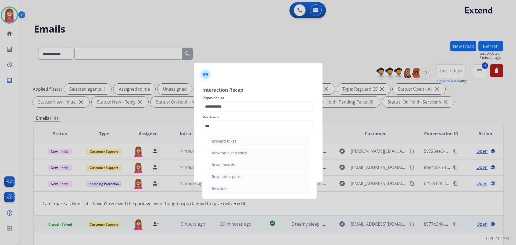
drag, startPoint x: 233, startPoint y: 177, endPoint x: 235, endPoint y: 181, distance: 4.0
click at [235, 181] on li "Revolution parts" at bounding box center [259, 177] width 102 height 10
type input "**********"
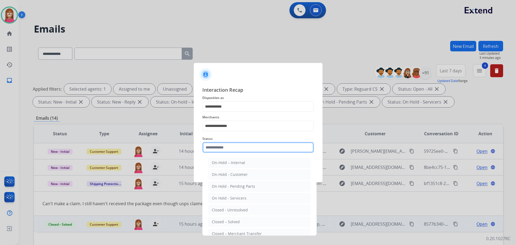
click at [226, 147] on input "text" at bounding box center [258, 147] width 112 height 11
click at [226, 219] on div "Closed – Solved" at bounding box center [226, 221] width 28 height 5
type input "**********"
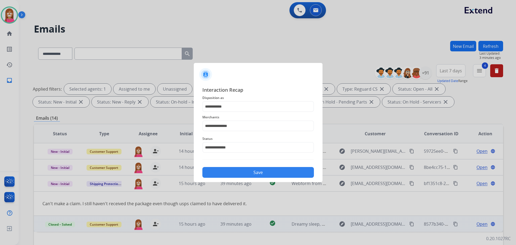
click at [240, 170] on button "Save" at bounding box center [258, 172] width 112 height 11
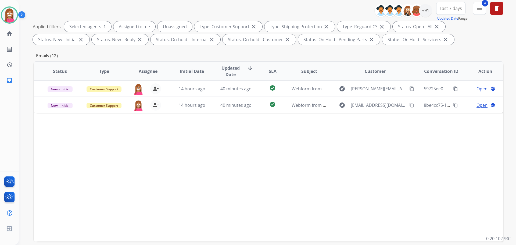
scroll to position [87, 0]
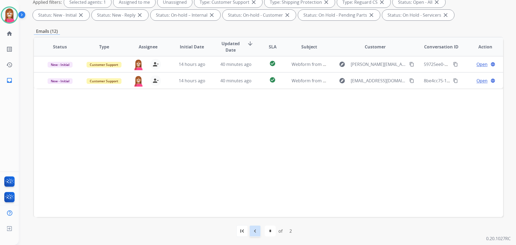
click at [254, 236] on div "navigate_before" at bounding box center [255, 231] width 12 height 12
select select "*"
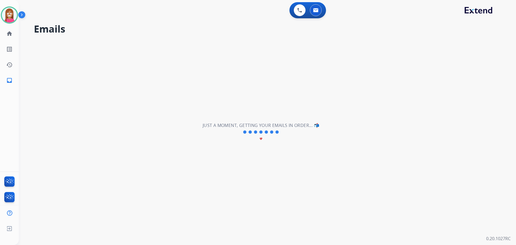
scroll to position [0, 0]
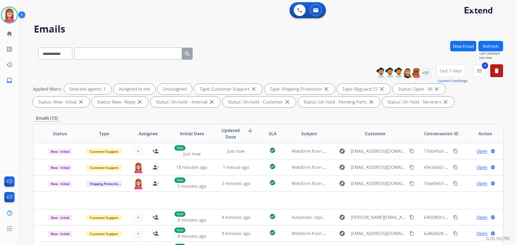
click at [316, 58] on div "**********" at bounding box center [268, 52] width 469 height 23
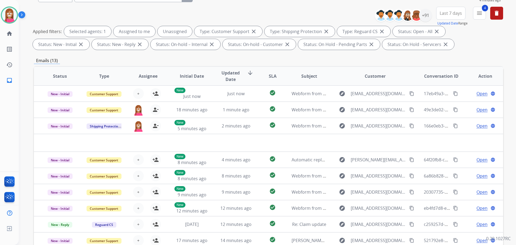
scroll to position [6, 0]
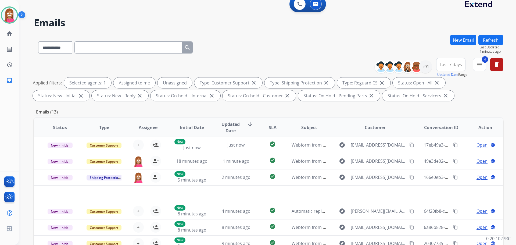
paste input "**********"
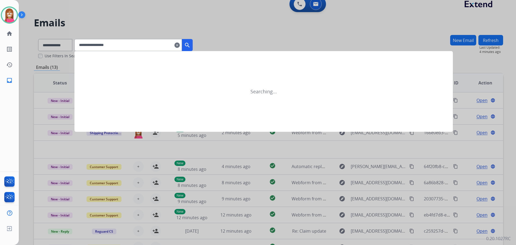
type input "**********"
drag, startPoint x: 190, startPoint y: 48, endPoint x: 192, endPoint y: 44, distance: 4.6
click at [191, 43] on button "search" at bounding box center [187, 45] width 11 height 12
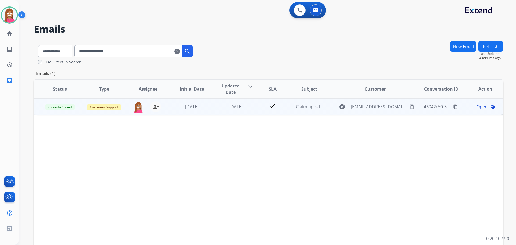
click at [254, 111] on td "check" at bounding box center [268, 106] width 29 height 16
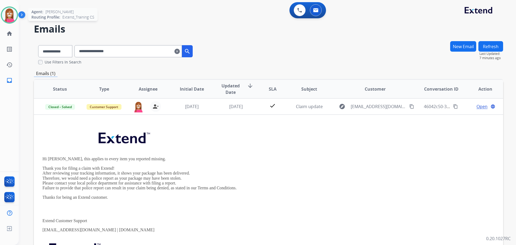
click at [8, 17] on img at bounding box center [9, 15] width 15 height 15
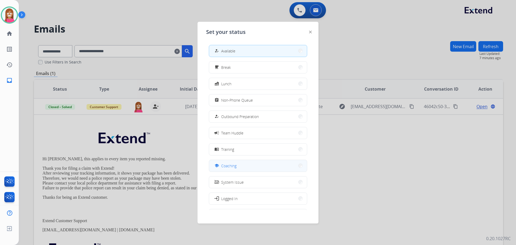
click at [227, 168] on span "Coaching" at bounding box center [228, 166] width 15 height 6
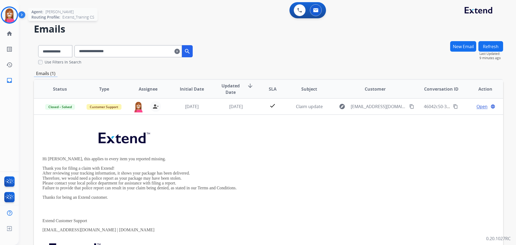
click at [12, 18] on img at bounding box center [9, 15] width 15 height 15
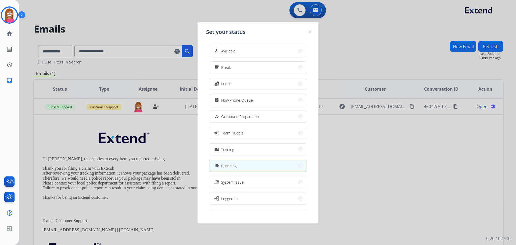
click at [232, 50] on span "Available" at bounding box center [228, 51] width 14 height 6
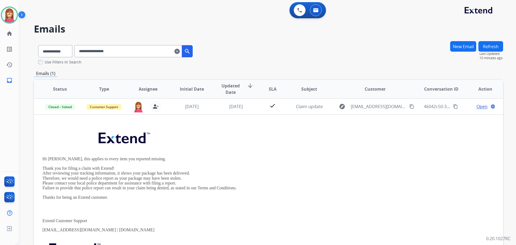
click at [180, 51] on mat-icon "clear" at bounding box center [176, 51] width 5 height 6
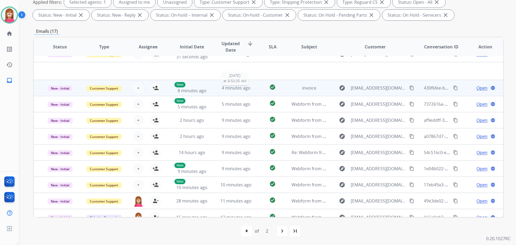
scroll to position [18, 0]
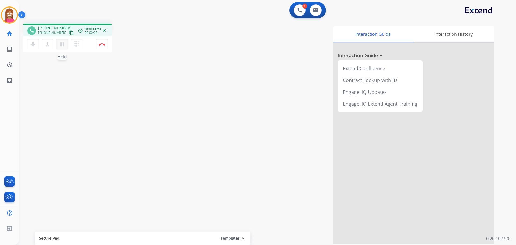
click at [65, 44] on mat-icon "pause" at bounding box center [62, 44] width 6 height 6
click at [81, 46] on button "dialpad Dialpad" at bounding box center [76, 44] width 11 height 11
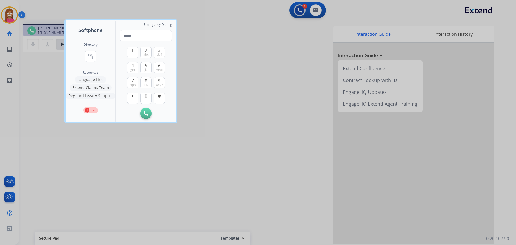
click at [89, 49] on div "Directory connect_without_contact Resource Directory" at bounding box center [91, 56] width 14 height 28
click at [91, 55] on mat-icon "connect_without_contact" at bounding box center [90, 56] width 6 height 6
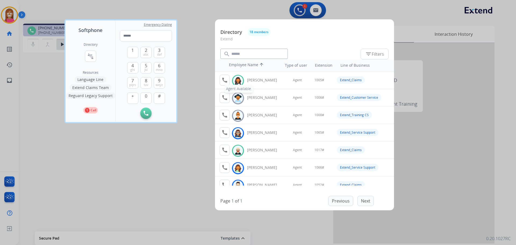
click at [226, 81] on mat-icon "call" at bounding box center [225, 80] width 6 height 6
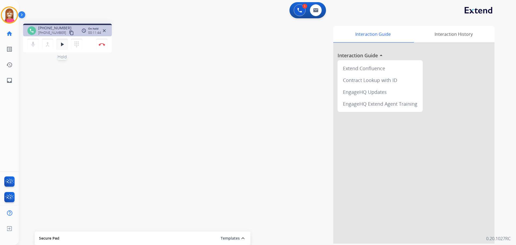
drag, startPoint x: 61, startPoint y: 47, endPoint x: 65, endPoint y: 46, distance: 4.0
click at [61, 47] on mat-icon "play_arrow" at bounding box center [62, 44] width 6 height 6
click at [61, 45] on mat-icon "pause" at bounding box center [62, 44] width 6 height 6
click at [62, 47] on mat-icon "play_arrow" at bounding box center [62, 44] width 6 height 6
click at [102, 46] on button "Disconnect" at bounding box center [101, 44] width 11 height 11
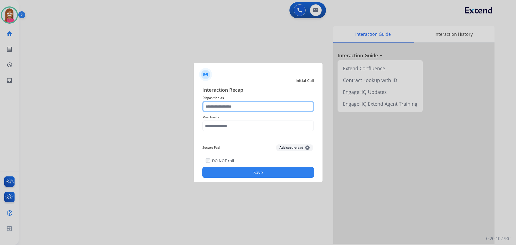
click at [222, 108] on input "text" at bounding box center [258, 106] width 112 height 11
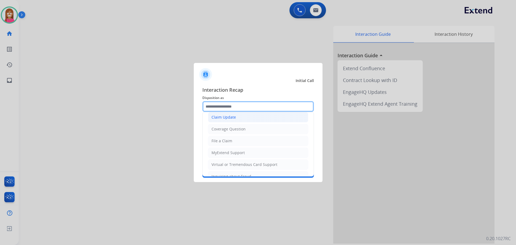
scroll to position [54, 0]
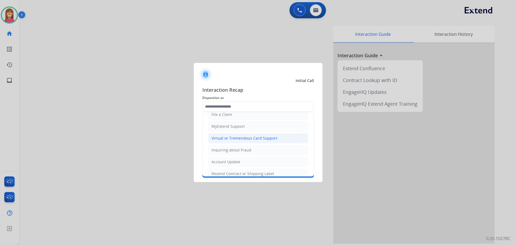
click at [225, 139] on div "Virtual or Tremendous Card Support" at bounding box center [245, 138] width 66 height 5
type input "**********"
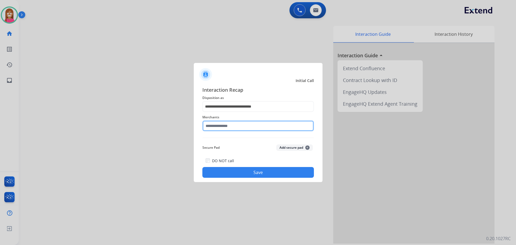
click at [218, 128] on input "text" at bounding box center [258, 125] width 112 height 11
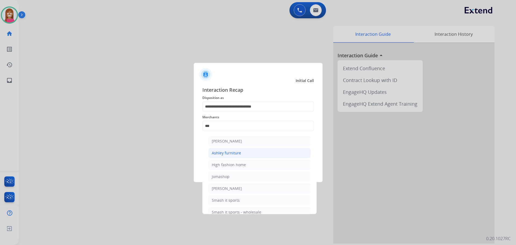
click at [240, 149] on li "Ashley furniture" at bounding box center [259, 153] width 102 height 10
type input "**********"
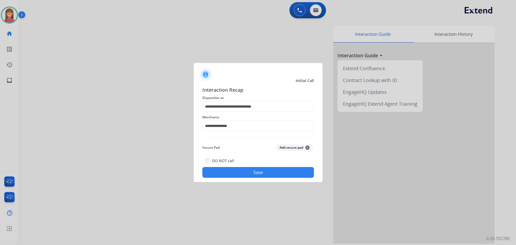
click at [259, 174] on button "Save" at bounding box center [258, 172] width 112 height 11
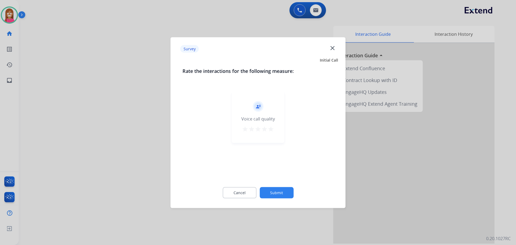
click at [334, 49] on mat-icon "close" at bounding box center [332, 47] width 7 height 7
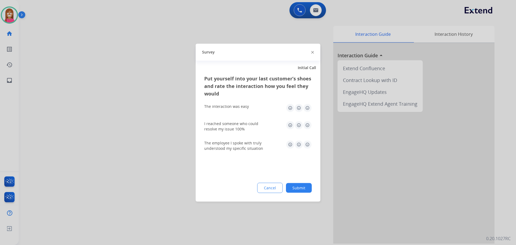
click at [312, 52] on img at bounding box center [312, 52] width 3 height 3
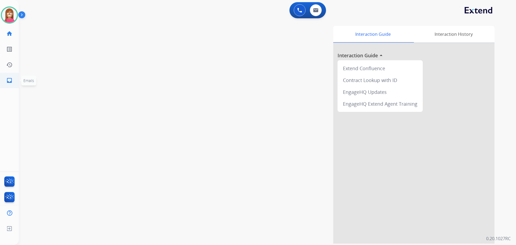
click at [10, 80] on mat-icon "inbox" at bounding box center [9, 80] width 6 height 6
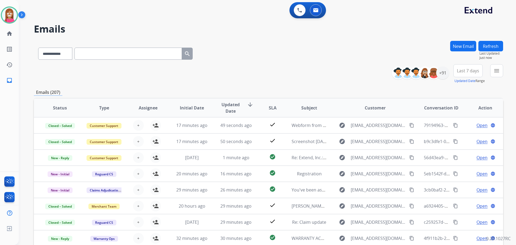
click at [285, 56] on div "**********" at bounding box center [268, 52] width 469 height 23
click at [496, 73] on mat-icon "menu" at bounding box center [497, 70] width 6 height 6
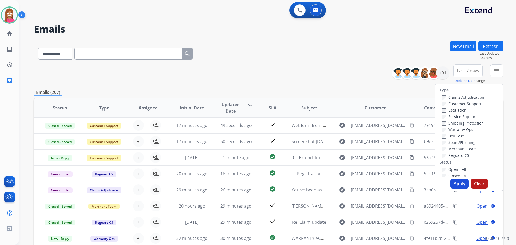
click at [465, 103] on label "Customer Support" at bounding box center [462, 103] width 40 height 5
click at [451, 123] on label "Shipping Protection" at bounding box center [463, 122] width 42 height 5
click at [452, 156] on label "Reguard CS" at bounding box center [455, 155] width 27 height 5
click at [450, 170] on label "Open - All" at bounding box center [454, 169] width 24 height 5
click at [454, 184] on button "Apply" at bounding box center [460, 184] width 18 height 10
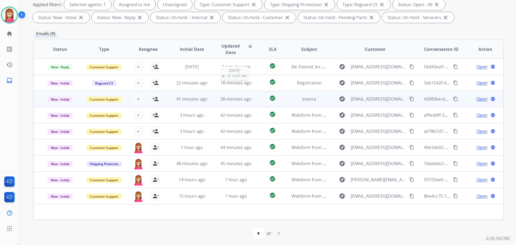
scroll to position [87, 0]
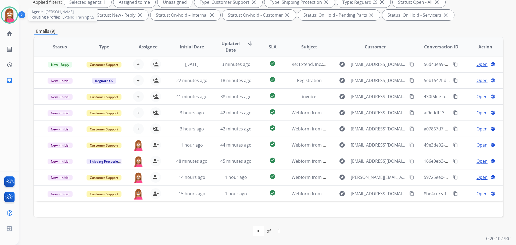
click at [8, 22] on img at bounding box center [9, 15] width 15 height 15
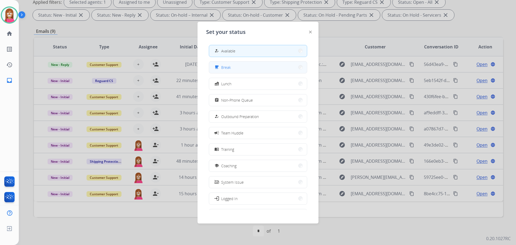
click at [225, 69] on span "Break" at bounding box center [226, 68] width 10 height 6
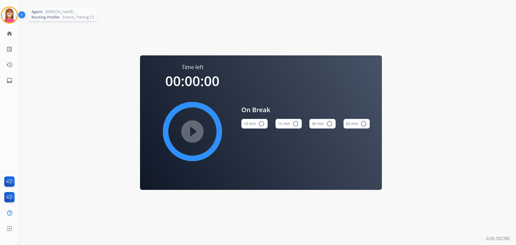
click at [11, 15] on img at bounding box center [9, 15] width 15 height 15
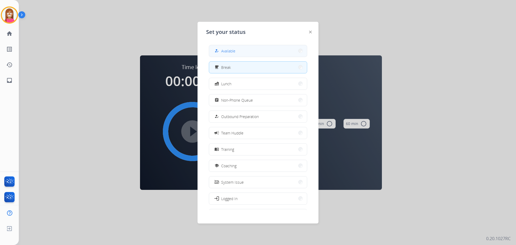
click at [215, 51] on button "how_to_reg Available" at bounding box center [258, 51] width 98 height 12
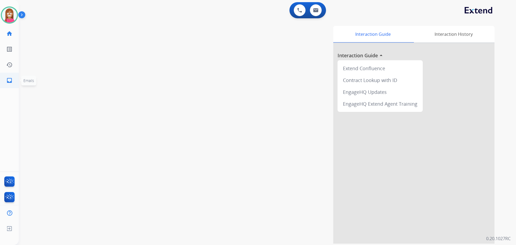
click at [17, 83] on ul "inbox Emails Emails" at bounding box center [9, 81] width 19 height 16
click at [15, 80] on link "inbox Emails" at bounding box center [9, 80] width 15 height 15
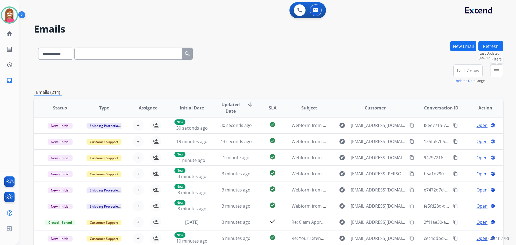
drag, startPoint x: 496, startPoint y: 72, endPoint x: 469, endPoint y: 78, distance: 27.7
click at [495, 71] on mat-icon "menu" at bounding box center [497, 70] width 6 height 6
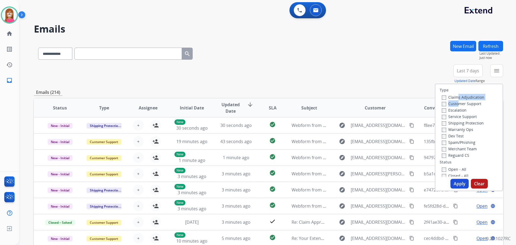
drag, startPoint x: 455, startPoint y: 104, endPoint x: 453, endPoint y: 100, distance: 4.5
click at [453, 100] on div "Claims Adjudication Customer Support Escalation Service Support Shipping Protec…" at bounding box center [462, 126] width 45 height 65
click at [450, 102] on label "Customer Support" at bounding box center [462, 103] width 40 height 5
click at [454, 122] on label "Shipping Protection" at bounding box center [463, 122] width 42 height 5
click at [446, 156] on label "Reguard CS" at bounding box center [455, 155] width 27 height 5
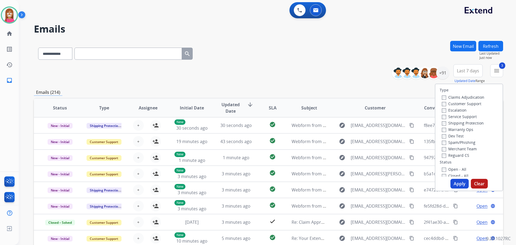
click at [448, 169] on label "Open - All" at bounding box center [454, 169] width 24 height 5
click at [452, 184] on button "Apply" at bounding box center [460, 184] width 18 height 10
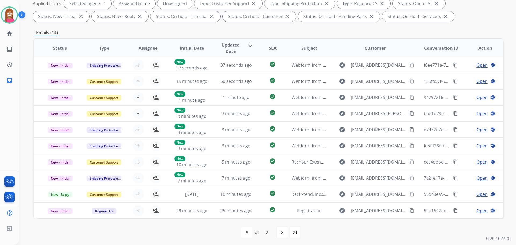
scroll to position [87, 0]
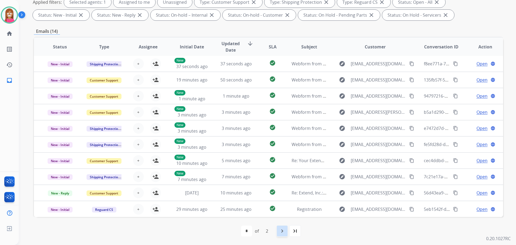
click at [287, 233] on div "navigate_next" at bounding box center [282, 231] width 12 height 12
select select "*"
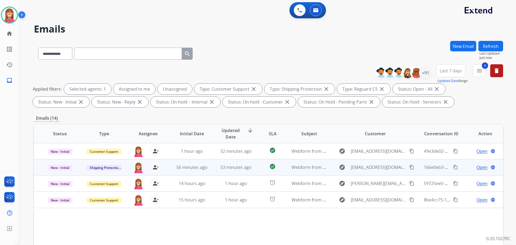
scroll to position [0, 0]
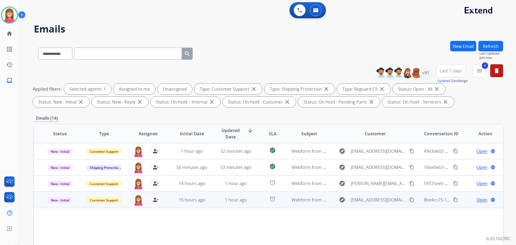
click at [217, 206] on td "1 hour ago" at bounding box center [232, 199] width 44 height 16
click at [477, 200] on span "Open" at bounding box center [482, 199] width 11 height 6
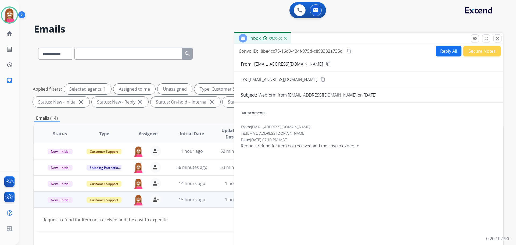
click at [448, 55] on button "Reply All" at bounding box center [449, 51] width 26 height 10
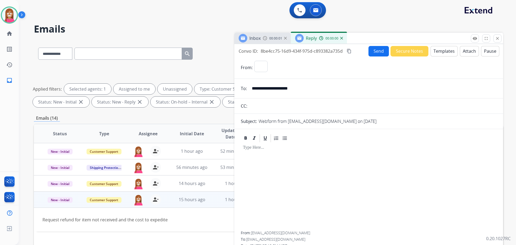
select select "**********"
click at [447, 54] on button "Templates" at bounding box center [444, 51] width 27 height 10
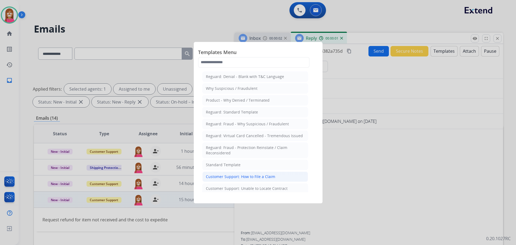
click at [259, 178] on div "Customer Support: How to File a Claim" at bounding box center [240, 176] width 69 height 5
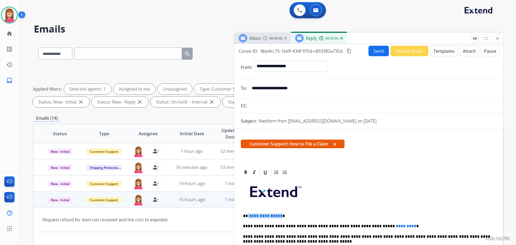
drag, startPoint x: 280, startPoint y: 212, endPoint x: 248, endPoint y: 213, distance: 32.3
drag, startPoint x: 390, startPoint y: 223, endPoint x: 351, endPoint y: 224, distance: 38.5
click at [378, 53] on button "Send" at bounding box center [379, 51] width 20 height 10
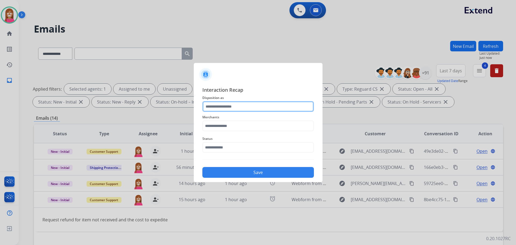
click at [215, 108] on input "text" at bounding box center [258, 106] width 112 height 11
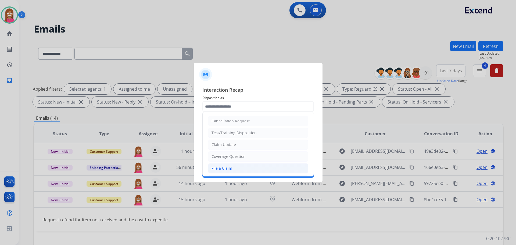
click at [223, 171] on div "File a Claim" at bounding box center [222, 168] width 21 height 5
type input "**********"
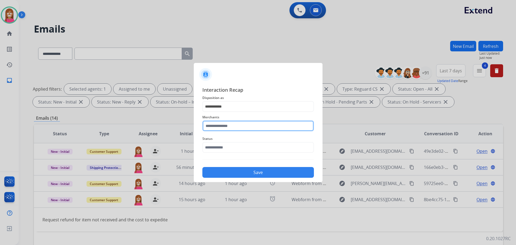
click at [214, 128] on input "text" at bounding box center [258, 125] width 112 height 11
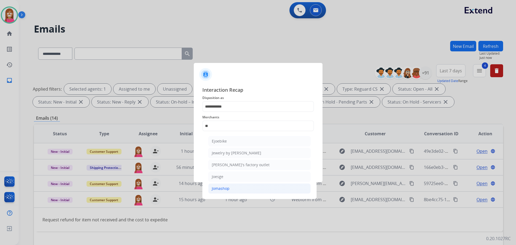
click at [219, 189] on div "Jomashop" at bounding box center [221, 188] width 18 height 5
type input "********"
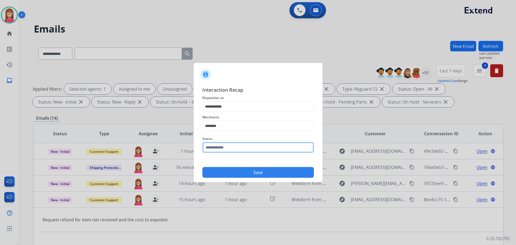
click at [209, 150] on input "text" at bounding box center [258, 147] width 112 height 11
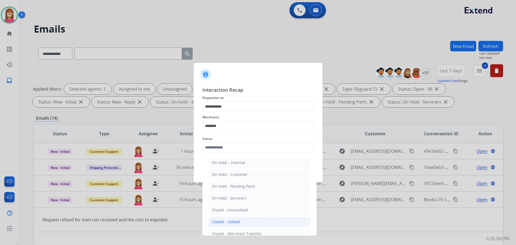
click at [223, 223] on div "Closed – Solved" at bounding box center [226, 221] width 28 height 5
type input "**********"
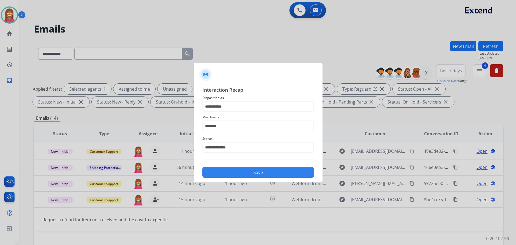
click at [225, 172] on button "Save" at bounding box center [258, 172] width 112 height 11
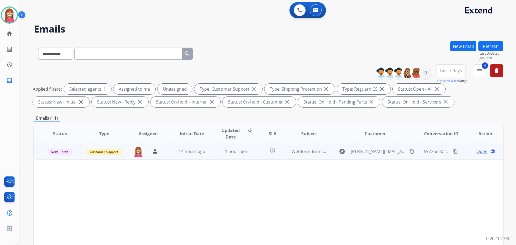
click at [215, 155] on td "1 hour ago" at bounding box center [232, 151] width 44 height 16
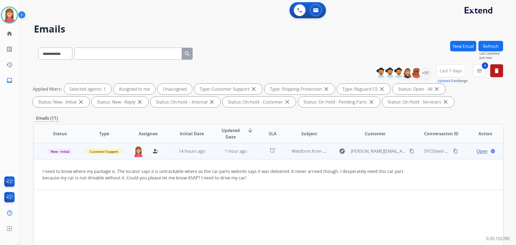
click at [477, 153] on span "Open" at bounding box center [482, 151] width 11 height 6
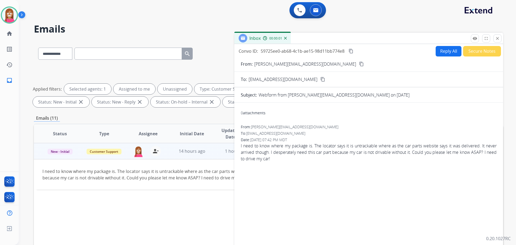
click at [440, 52] on button "Reply All" at bounding box center [449, 51] width 26 height 10
select select "**********"
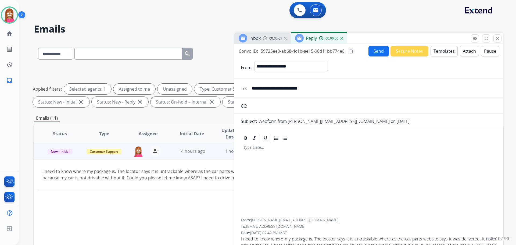
click at [434, 53] on button "Templates" at bounding box center [444, 51] width 27 height 10
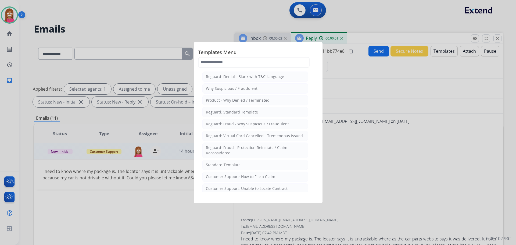
click at [225, 180] on li "Customer Support: How to File a Claim" at bounding box center [255, 177] width 106 height 10
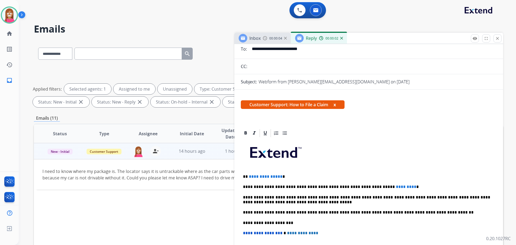
scroll to position [54, 0]
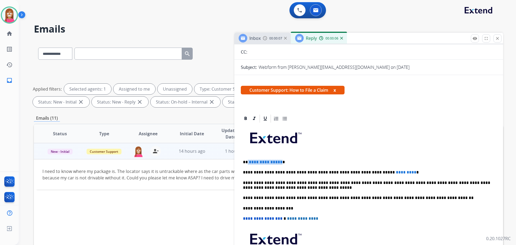
drag, startPoint x: 279, startPoint y: 158, endPoint x: 247, endPoint y: 159, distance: 32.5
click at [247, 159] on div "**********" at bounding box center [369, 205] width 256 height 164
drag, startPoint x: 390, startPoint y: 166, endPoint x: 351, endPoint y: 169, distance: 38.5
click at [351, 169] on div "**********" at bounding box center [369, 205] width 256 height 164
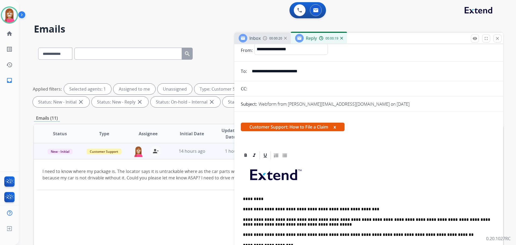
scroll to position [0, 0]
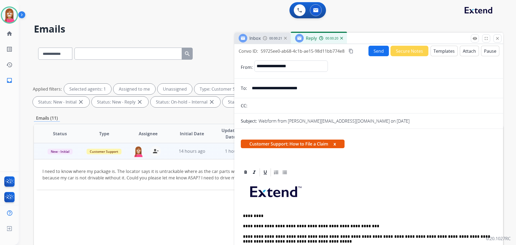
click at [369, 52] on button "Send" at bounding box center [379, 51] width 20 height 10
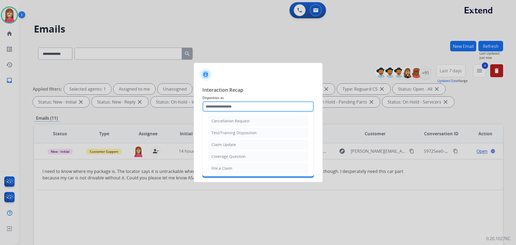
click at [207, 103] on input "text" at bounding box center [258, 106] width 112 height 11
click at [216, 169] on div "File a Claim" at bounding box center [222, 168] width 21 height 5
type input "**********"
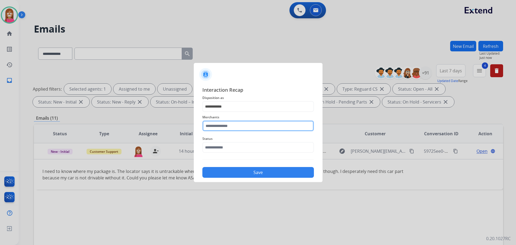
click at [217, 128] on input "text" at bounding box center [258, 125] width 112 height 11
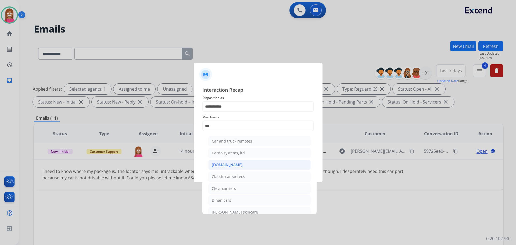
click at [220, 167] on div "[DOMAIN_NAME]" at bounding box center [227, 164] width 31 height 5
type input "**********"
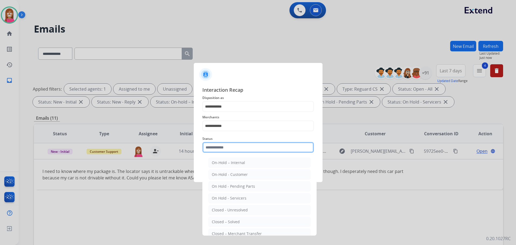
click at [216, 152] on input "text" at bounding box center [258, 147] width 112 height 11
drag, startPoint x: 224, startPoint y: 220, endPoint x: 225, endPoint y: 218, distance: 3.4
click at [224, 220] on div "Closed – Solved" at bounding box center [226, 221] width 28 height 5
type input "**********"
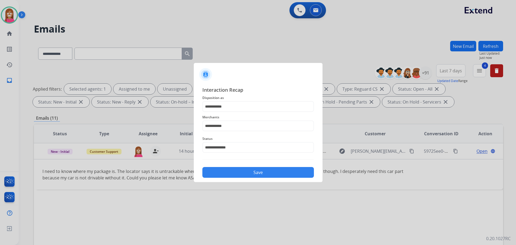
click at [240, 171] on button "Save" at bounding box center [258, 172] width 112 height 11
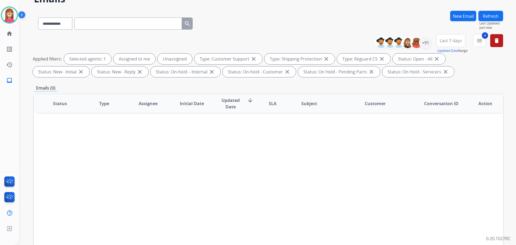
scroll to position [87, 0]
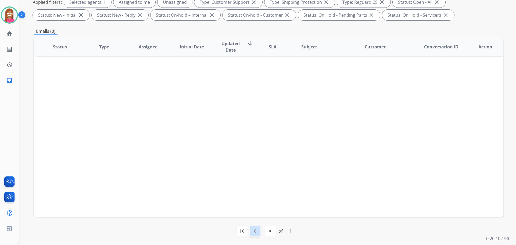
click at [259, 231] on div "navigate_before" at bounding box center [255, 231] width 12 height 12
select select "*"
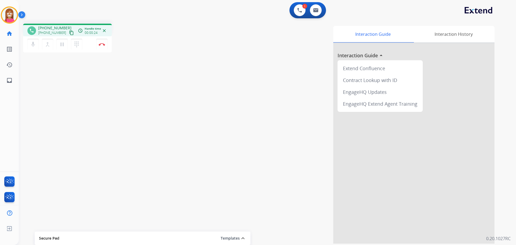
drag, startPoint x: 68, startPoint y: 34, endPoint x: 92, endPoint y: 36, distance: 24.1
click at [68, 33] on button "content_copy" at bounding box center [71, 33] width 6 height 6
click at [13, 76] on link "inbox Emails" at bounding box center [9, 80] width 15 height 15
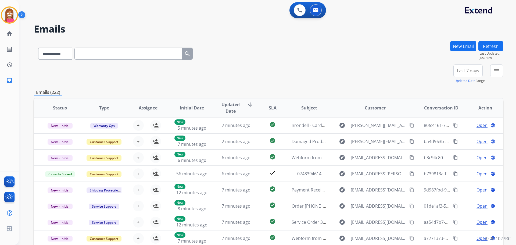
click at [462, 45] on button "New Email" at bounding box center [463, 46] width 26 height 10
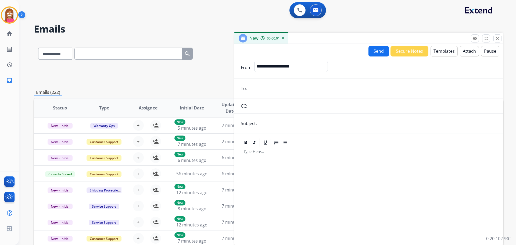
paste input "**********"
type input "**********"
click at [267, 68] on select "**********" at bounding box center [290, 66] width 73 height 11
select select "**********"
click at [254, 61] on select "**********" at bounding box center [290, 66] width 73 height 11
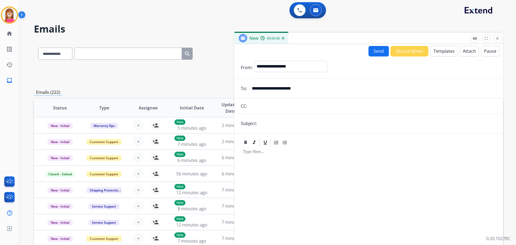
click at [438, 49] on button "Templates" at bounding box center [444, 51] width 27 height 10
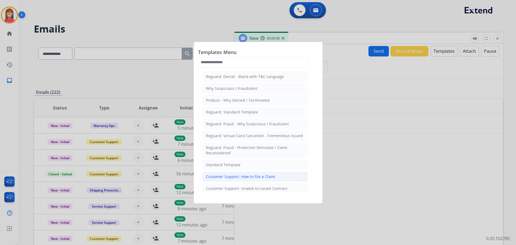
click at [245, 179] on div "Customer Support: How to File a Claim" at bounding box center [240, 176] width 69 height 5
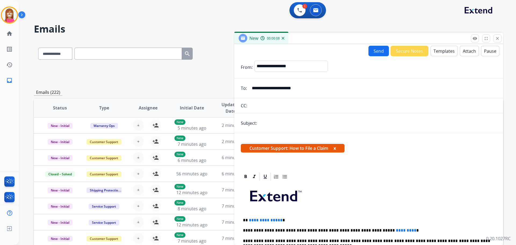
click at [441, 53] on button "Templates" at bounding box center [444, 51] width 27 height 10
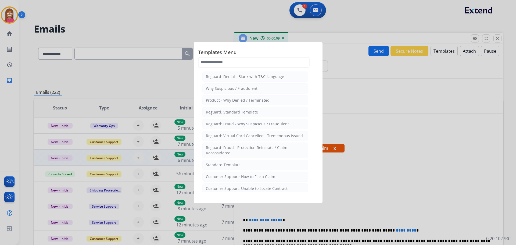
click at [220, 164] on div "Standard Template" at bounding box center [223, 164] width 35 height 5
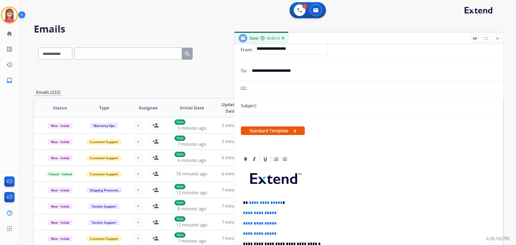
scroll to position [27, 0]
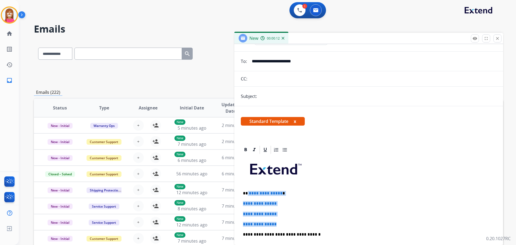
drag, startPoint x: 282, startPoint y: 224, endPoint x: 248, endPoint y: 191, distance: 47.7
click at [248, 191] on div "**********" at bounding box center [369, 247] width 256 height 185
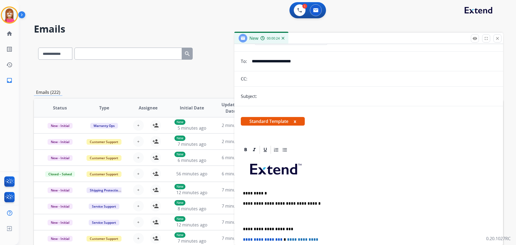
click at [276, 98] on input "text" at bounding box center [378, 96] width 238 height 11
type input "**********"
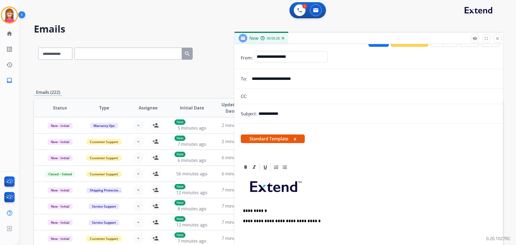
scroll to position [0, 0]
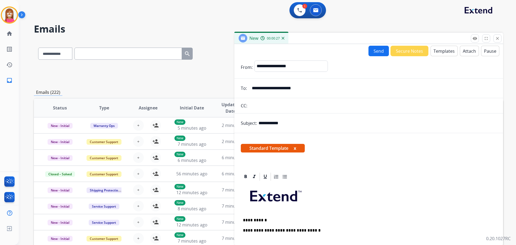
click at [375, 49] on button "Send" at bounding box center [379, 51] width 20 height 10
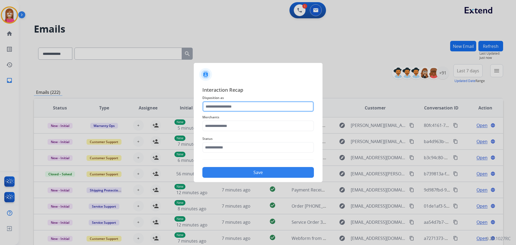
click at [217, 111] on input "text" at bounding box center [258, 106] width 112 height 11
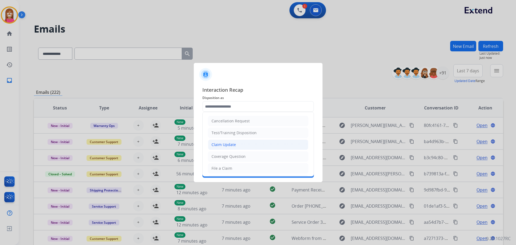
click at [222, 144] on div "Claim Update" at bounding box center [224, 144] width 24 height 5
type input "**********"
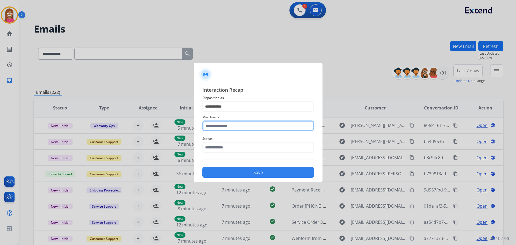
click at [217, 128] on input "text" at bounding box center [258, 125] width 112 height 11
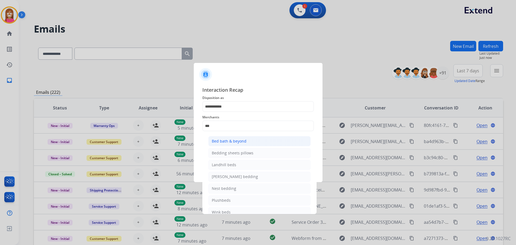
click at [241, 140] on div "Bed bath & beyond" at bounding box center [229, 140] width 35 height 5
type input "**********"
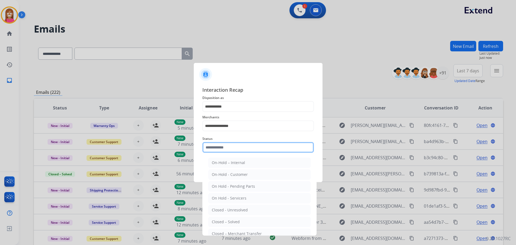
click at [226, 148] on input "text" at bounding box center [258, 147] width 112 height 11
click at [213, 225] on li "Closed – Solved" at bounding box center [259, 222] width 102 height 10
type input "**********"
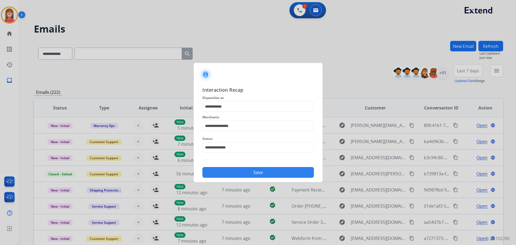
drag, startPoint x: 238, startPoint y: 169, endPoint x: 221, endPoint y: 235, distance: 67.8
click at [237, 168] on button "Save" at bounding box center [258, 172] width 112 height 11
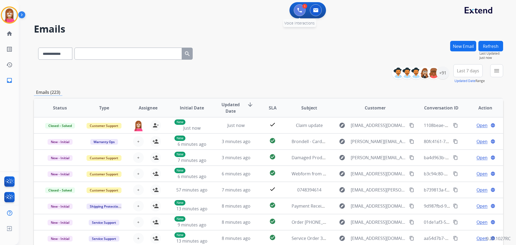
click at [295, 8] on button at bounding box center [300, 10] width 12 height 12
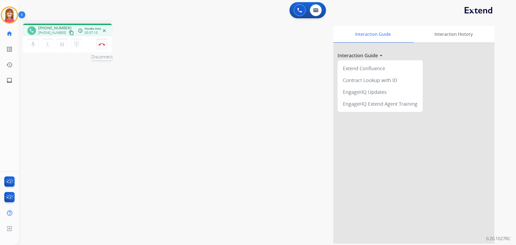
click at [101, 48] on button "Disconnect" at bounding box center [101, 44] width 11 height 11
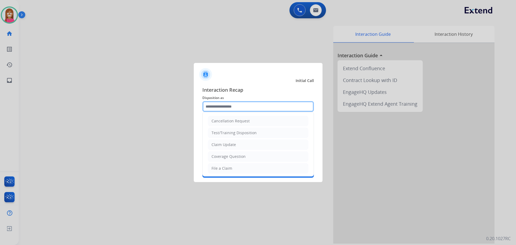
click at [219, 108] on input "text" at bounding box center [258, 106] width 112 height 11
drag, startPoint x: 218, startPoint y: 174, endPoint x: 218, endPoint y: 170, distance: 4.1
click at [218, 171] on ul "Cancellation Request Test/Training Disposition Claim Update Coverage Question F…" at bounding box center [258, 186] width 111 height 148
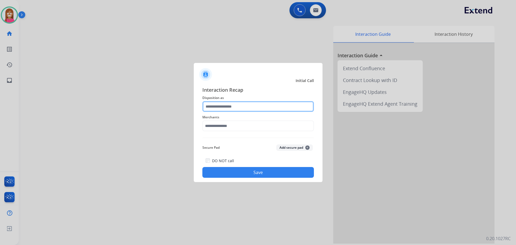
drag, startPoint x: 218, startPoint y: 104, endPoint x: 217, endPoint y: 108, distance: 4.6
click at [218, 105] on input "text" at bounding box center [258, 106] width 112 height 11
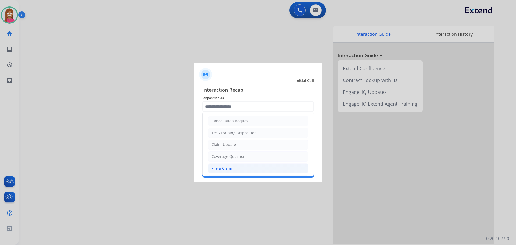
click at [222, 170] on div "File a Claim" at bounding box center [222, 168] width 21 height 5
type input "**********"
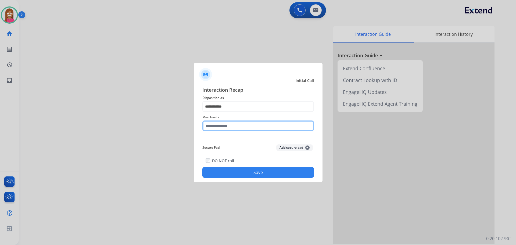
click at [218, 125] on input "text" at bounding box center [258, 125] width 112 height 11
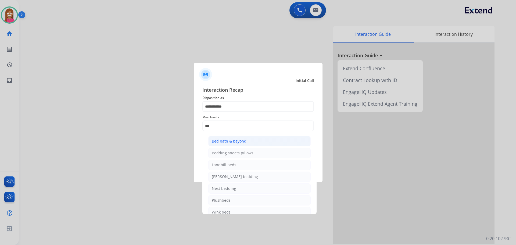
click at [212, 139] on div "Bed bath & beyond" at bounding box center [229, 140] width 35 height 5
type input "**********"
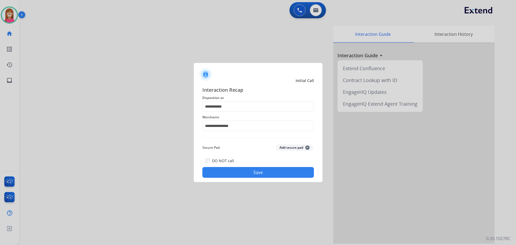
drag, startPoint x: 234, startPoint y: 165, endPoint x: 235, endPoint y: 169, distance: 3.4
click at [235, 168] on div "DO NOT call Save" at bounding box center [258, 167] width 112 height 20
click at [236, 170] on button "Save" at bounding box center [258, 172] width 112 height 11
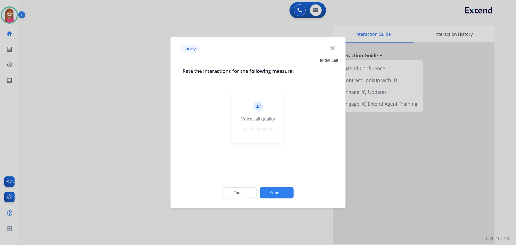
click at [330, 49] on mat-icon "close" at bounding box center [332, 47] width 7 height 7
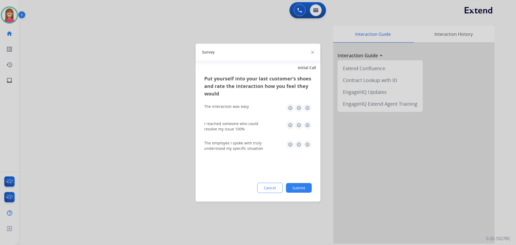
click at [312, 52] on img at bounding box center [312, 52] width 3 height 3
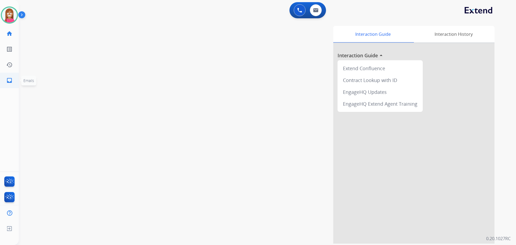
click at [3, 78] on link "inbox Emails" at bounding box center [9, 80] width 15 height 15
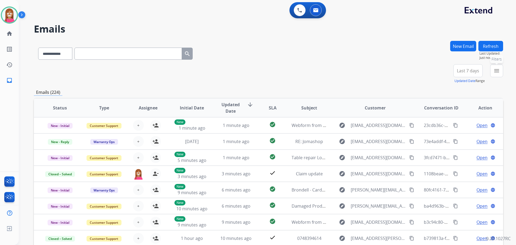
click at [494, 75] on button "menu Filters" at bounding box center [496, 70] width 13 height 13
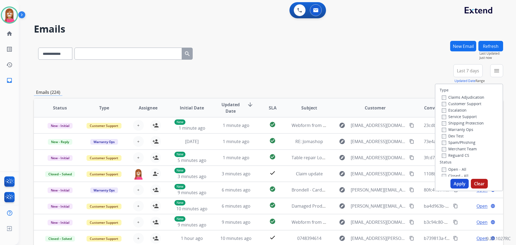
click at [458, 104] on label "Customer Support" at bounding box center [462, 103] width 40 height 5
drag, startPoint x: 457, startPoint y: 123, endPoint x: 461, endPoint y: 145, distance: 23.3
click at [457, 123] on label "Shipping Protection" at bounding box center [463, 122] width 42 height 5
click at [453, 154] on label "Reguard CS" at bounding box center [455, 155] width 27 height 5
click at [445, 170] on label "Open - All" at bounding box center [454, 169] width 24 height 5
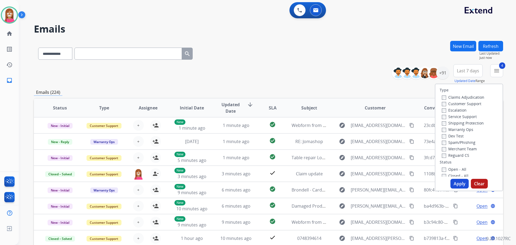
click at [455, 182] on button "Apply" at bounding box center [460, 184] width 18 height 10
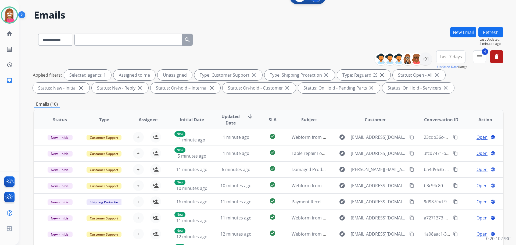
scroll to position [6, 0]
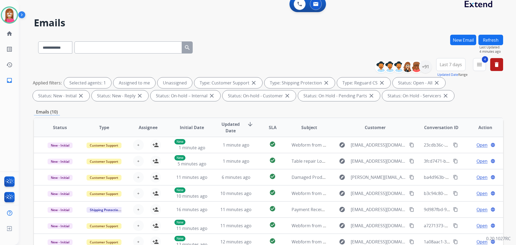
click at [496, 39] on button "Refresh" at bounding box center [491, 40] width 25 height 10
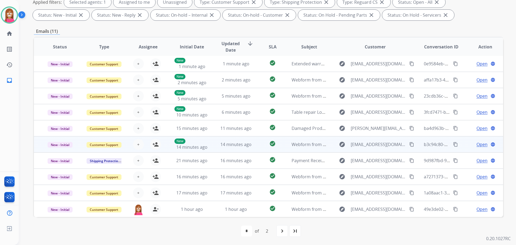
scroll to position [0, 0]
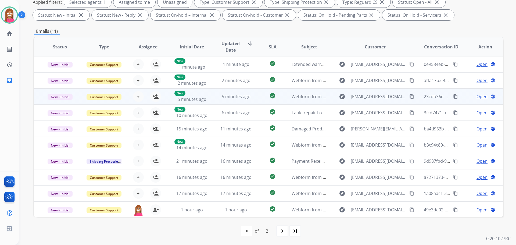
click at [256, 100] on td "check_circle" at bounding box center [268, 96] width 29 height 16
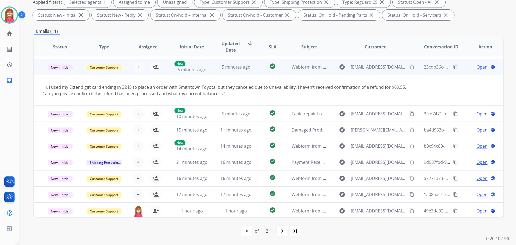
scroll to position [31, 0]
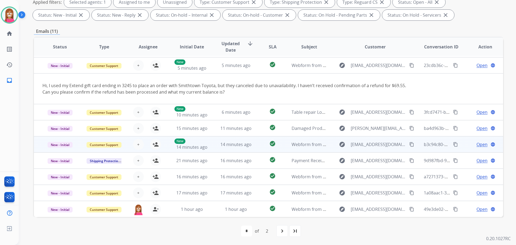
click at [234, 148] on td "14 minutes ago" at bounding box center [232, 144] width 44 height 16
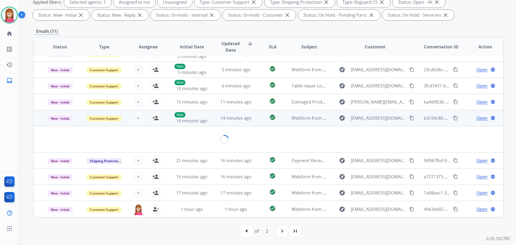
scroll to position [25, 0]
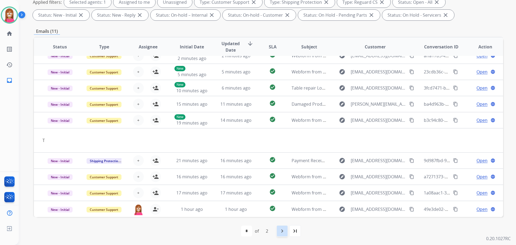
click at [285, 230] on mat-icon "navigate_next" at bounding box center [282, 231] width 6 height 6
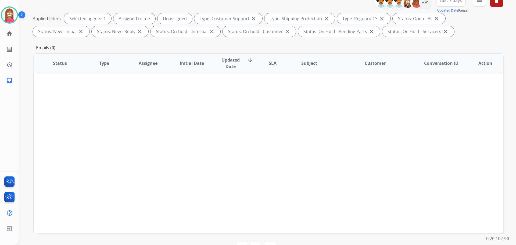
scroll to position [87, 0]
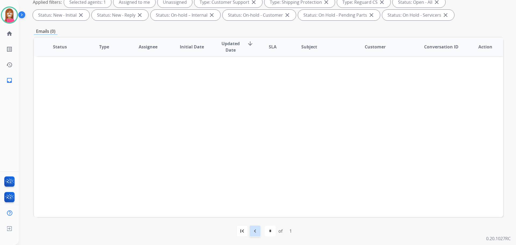
click at [252, 234] on mat-icon "navigate_before" at bounding box center [255, 231] width 6 height 6
select select "*"
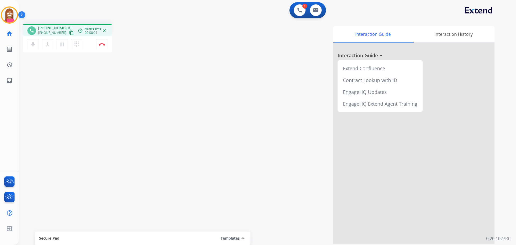
drag, startPoint x: 65, startPoint y: 34, endPoint x: 67, endPoint y: 36, distance: 3.2
click at [69, 34] on mat-icon "content_copy" at bounding box center [71, 32] width 5 height 5
click at [12, 77] on mat-icon "inbox" at bounding box center [9, 80] width 6 height 6
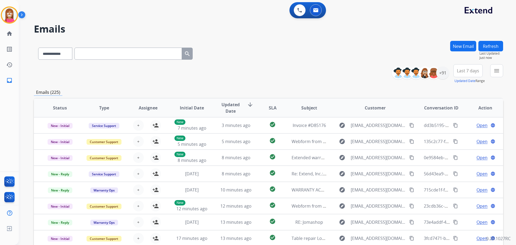
click at [457, 46] on button "New Email" at bounding box center [463, 46] width 26 height 10
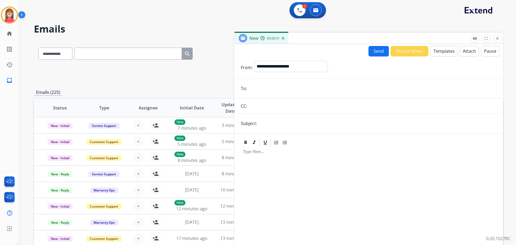
paste input "**********"
type input "**********"
click at [276, 65] on select "**********" at bounding box center [290, 66] width 73 height 11
select select "**********"
click at [254, 61] on select "**********" at bounding box center [290, 66] width 73 height 11
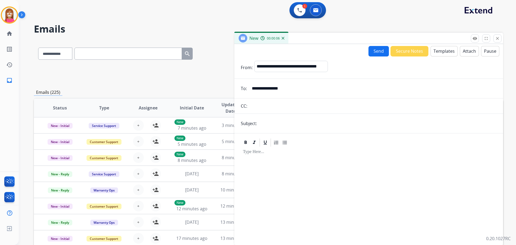
click at [433, 54] on button "Templates" at bounding box center [444, 51] width 27 height 10
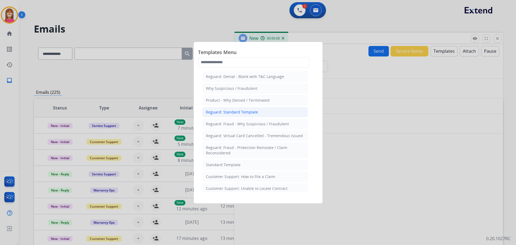
click at [227, 109] on div "Reguard: Standard Template" at bounding box center [232, 111] width 52 height 5
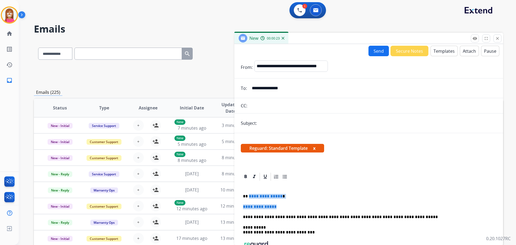
drag, startPoint x: 286, startPoint y: 208, endPoint x: 248, endPoint y: 192, distance: 40.6
click at [248, 192] on div "**********" at bounding box center [369, 234] width 256 height 106
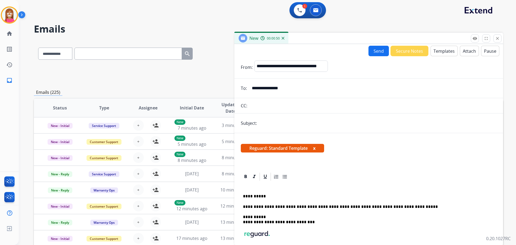
click at [369, 51] on button "Send" at bounding box center [379, 51] width 20 height 10
click at [269, 126] on input "text" at bounding box center [378, 123] width 238 height 11
type input "**********"
click at [377, 51] on button "Send" at bounding box center [379, 51] width 20 height 10
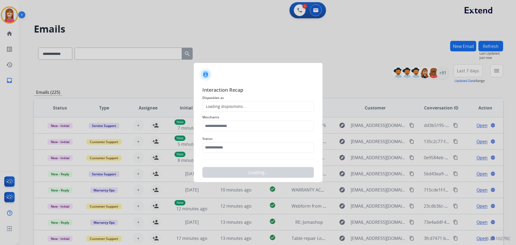
click at [216, 108] on div "Loading dispositions..." at bounding box center [225, 106] width 44 height 5
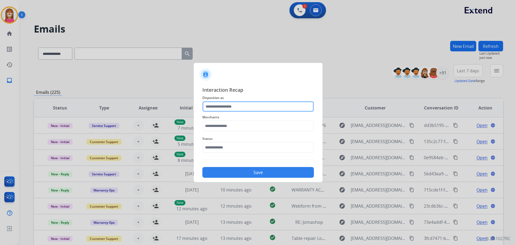
click at [213, 109] on input "text" at bounding box center [258, 106] width 112 height 11
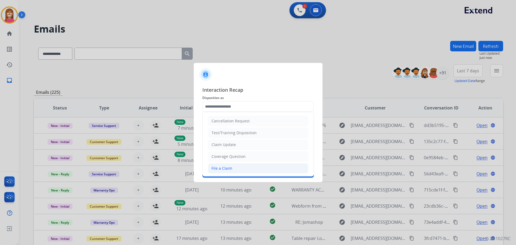
drag, startPoint x: 219, startPoint y: 169, endPoint x: 216, endPoint y: 154, distance: 14.8
click at [219, 168] on div "File a Claim" at bounding box center [222, 168] width 21 height 5
type input "**********"
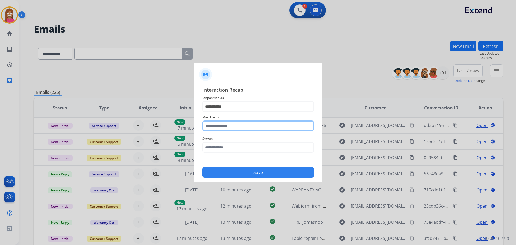
click at [214, 126] on input "text" at bounding box center [258, 125] width 112 height 11
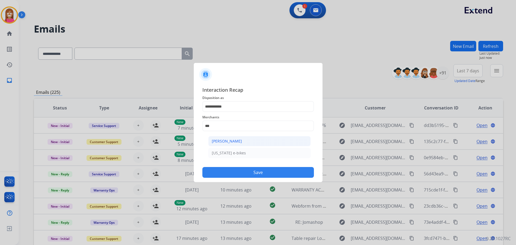
click at [222, 142] on div "[PERSON_NAME]" at bounding box center [227, 140] width 30 height 5
type input "**********"
click at [211, 151] on input "text" at bounding box center [258, 147] width 112 height 11
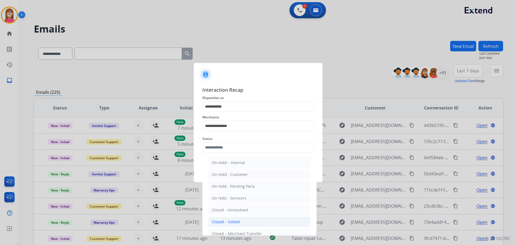
click at [218, 217] on li "Closed – Solved" at bounding box center [259, 222] width 102 height 10
type input "**********"
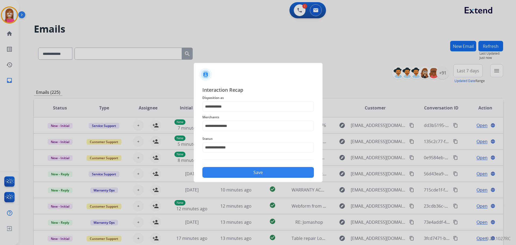
click at [227, 172] on button "Save" at bounding box center [258, 172] width 112 height 11
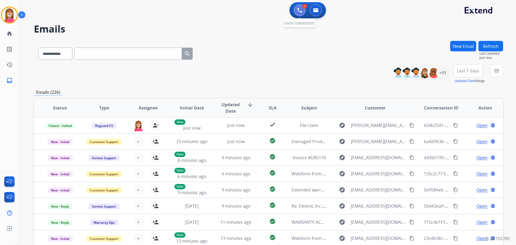
click at [297, 11] on button at bounding box center [300, 10] width 12 height 12
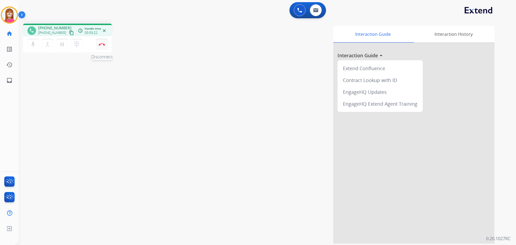
click at [101, 43] on button "Disconnect" at bounding box center [101, 44] width 11 height 11
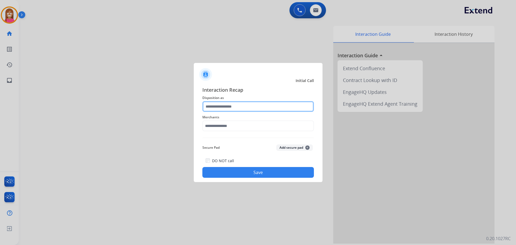
click at [216, 106] on input "text" at bounding box center [258, 106] width 112 height 11
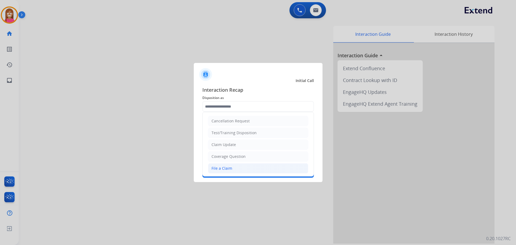
click at [217, 167] on div "File a Claim" at bounding box center [222, 168] width 21 height 5
type input "**********"
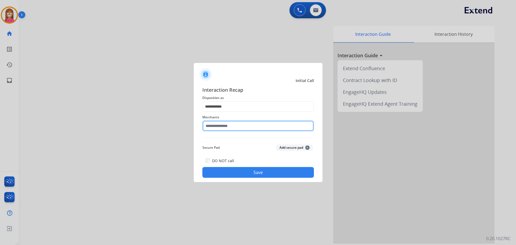
click at [210, 129] on input "text" at bounding box center [258, 125] width 112 height 11
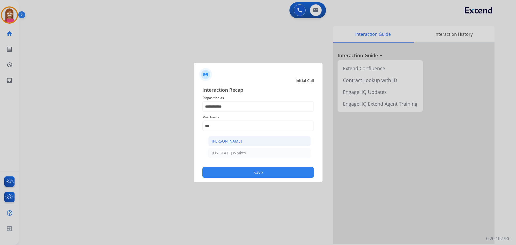
click at [236, 142] on div "[PERSON_NAME]" at bounding box center [227, 140] width 30 height 5
type input "**********"
click at [245, 176] on button "Save" at bounding box center [258, 172] width 112 height 11
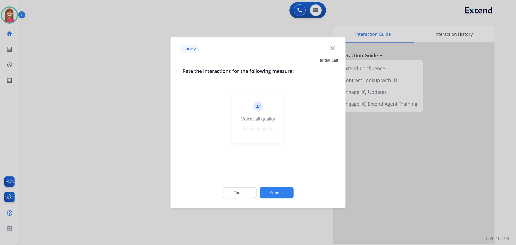
click at [333, 49] on mat-icon "close" at bounding box center [332, 47] width 7 height 7
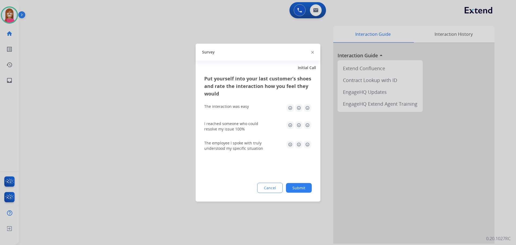
click at [312, 53] on img at bounding box center [312, 52] width 3 height 3
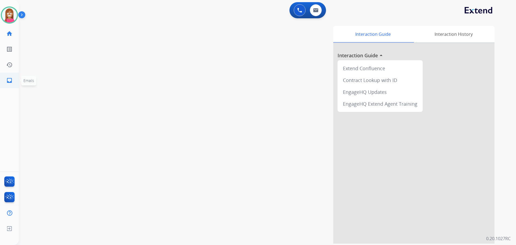
click at [6, 77] on link "inbox Emails" at bounding box center [9, 80] width 15 height 15
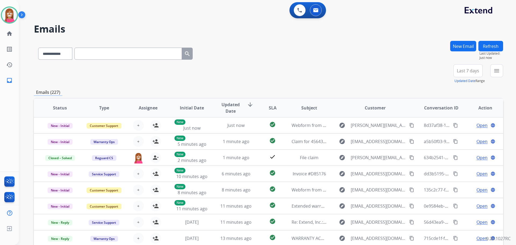
click at [459, 43] on button "New Email" at bounding box center [463, 46] width 26 height 10
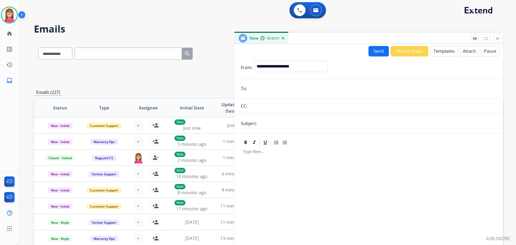
click at [437, 52] on button "Templates" at bounding box center [444, 51] width 27 height 10
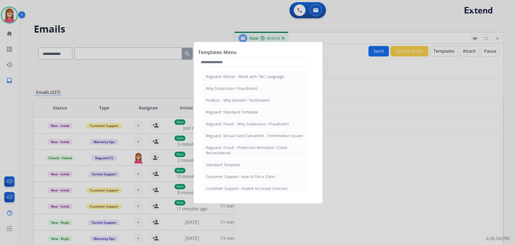
click at [153, 30] on div at bounding box center [258, 122] width 516 height 245
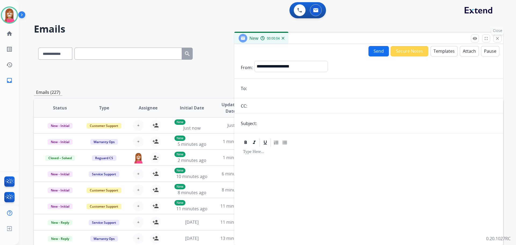
click at [500, 37] on button "close Close" at bounding box center [498, 38] width 8 height 8
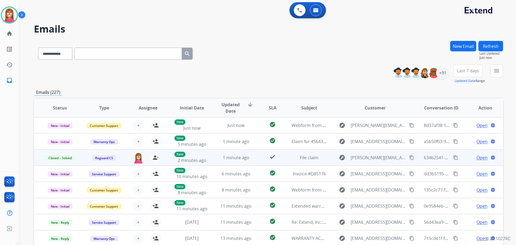
click at [254, 162] on td "check" at bounding box center [268, 157] width 29 height 16
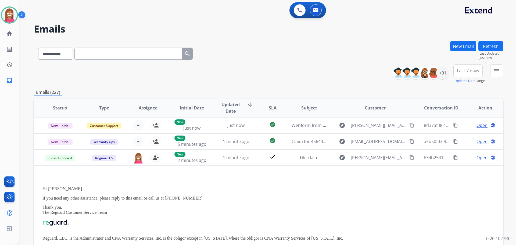
click at [465, 45] on button "New Email" at bounding box center [463, 46] width 26 height 10
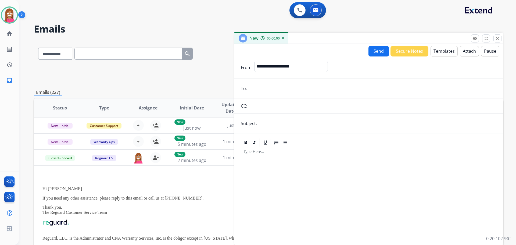
drag, startPoint x: 276, startPoint y: 86, endPoint x: 273, endPoint y: 88, distance: 3.8
click at [276, 86] on input "email" at bounding box center [373, 88] width 248 height 11
paste input "**********"
type input "**********"
click at [302, 70] on select "**********" at bounding box center [290, 66] width 73 height 11
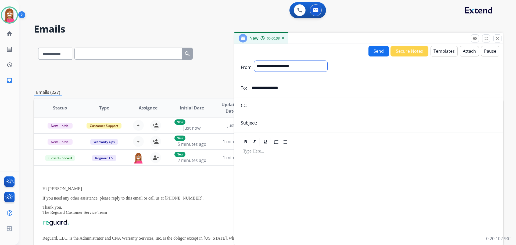
select select "**********"
click at [254, 61] on select "**********" at bounding box center [290, 66] width 73 height 11
click at [273, 123] on input "text" at bounding box center [378, 123] width 238 height 11
type input "**********"
click at [436, 54] on button "Templates" at bounding box center [444, 51] width 27 height 10
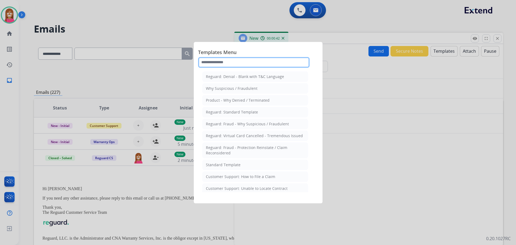
click at [235, 65] on input "text" at bounding box center [254, 62] width 112 height 11
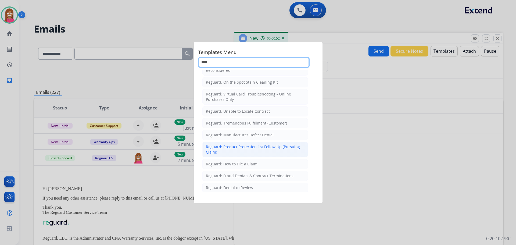
scroll to position [61, 0]
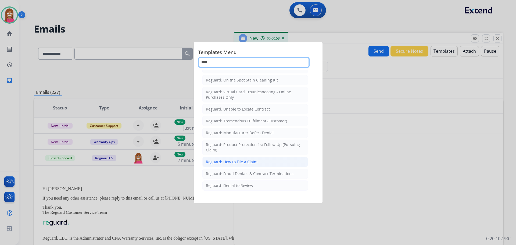
type input "****"
click at [249, 161] on div "Reguard: How to File a Claim" at bounding box center [232, 161] width 52 height 5
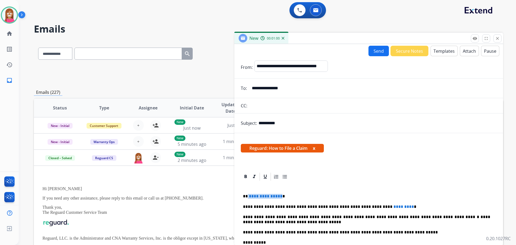
drag, startPoint x: 280, startPoint y: 192, endPoint x: 248, endPoint y: 191, distance: 31.7
click at [248, 191] on div "**********" at bounding box center [369, 242] width 256 height 122
drag, startPoint x: 389, startPoint y: 204, endPoint x: 351, endPoint y: 201, distance: 38.0
click at [351, 201] on div "**********" at bounding box center [369, 242] width 256 height 122
click at [376, 50] on button "Send" at bounding box center [379, 51] width 20 height 10
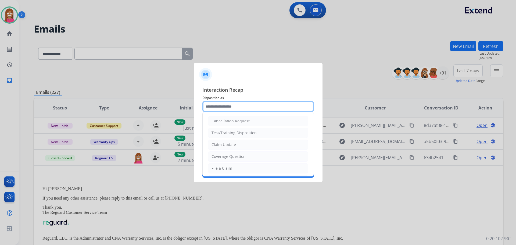
click at [229, 108] on input "text" at bounding box center [258, 106] width 112 height 11
click at [220, 172] on li "File a Claim" at bounding box center [258, 168] width 100 height 10
type input "**********"
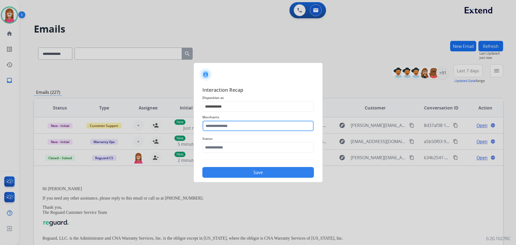
drag, startPoint x: 213, startPoint y: 127, endPoint x: 213, endPoint y: 131, distance: 4.8
click at [213, 129] on input "text" at bounding box center [258, 125] width 112 height 11
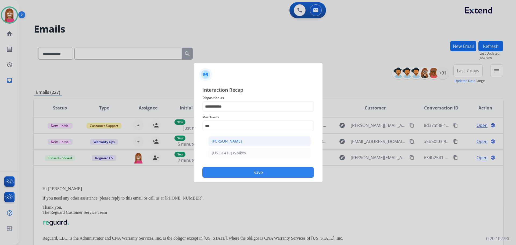
click at [248, 143] on li "[PERSON_NAME]" at bounding box center [259, 141] width 102 height 10
type input "**********"
click at [237, 152] on input "text" at bounding box center [258, 147] width 112 height 11
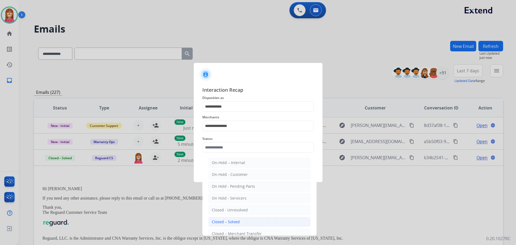
click at [228, 220] on div "Closed – Solved" at bounding box center [226, 221] width 28 height 5
type input "**********"
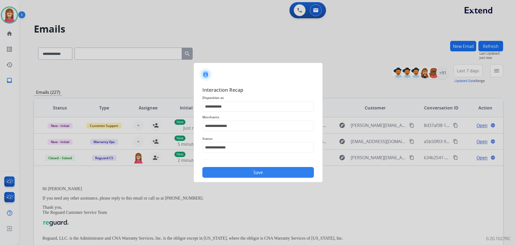
click at [240, 171] on button "Save" at bounding box center [258, 172] width 112 height 11
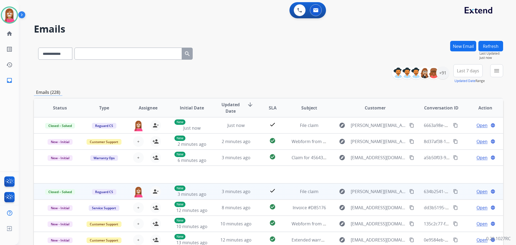
click at [263, 198] on td "check" at bounding box center [268, 191] width 29 height 16
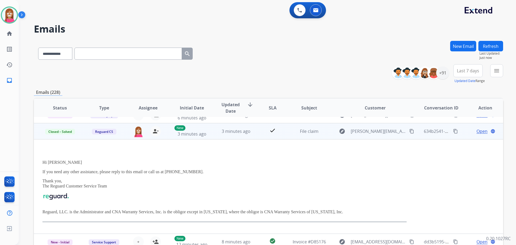
scroll to position [48, 0]
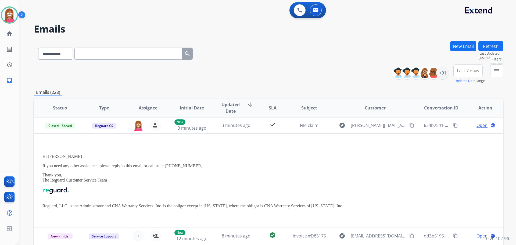
drag, startPoint x: 494, startPoint y: 74, endPoint x: 487, endPoint y: 74, distance: 7.0
click at [494, 74] on mat-icon "menu" at bounding box center [497, 70] width 6 height 6
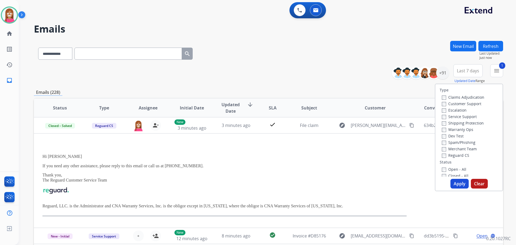
click at [453, 123] on label "Shipping Protection" at bounding box center [463, 122] width 42 height 5
click at [453, 156] on label "Reguard CS" at bounding box center [455, 155] width 27 height 5
click at [447, 167] on label "Open - All" at bounding box center [454, 169] width 24 height 5
click at [458, 186] on button "Apply" at bounding box center [460, 184] width 18 height 10
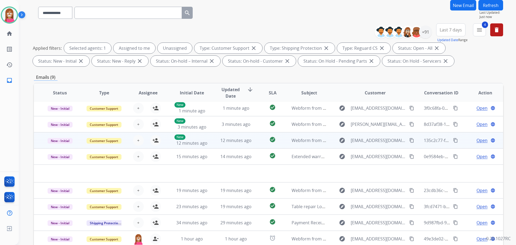
scroll to position [87, 0]
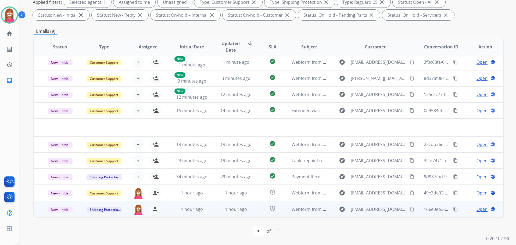
click at [218, 215] on td "1 hour ago" at bounding box center [232, 209] width 44 height 16
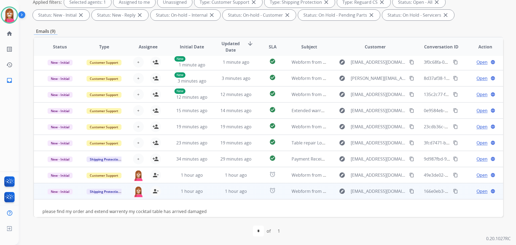
scroll to position [8, 0]
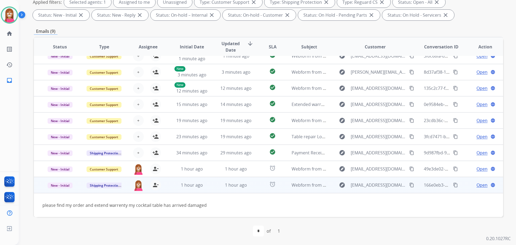
click at [478, 185] on span "Open" at bounding box center [482, 185] width 11 height 6
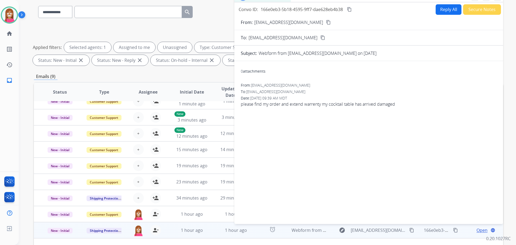
scroll to position [0, 0]
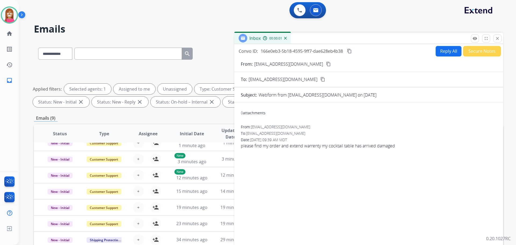
click at [446, 51] on button "Reply All" at bounding box center [449, 51] width 26 height 10
select select "**********"
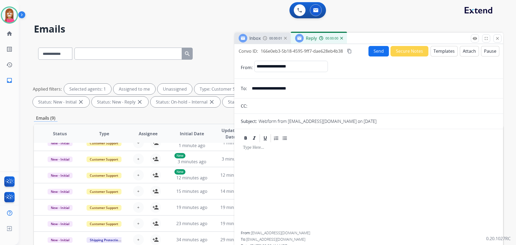
click at [443, 53] on button "Templates" at bounding box center [444, 51] width 27 height 10
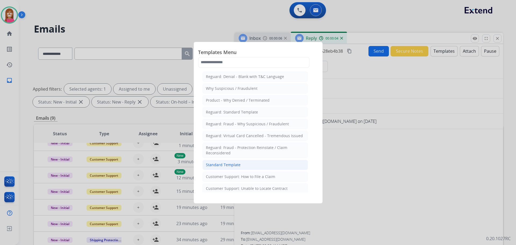
click at [224, 164] on div "Standard Template" at bounding box center [223, 164] width 35 height 5
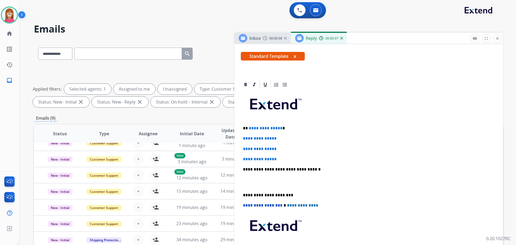
scroll to position [54, 0]
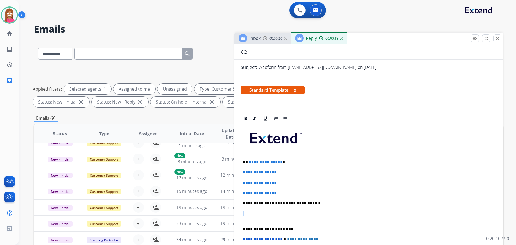
drag, startPoint x: 310, startPoint y: 203, endPoint x: 334, endPoint y: 216, distance: 27.8
click at [334, 216] on div "**********" at bounding box center [369, 215] width 256 height 185
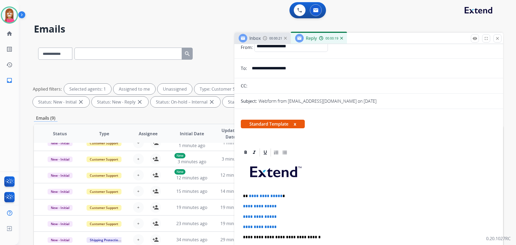
scroll to position [0, 0]
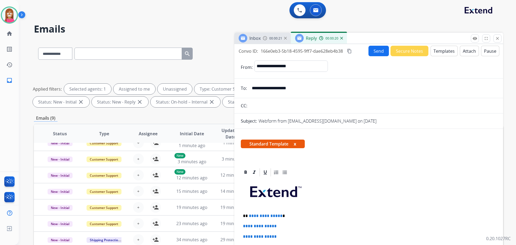
click at [437, 53] on button "Templates" at bounding box center [444, 51] width 27 height 10
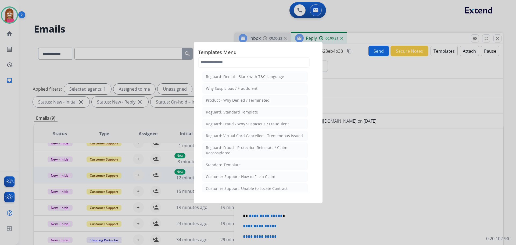
click at [233, 180] on li "Customer Support: How to File a Claim" at bounding box center [255, 177] width 106 height 10
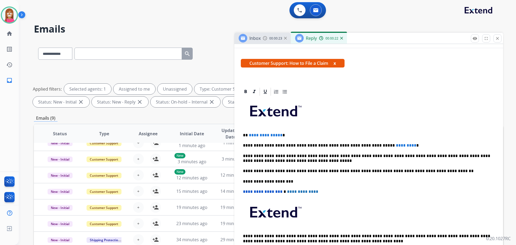
scroll to position [27, 0]
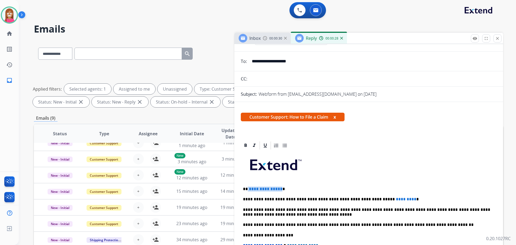
drag, startPoint x: 280, startPoint y: 185, endPoint x: 247, endPoint y: 185, distance: 32.3
click at [247, 185] on div "**********" at bounding box center [369, 232] width 256 height 164
drag, startPoint x: 390, startPoint y: 195, endPoint x: 351, endPoint y: 193, distance: 38.2
click at [351, 193] on div "**********" at bounding box center [369, 232] width 256 height 164
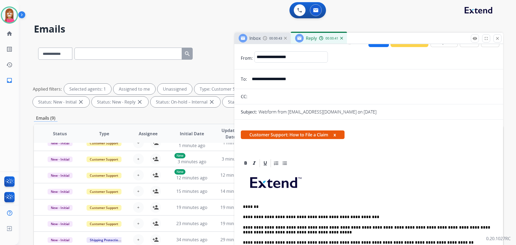
scroll to position [0, 0]
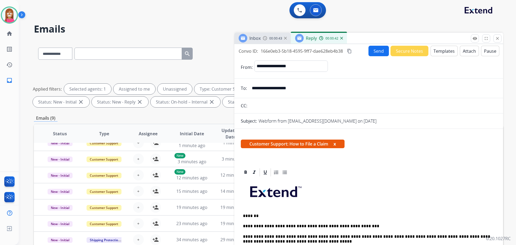
click at [372, 50] on button "Send" at bounding box center [379, 51] width 20 height 10
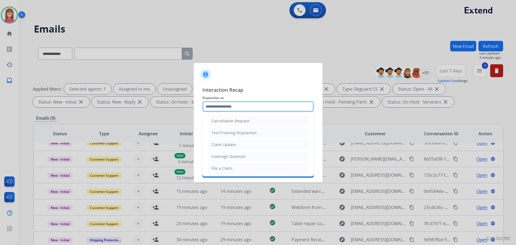
click at [222, 107] on input "text" at bounding box center [258, 106] width 112 height 11
click at [216, 167] on div "File a Claim" at bounding box center [222, 168] width 21 height 5
type input "**********"
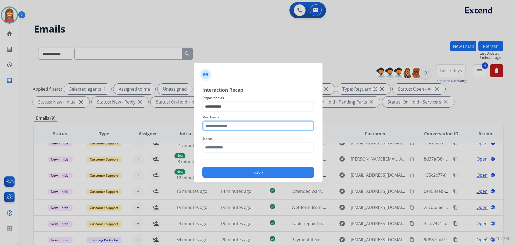
click at [218, 126] on input "text" at bounding box center [258, 125] width 112 height 11
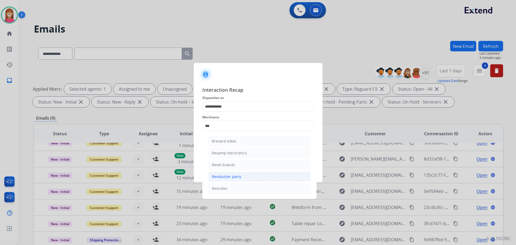
click at [238, 177] on div "Revolution parts" at bounding box center [227, 176] width 30 height 5
type input "**********"
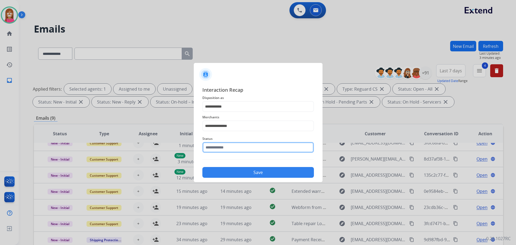
click at [228, 143] on input "text" at bounding box center [258, 147] width 112 height 11
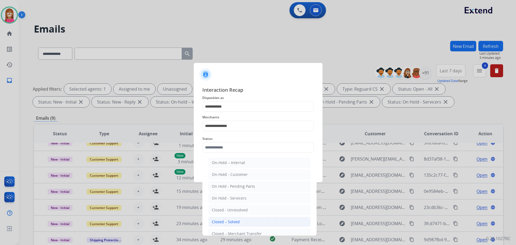
click at [223, 219] on li "Closed – Solved" at bounding box center [259, 222] width 102 height 10
type input "**********"
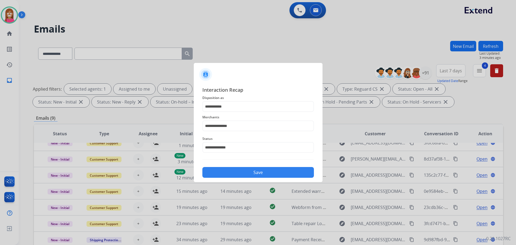
click at [222, 176] on button "Save" at bounding box center [258, 172] width 112 height 11
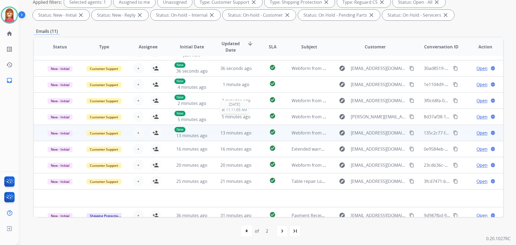
scroll to position [18, 0]
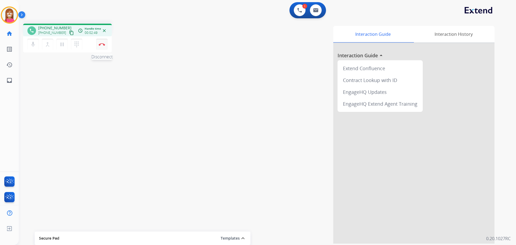
click at [101, 42] on button "Disconnect" at bounding box center [101, 44] width 11 height 11
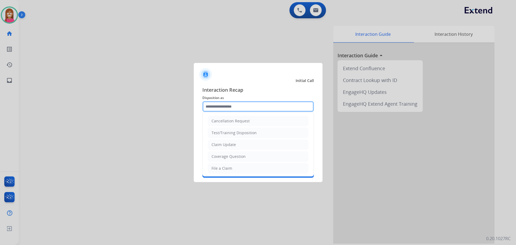
click at [215, 103] on input "text" at bounding box center [258, 106] width 112 height 11
click at [222, 173] on li "File a Claim" at bounding box center [258, 168] width 100 height 10
type input "**********"
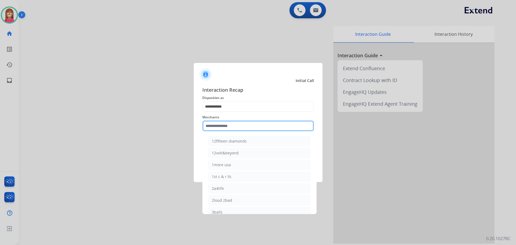
click at [218, 122] on input "text" at bounding box center [258, 125] width 112 height 11
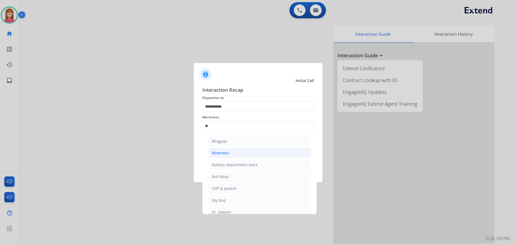
click at [221, 151] on div "Bbwheels" at bounding box center [220, 152] width 17 height 5
type input "********"
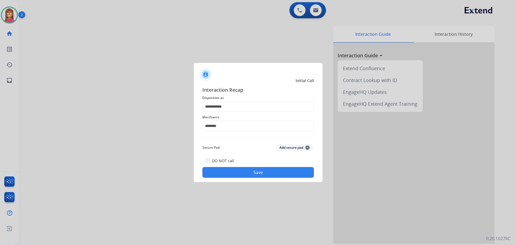
click at [234, 170] on button "Save" at bounding box center [258, 172] width 112 height 11
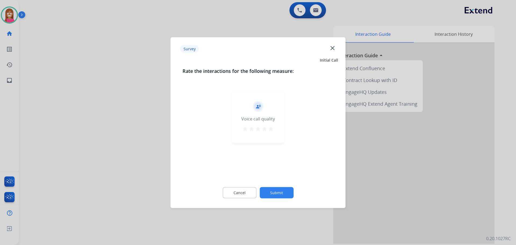
click at [333, 49] on mat-icon "close" at bounding box center [332, 47] width 7 height 7
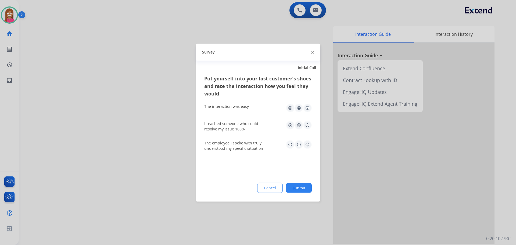
click at [311, 53] on img at bounding box center [312, 52] width 3 height 3
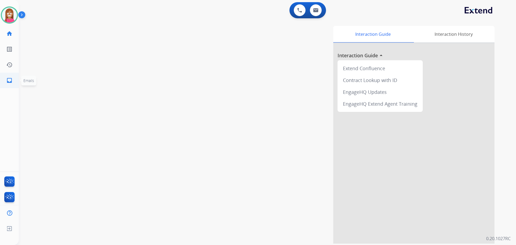
click at [7, 79] on link "inbox Emails" at bounding box center [9, 80] width 15 height 15
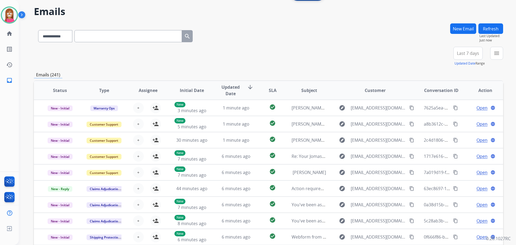
scroll to position [27, 0]
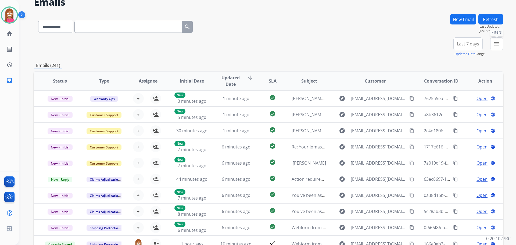
drag, startPoint x: 500, startPoint y: 43, endPoint x: 479, endPoint y: 52, distance: 22.1
click at [499, 43] on mat-icon "menu" at bounding box center [497, 44] width 6 height 6
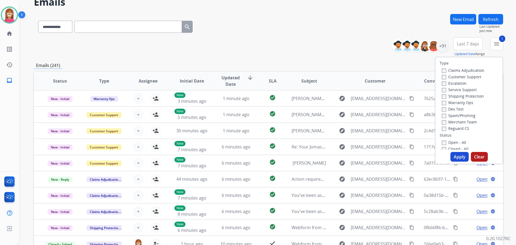
click at [448, 98] on label "Shipping Protection" at bounding box center [463, 96] width 42 height 5
click at [452, 130] on label "Reguard CS" at bounding box center [455, 128] width 27 height 5
click at [455, 143] on label "Open - All" at bounding box center [454, 142] width 24 height 5
click at [455, 156] on button "Apply" at bounding box center [460, 157] width 18 height 10
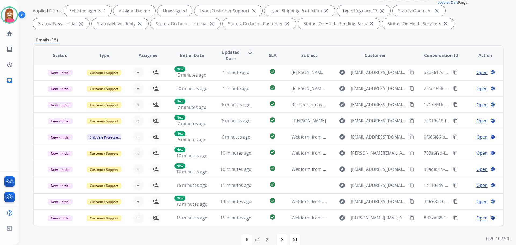
scroll to position [87, 0]
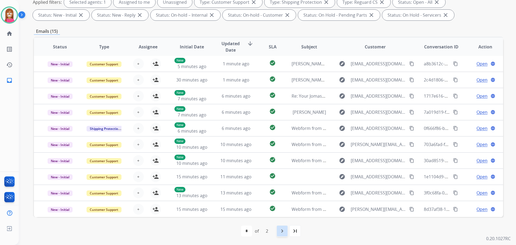
click at [277, 231] on div "navigate_next" at bounding box center [282, 231] width 12 height 12
select select "*"
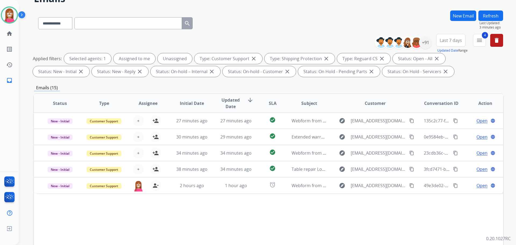
scroll to position [54, 0]
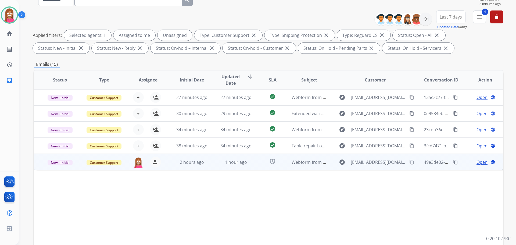
click at [258, 165] on td "alarm" at bounding box center [268, 162] width 29 height 16
click at [478, 161] on span "Open" at bounding box center [482, 162] width 11 height 6
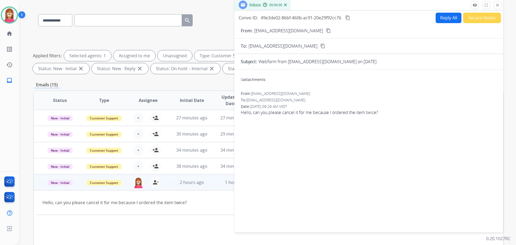
scroll to position [0, 0]
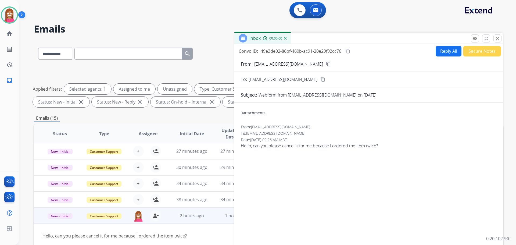
click at [441, 51] on button "Reply All" at bounding box center [449, 51] width 26 height 10
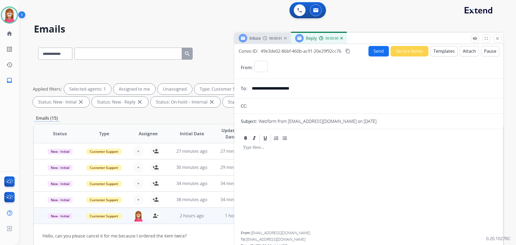
select select "**********"
click at [435, 52] on button "Templates" at bounding box center [444, 51] width 27 height 10
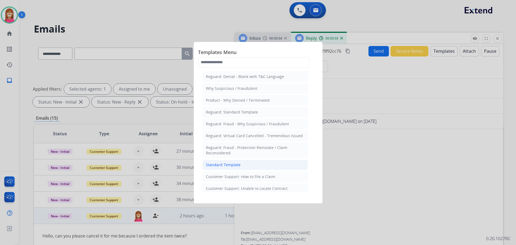
click at [217, 166] on div "Standard Template" at bounding box center [223, 164] width 35 height 5
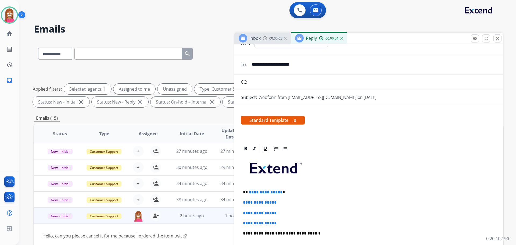
scroll to position [27, 0]
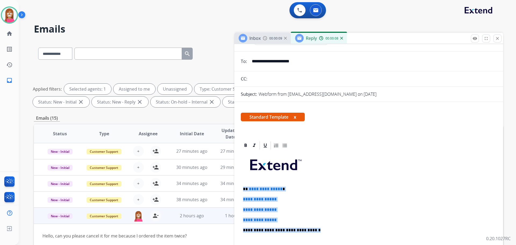
drag, startPoint x: 311, startPoint y: 229, endPoint x: 243, endPoint y: 189, distance: 79.2
click at [243, 189] on div "**********" at bounding box center [369, 242] width 256 height 185
paste div
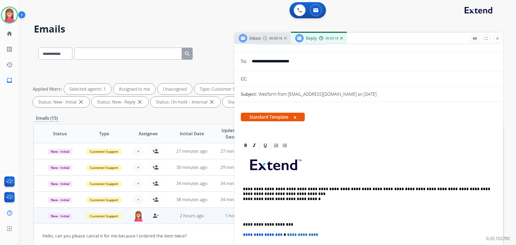
click at [247, 189] on p "**********" at bounding box center [366, 194] width 247 height 15
click at [273, 193] on p "**********" at bounding box center [366, 194] width 247 height 15
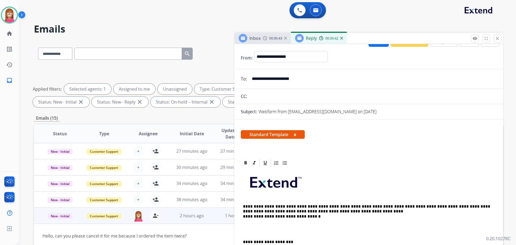
scroll to position [0, 0]
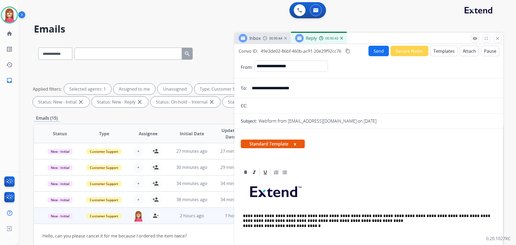
click at [370, 52] on button "Send" at bounding box center [379, 51] width 20 height 10
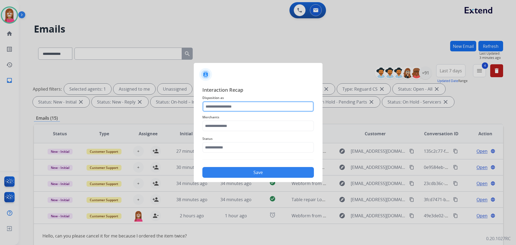
click at [216, 109] on input "text" at bounding box center [258, 106] width 112 height 11
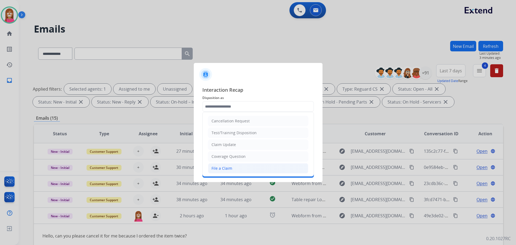
click at [214, 167] on div "File a Claim" at bounding box center [222, 168] width 21 height 5
type input "**********"
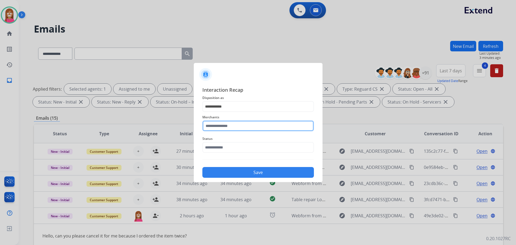
click at [217, 124] on input "text" at bounding box center [258, 125] width 112 height 11
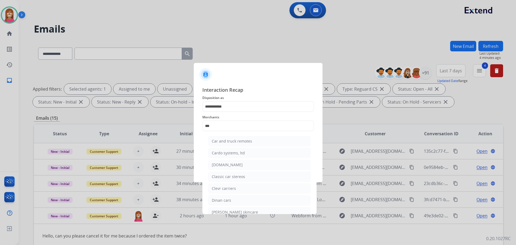
click at [221, 162] on div "[DOMAIN_NAME]" at bounding box center [227, 164] width 31 height 5
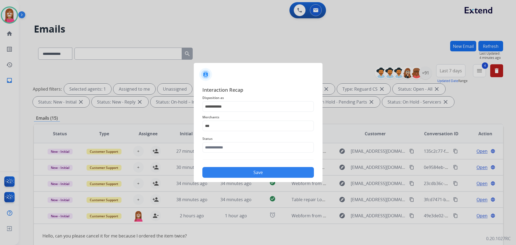
type input "**********"
click at [215, 147] on input "text" at bounding box center [258, 147] width 112 height 11
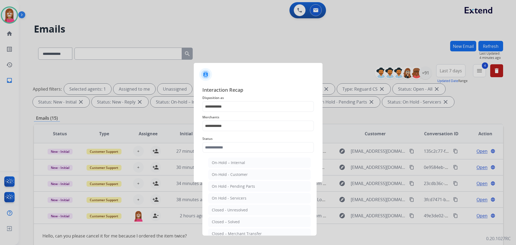
click at [226, 224] on div "Closed – Solved" at bounding box center [226, 221] width 28 height 5
type input "**********"
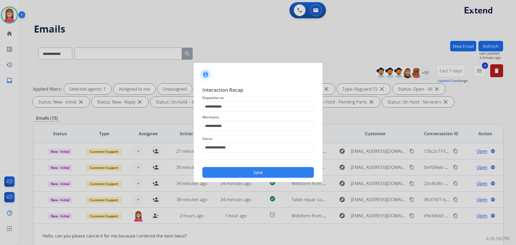
click at [236, 173] on button "Save" at bounding box center [258, 172] width 112 height 11
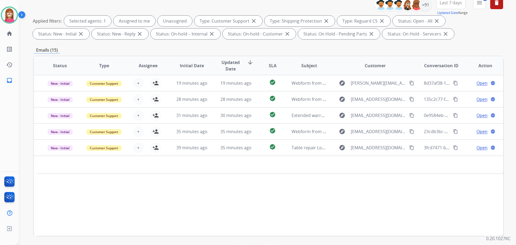
scroll to position [87, 0]
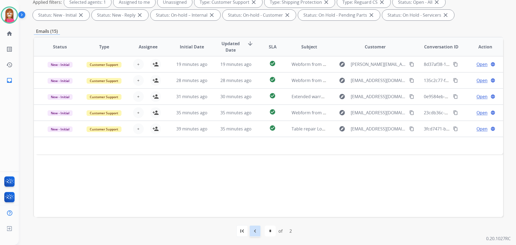
click at [255, 227] on div "navigate_before" at bounding box center [255, 231] width 12 height 12
select select "*"
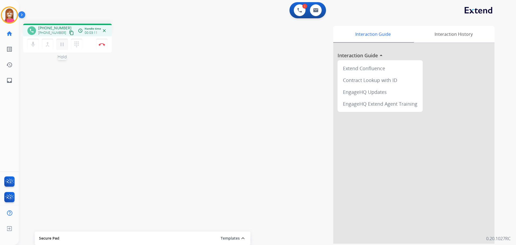
click at [61, 47] on mat-icon "pause" at bounding box center [62, 44] width 6 height 6
click at [62, 45] on mat-icon "play_arrow" at bounding box center [62, 44] width 6 height 6
click at [105, 47] on button "Disconnect" at bounding box center [101, 44] width 11 height 11
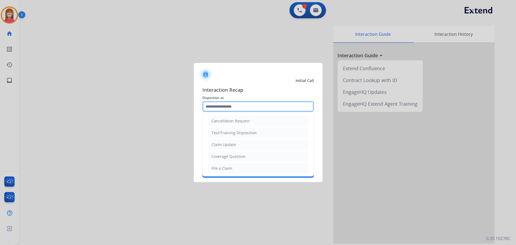
click at [236, 106] on input "text" at bounding box center [258, 106] width 112 height 11
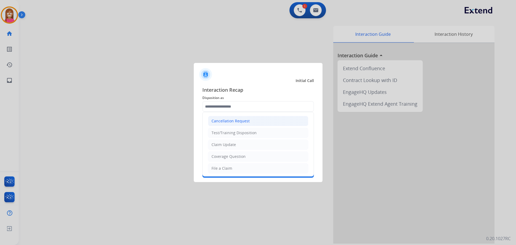
click at [222, 120] on div "Cancellation Request" at bounding box center [231, 120] width 38 height 5
type input "**********"
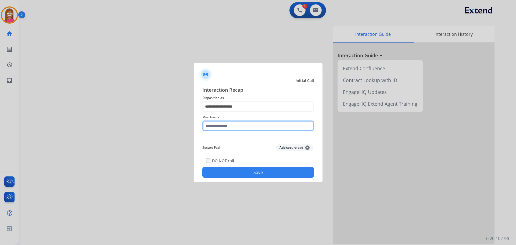
click at [220, 129] on input "text" at bounding box center [258, 125] width 112 height 11
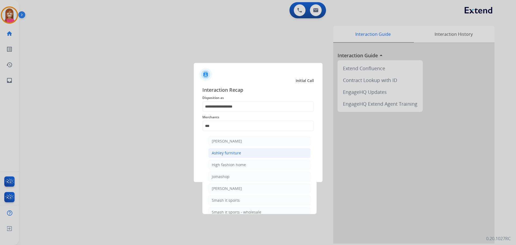
click at [243, 152] on li "Ashley furniture" at bounding box center [259, 153] width 102 height 10
type input "**********"
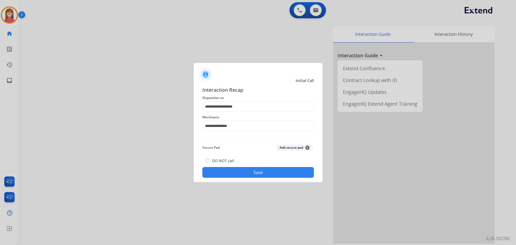
click at [248, 170] on button "Save" at bounding box center [258, 172] width 112 height 11
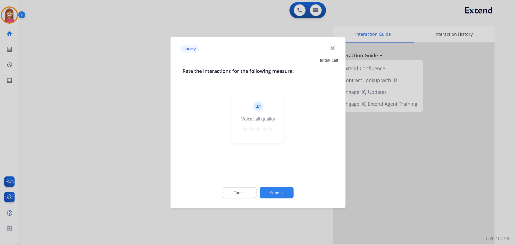
click at [332, 46] on mat-icon "close" at bounding box center [332, 47] width 7 height 7
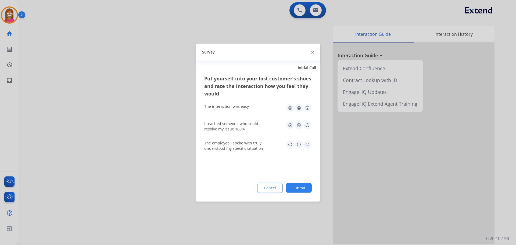
click at [311, 51] on div "Survey" at bounding box center [258, 52] width 125 height 17
drag, startPoint x: 312, startPoint y: 52, endPoint x: 247, endPoint y: 56, distance: 65.1
click at [312, 52] on img at bounding box center [312, 52] width 3 height 3
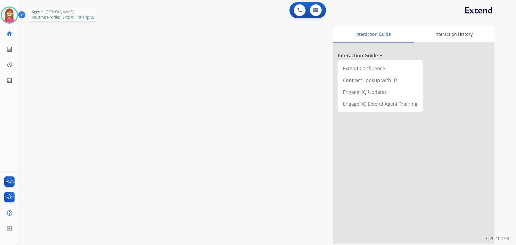
click at [9, 18] on img at bounding box center [9, 15] width 15 height 15
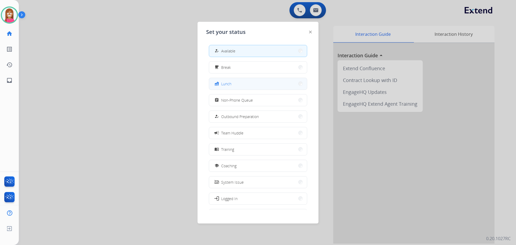
click at [251, 79] on button "fastfood Lunch" at bounding box center [258, 84] width 98 height 12
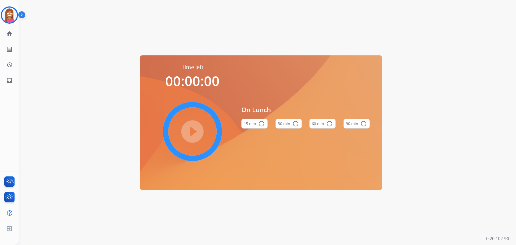
click at [289, 127] on button "30 min radio_button_unchecked" at bounding box center [289, 124] width 26 height 10
click at [191, 130] on mat-icon "play_circle_filled" at bounding box center [192, 131] width 6 height 6
